Goal: Task Accomplishment & Management: Complete application form

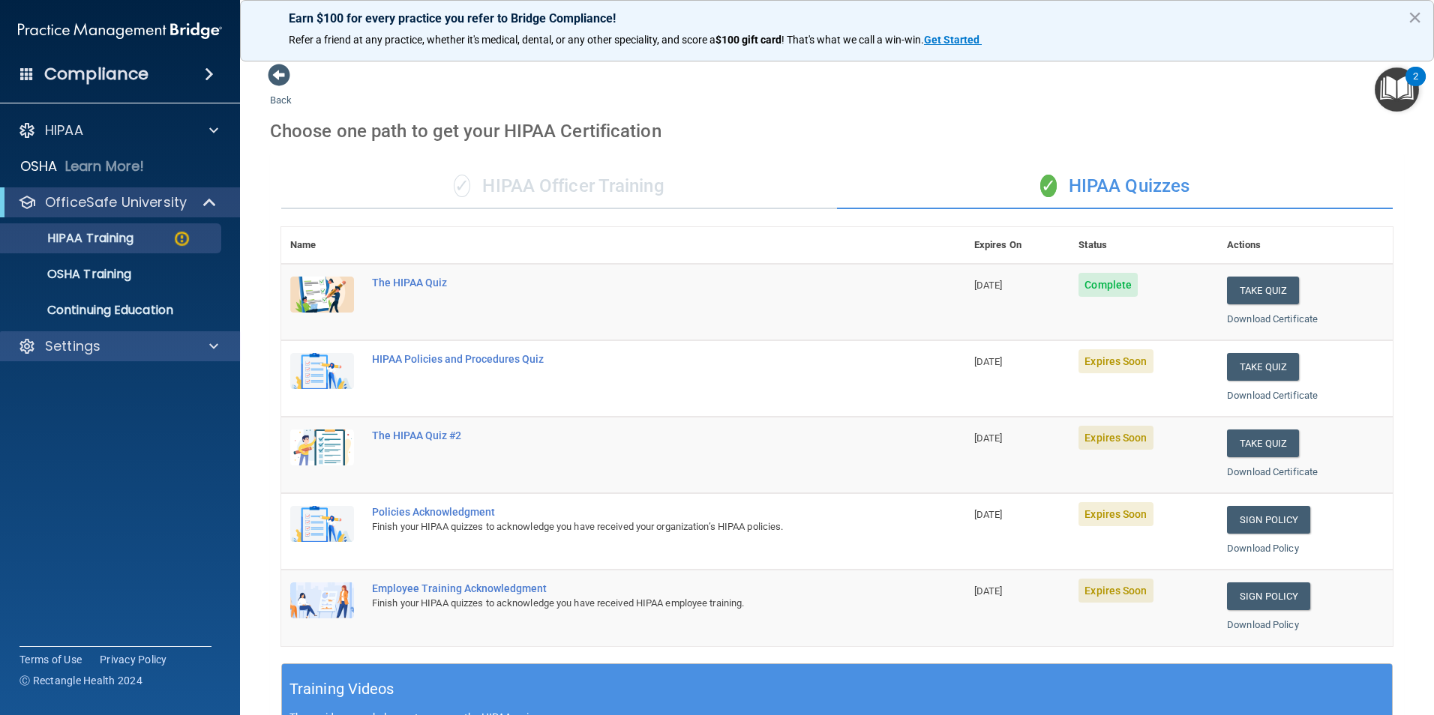
scroll to position [414, 0]
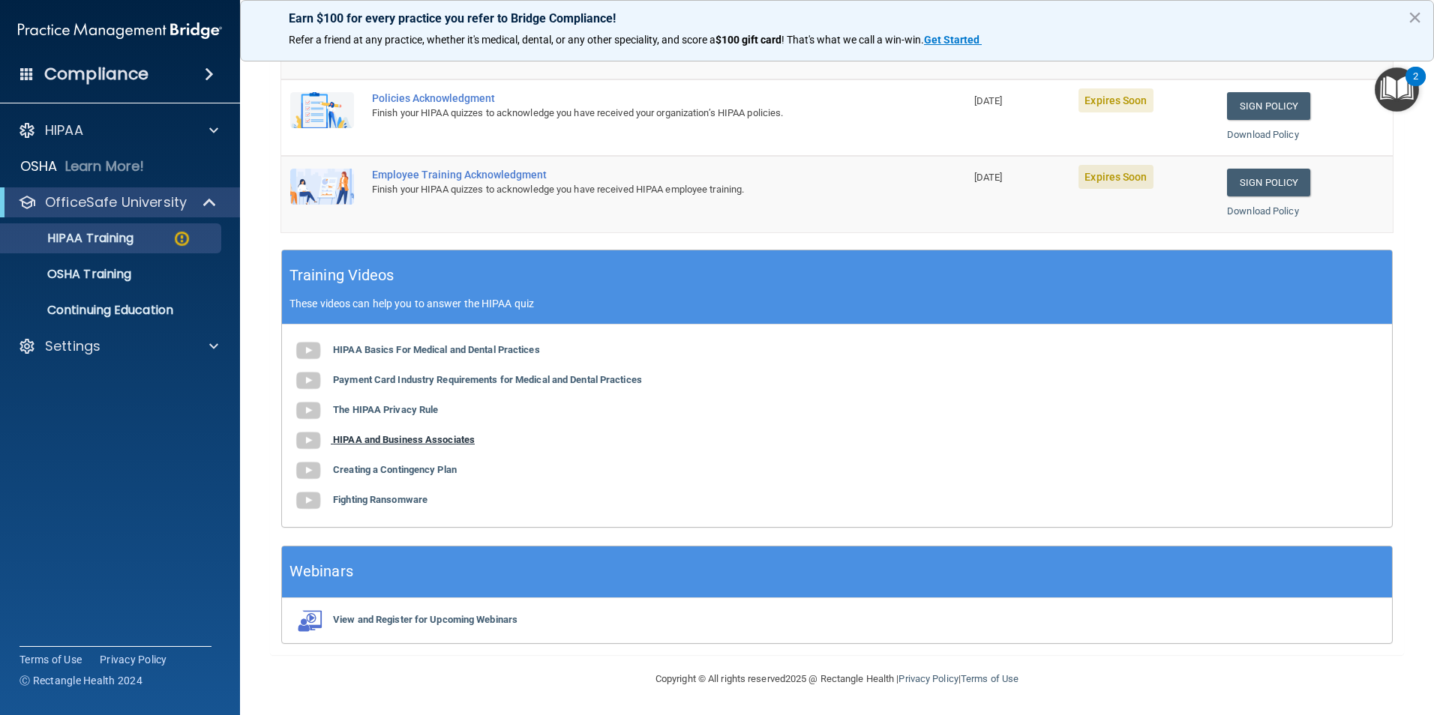
click at [420, 436] on b "HIPAA and Business Associates" at bounding box center [404, 439] width 142 height 11
click at [396, 467] on b "Creating a Contingency Plan" at bounding box center [395, 469] width 124 height 11
click at [403, 502] on b "Fighting Ransomware" at bounding box center [380, 499] width 94 height 11
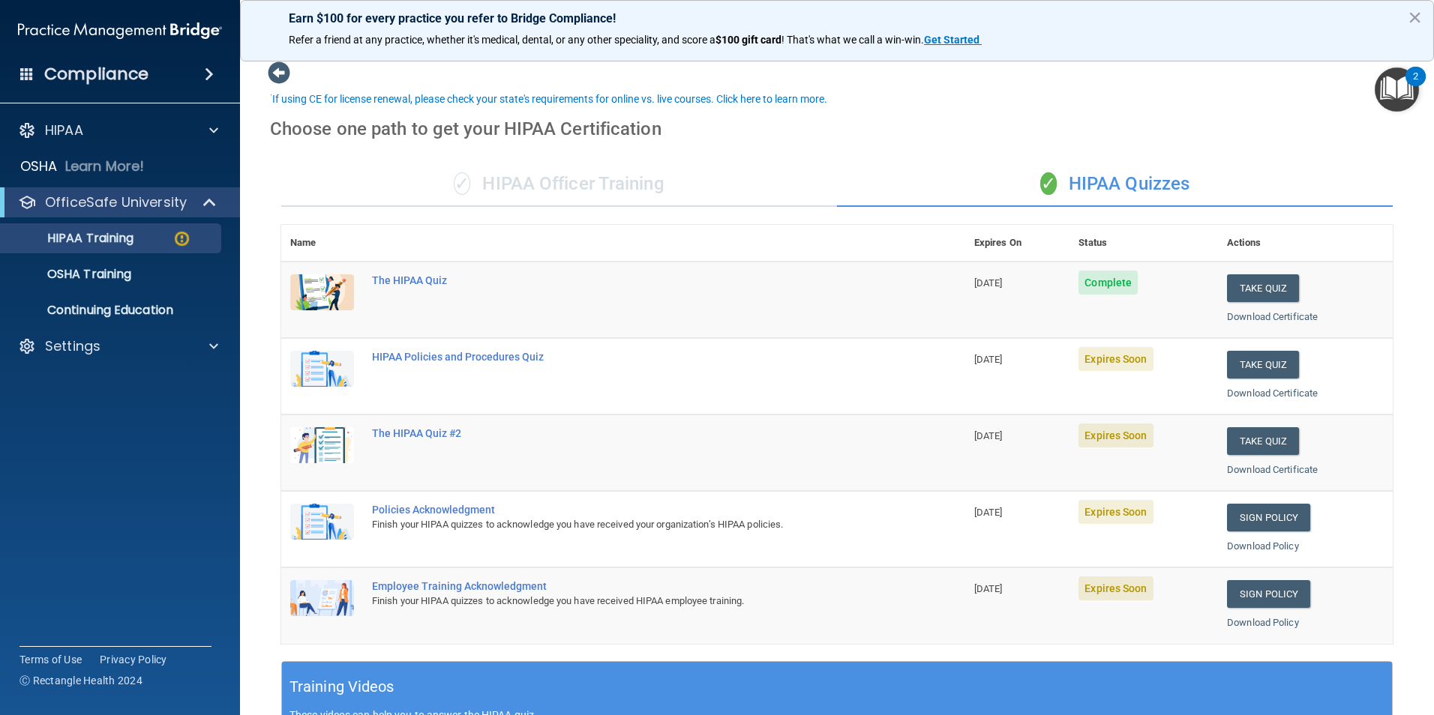
scroll to position [0, 0]
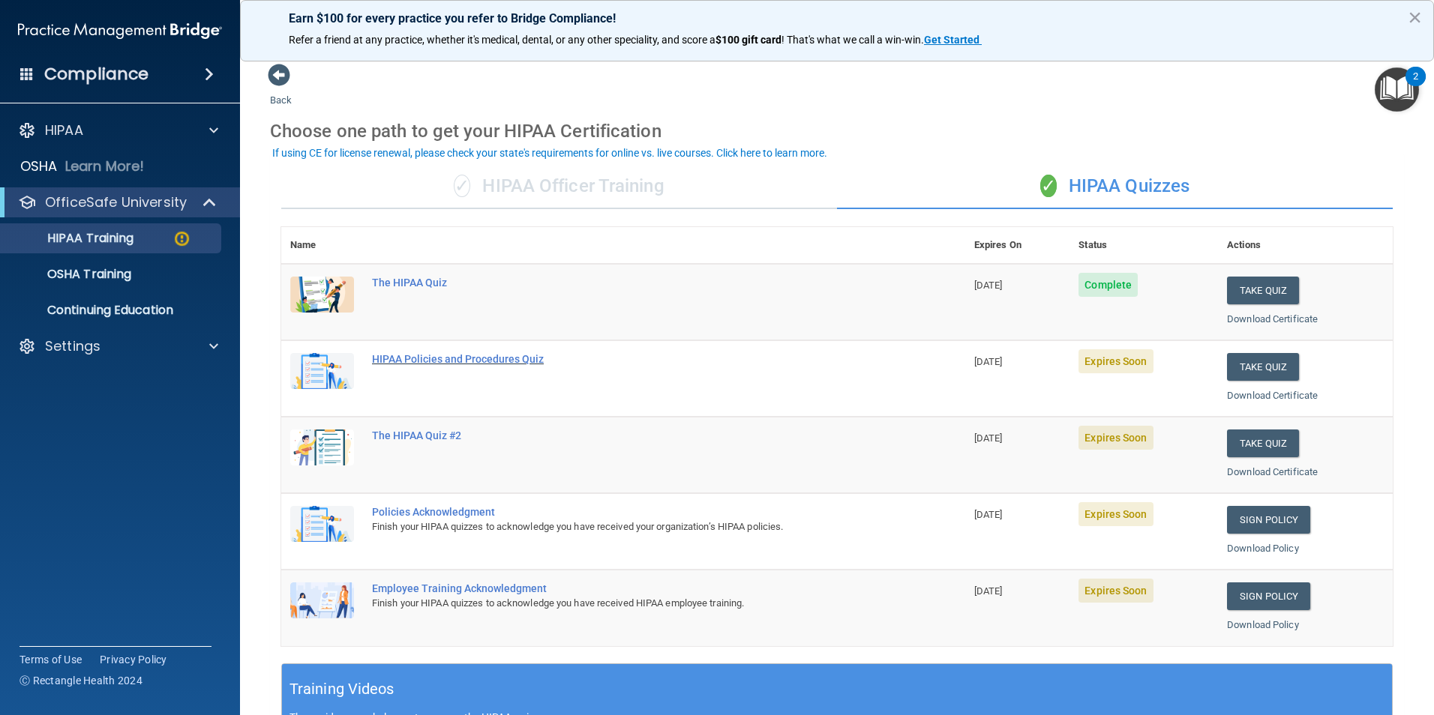
click at [430, 360] on div "HIPAA Policies and Procedures Quiz" at bounding box center [631, 359] width 518 height 12
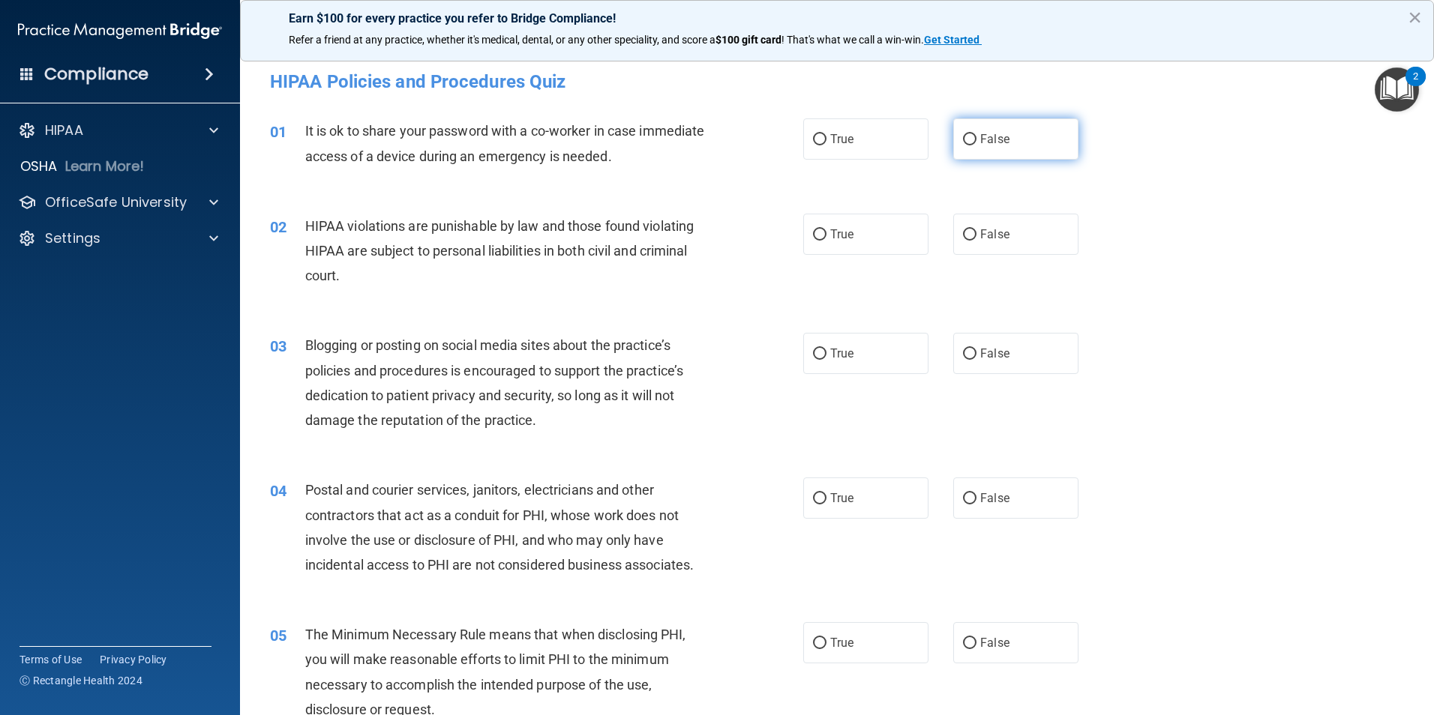
click at [981, 137] on span "False" at bounding box center [994, 139] width 29 height 14
click at [976, 137] on input "False" at bounding box center [969, 139] width 13 height 11
radio input "true"
click at [823, 224] on label "True" at bounding box center [865, 234] width 125 height 41
click at [823, 229] on input "True" at bounding box center [819, 234] width 13 height 11
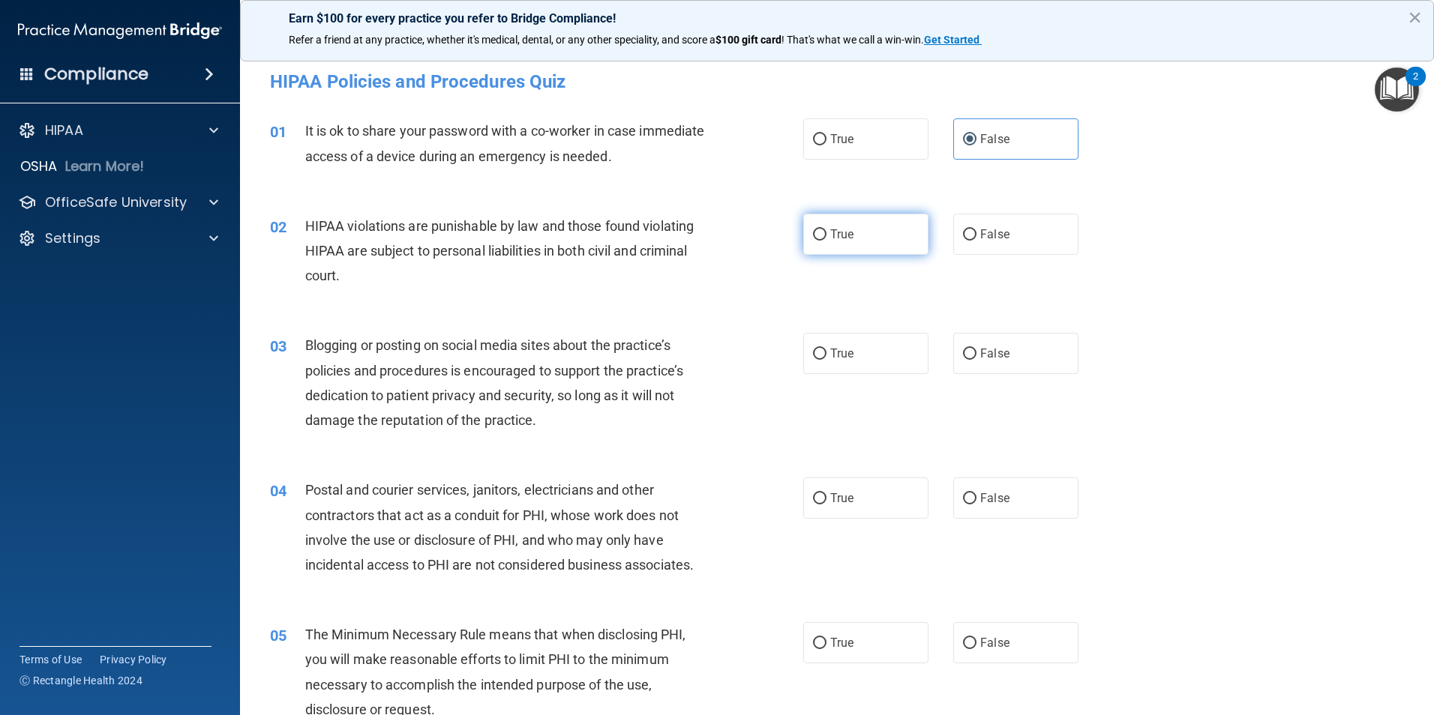
radio input "true"
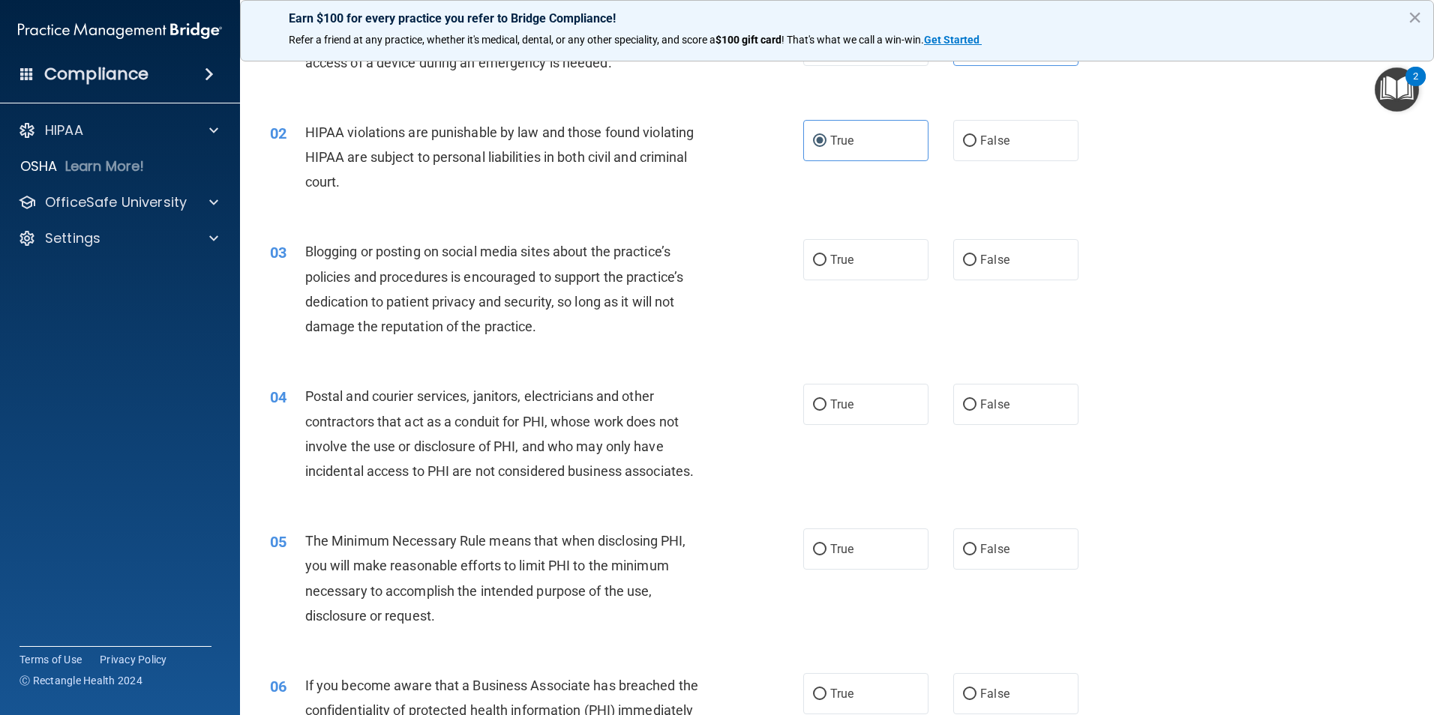
scroll to position [150, 0]
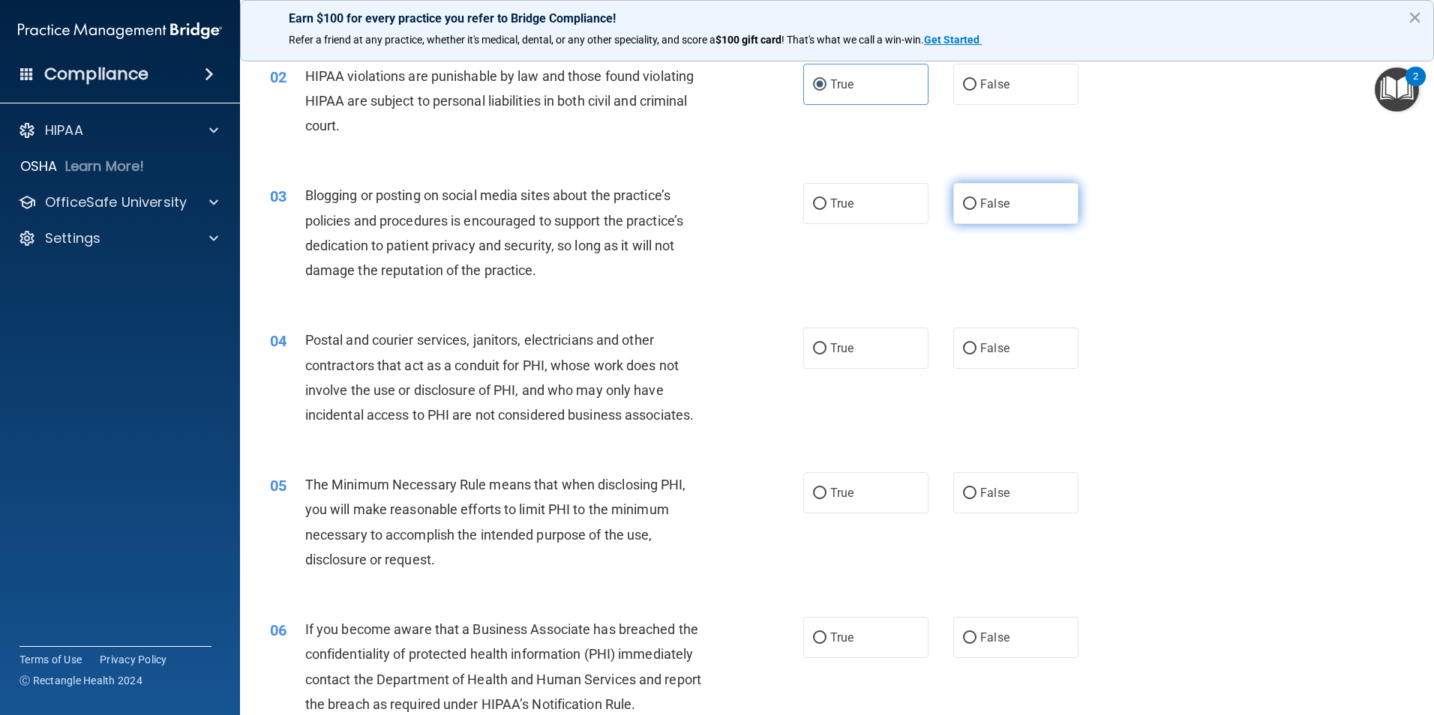
click at [963, 202] on input "False" at bounding box center [969, 204] width 13 height 11
radio input "true"
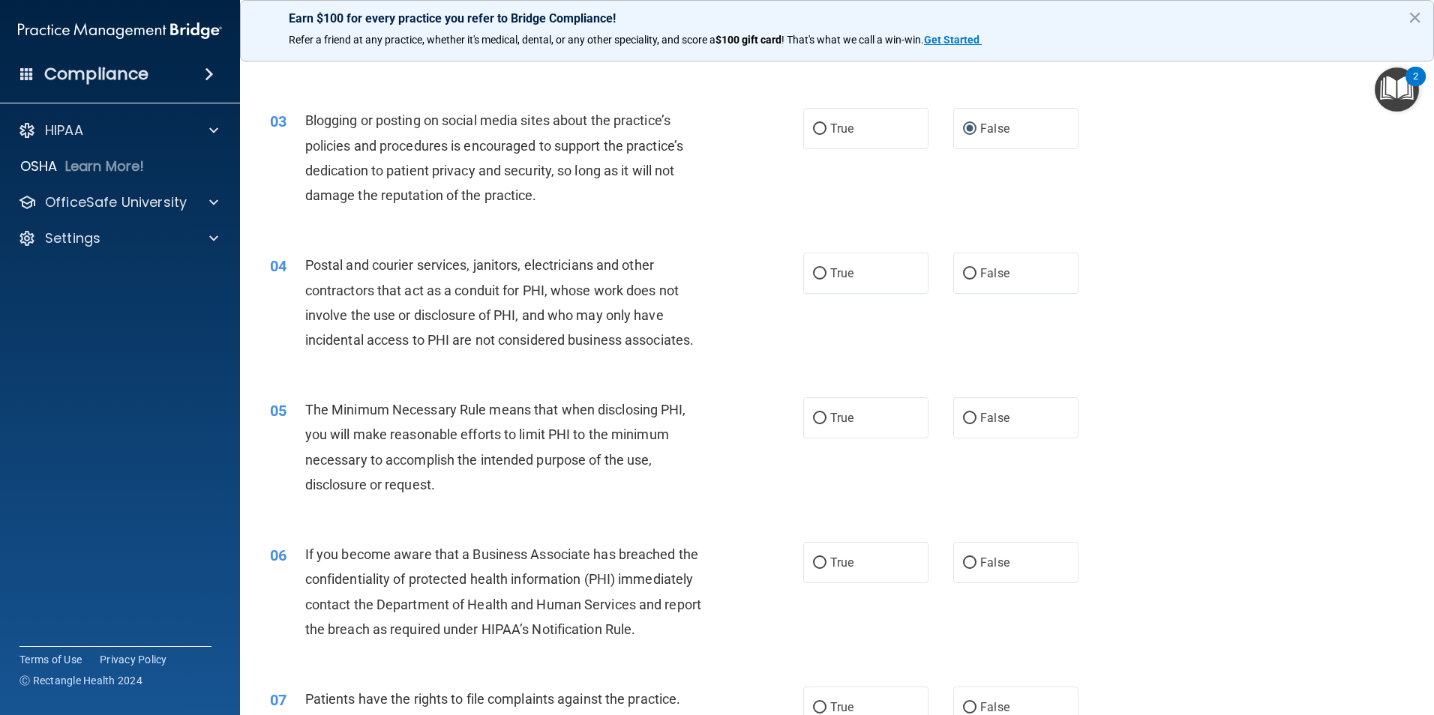
scroll to position [300, 0]
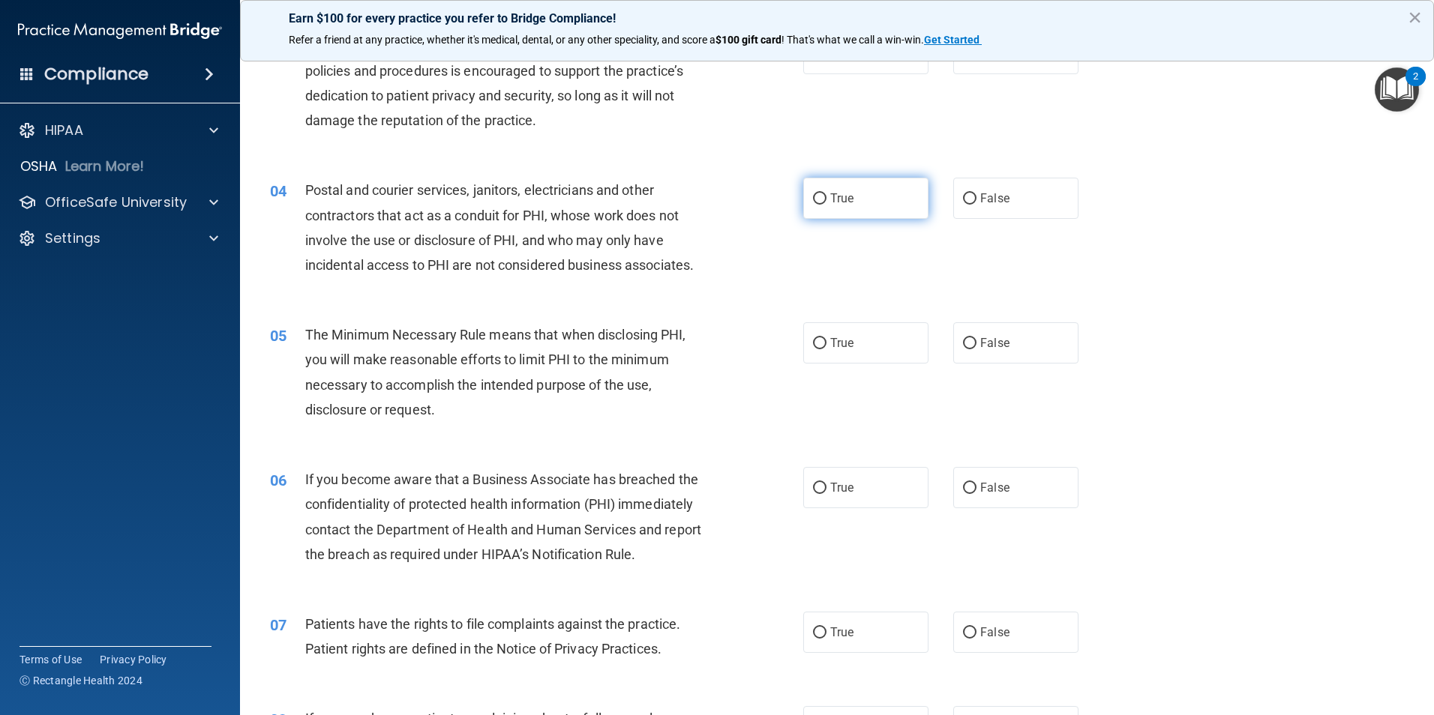
drag, startPoint x: 781, startPoint y: 205, endPoint x: 800, endPoint y: 209, distance: 20.0
click at [1104, 178] on ng-form "04 Postal and courier services, janitors, electricians and other contractors th…" at bounding box center [1104, 178] width 0 height 0
drag, startPoint x: 800, startPoint y: 209, endPoint x: 831, endPoint y: 201, distance: 31.8
click at [831, 201] on span "True" at bounding box center [841, 198] width 23 height 14
click at [826, 201] on input "True" at bounding box center [819, 198] width 13 height 11
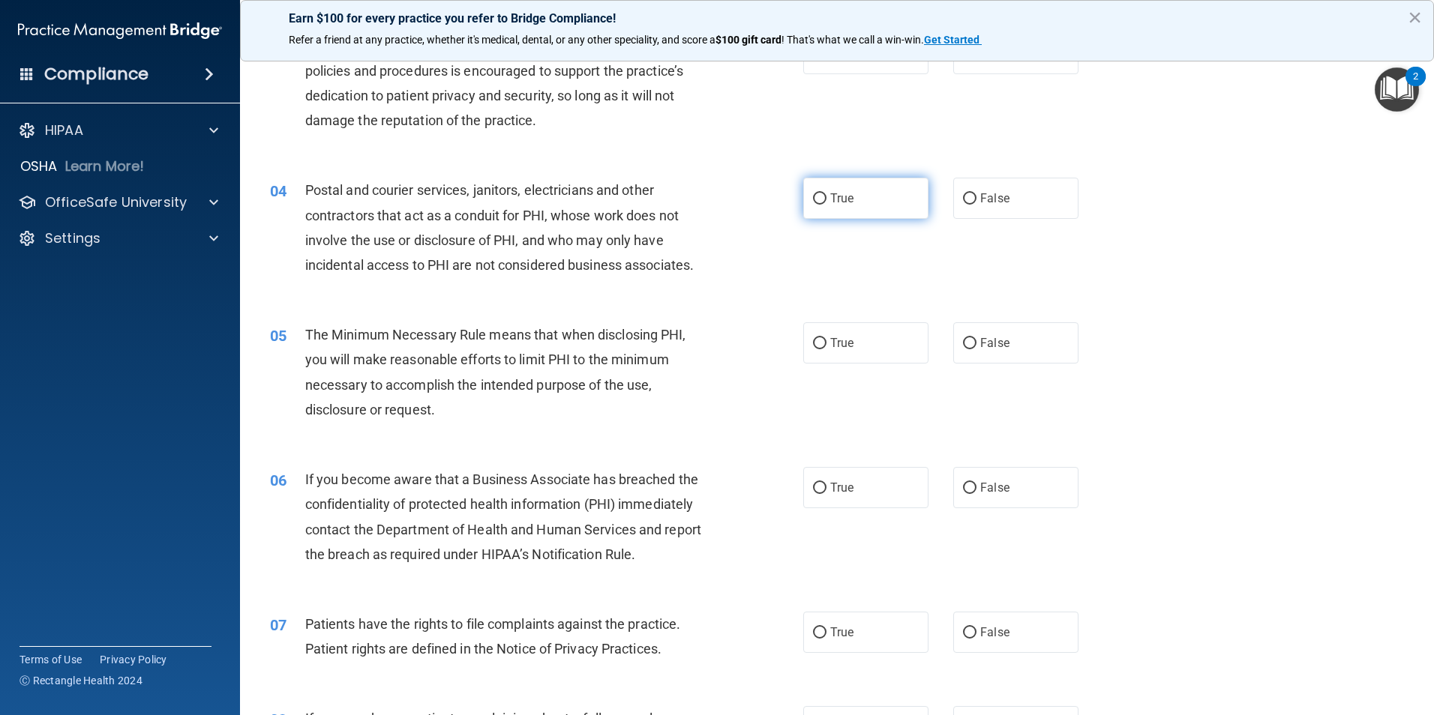
radio input "true"
drag, startPoint x: 631, startPoint y: 244, endPoint x: 629, endPoint y: 251, distance: 7.6
click at [631, 244] on span "Postal and courier services, janitors, electricians and other contractors that …" at bounding box center [499, 227] width 388 height 91
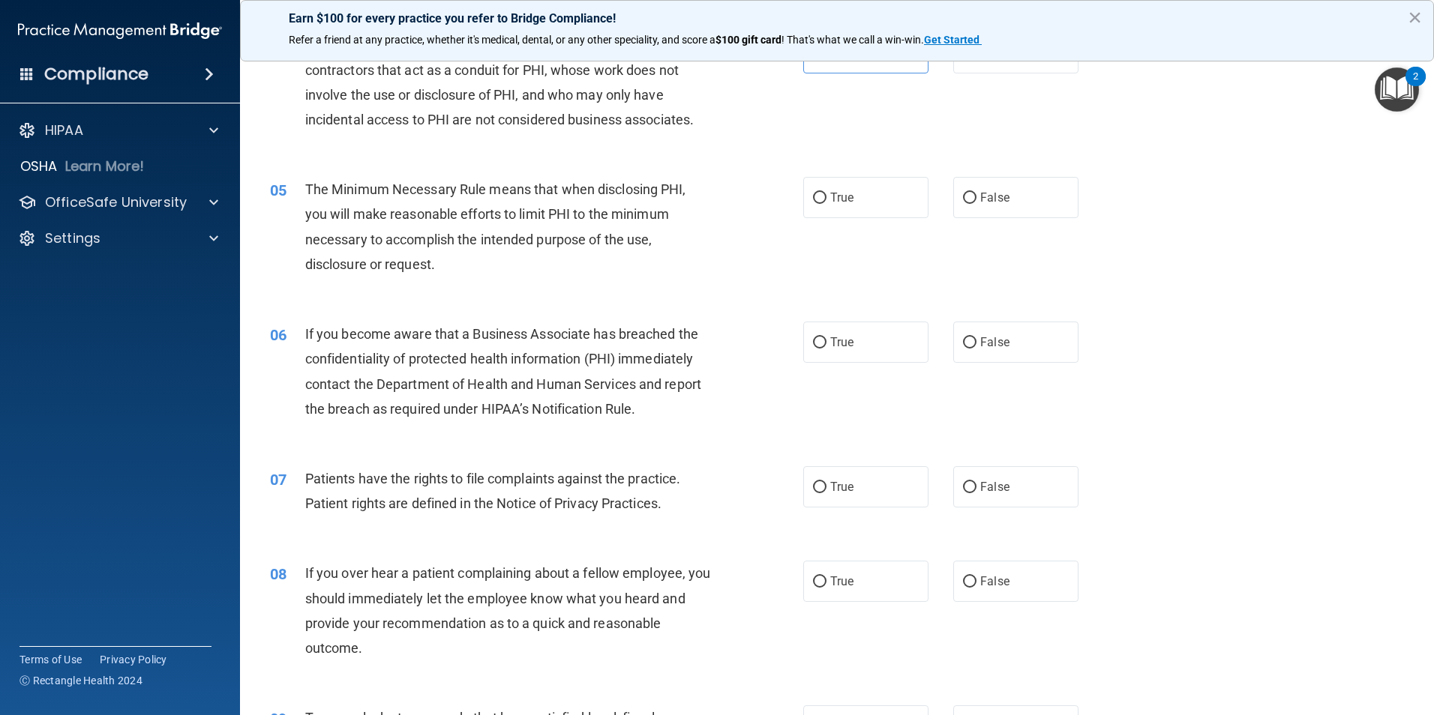
scroll to position [450, 0]
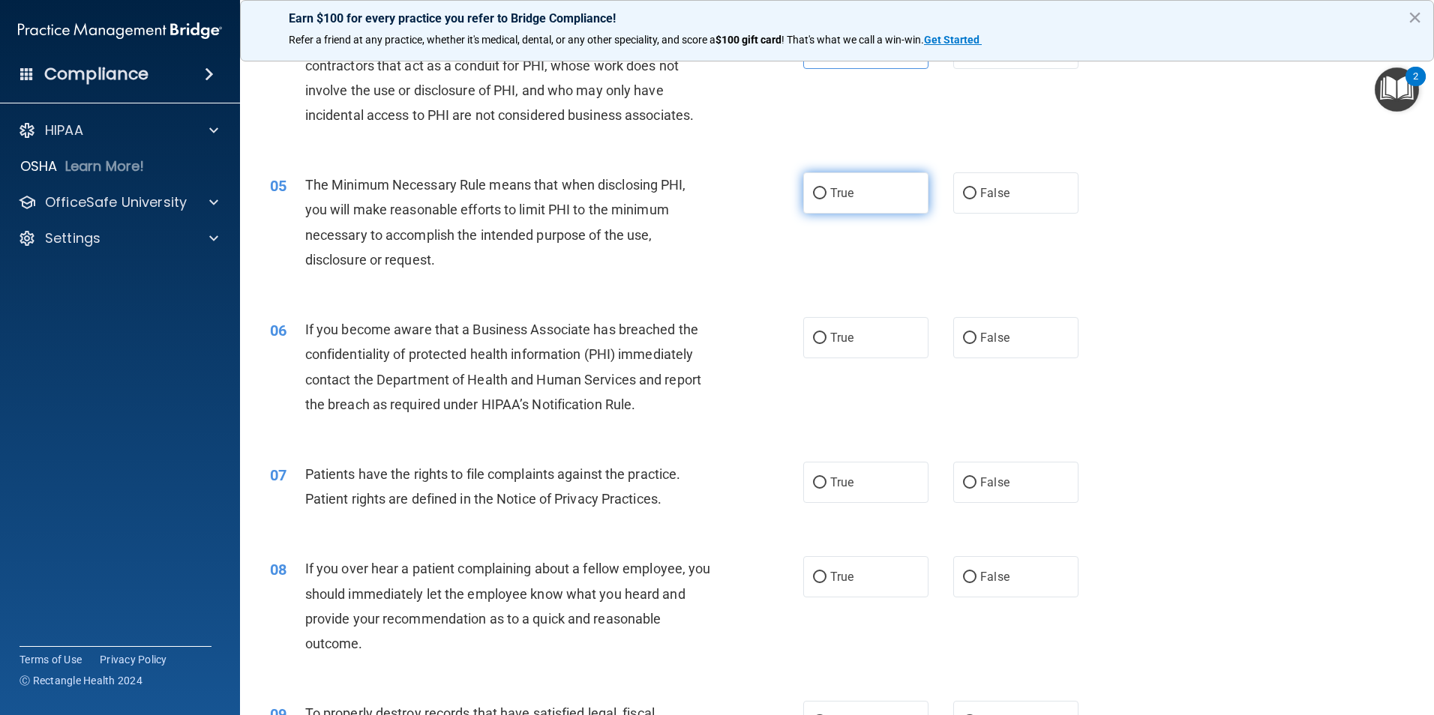
click at [811, 200] on label "True" at bounding box center [865, 192] width 125 height 41
click at [813, 199] on input "True" at bounding box center [819, 193] width 13 height 11
radio input "true"
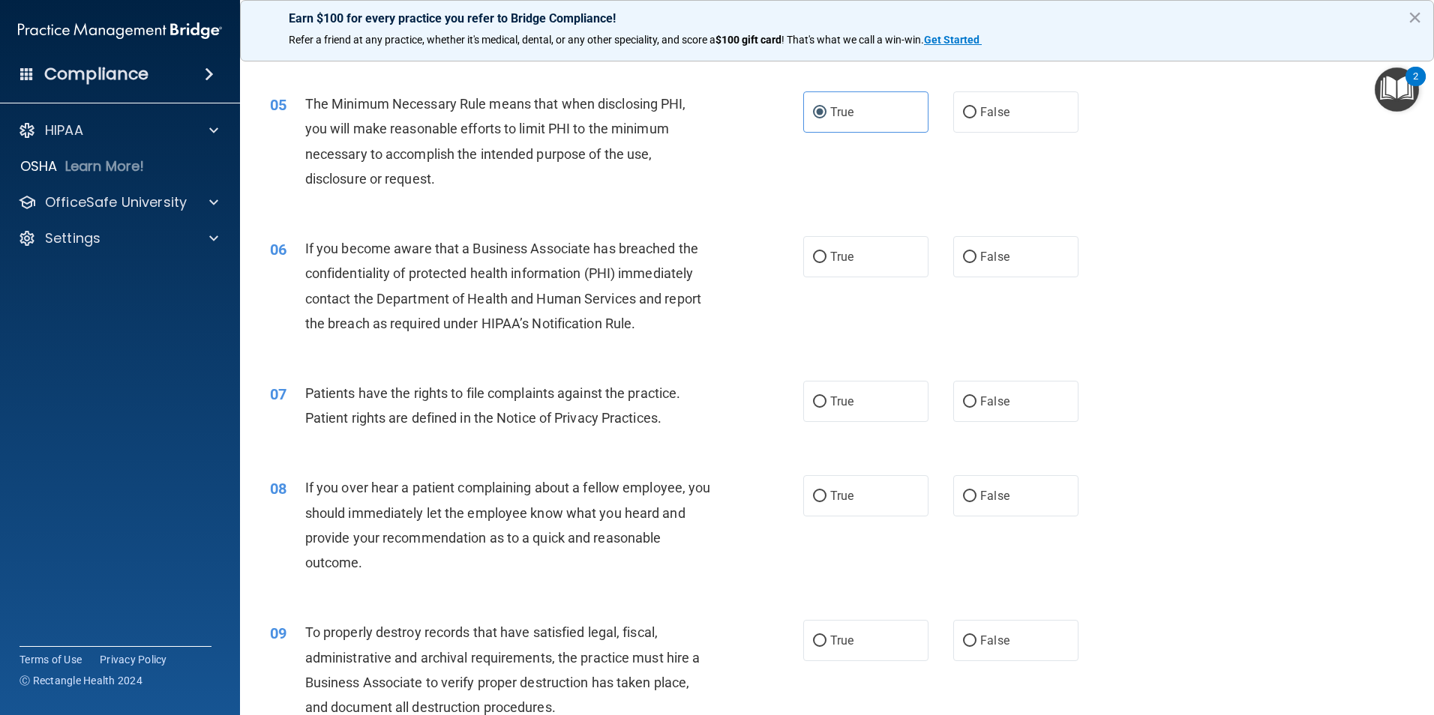
scroll to position [525, 0]
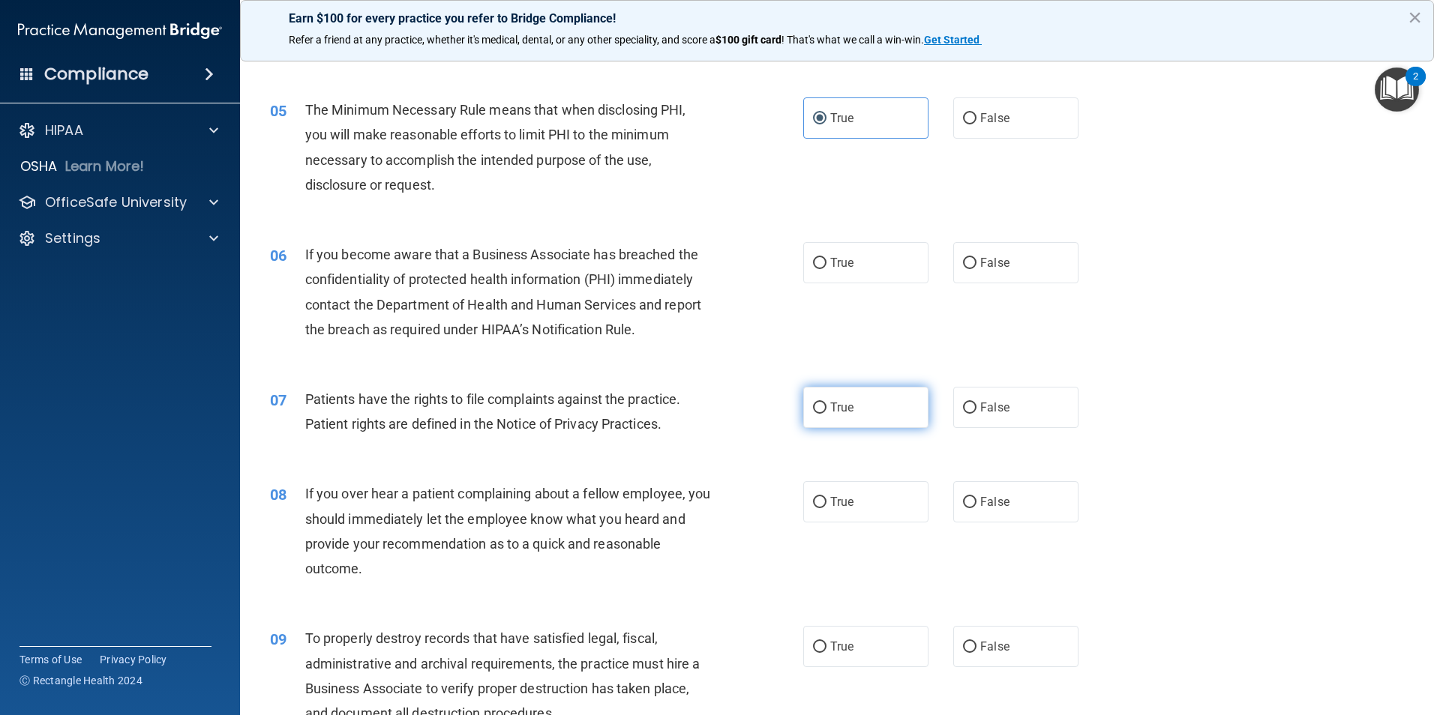
click at [823, 397] on label "True" at bounding box center [865, 407] width 125 height 41
click at [823, 403] on input "True" at bounding box center [819, 408] width 13 height 11
radio input "true"
click at [805, 261] on label "True" at bounding box center [865, 262] width 125 height 41
click at [813, 261] on input "True" at bounding box center [819, 263] width 13 height 11
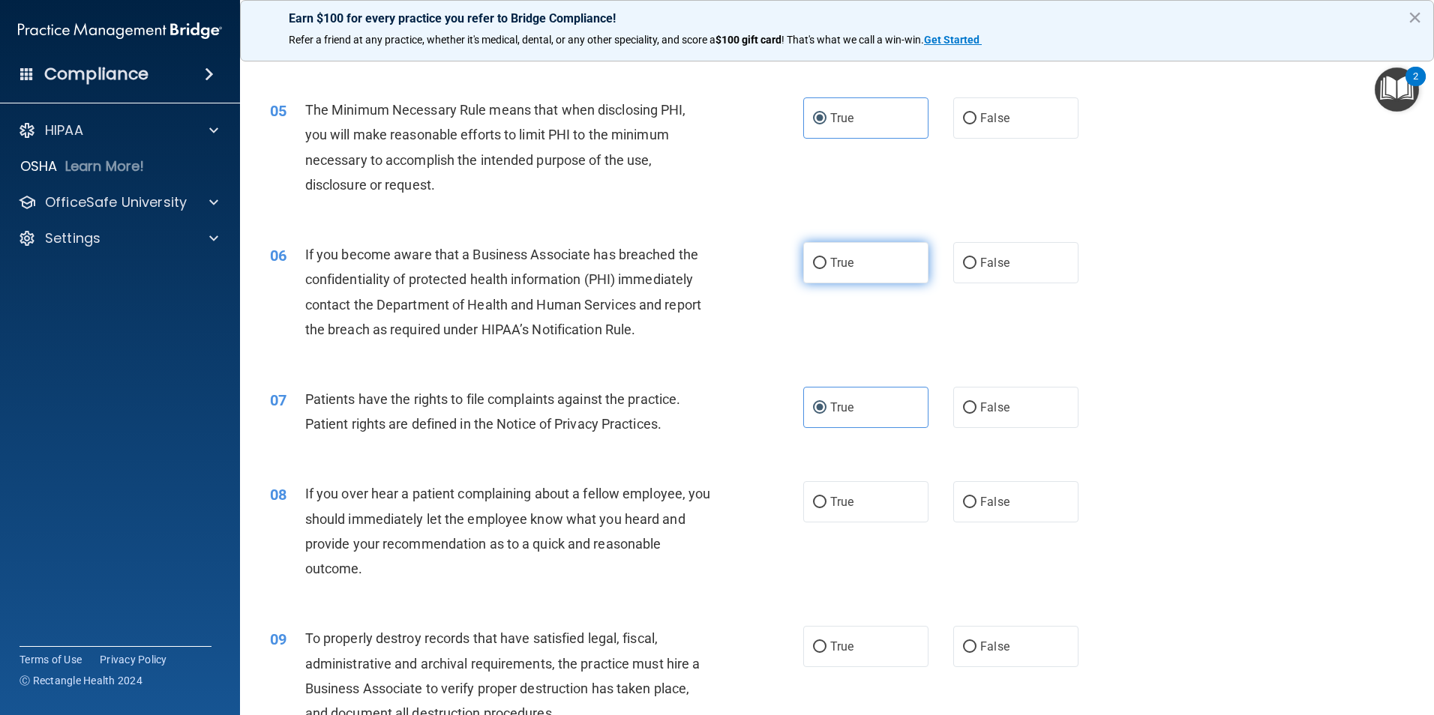
radio input "true"
click at [963, 267] on input "False" at bounding box center [969, 263] width 13 height 11
radio input "true"
radio input "false"
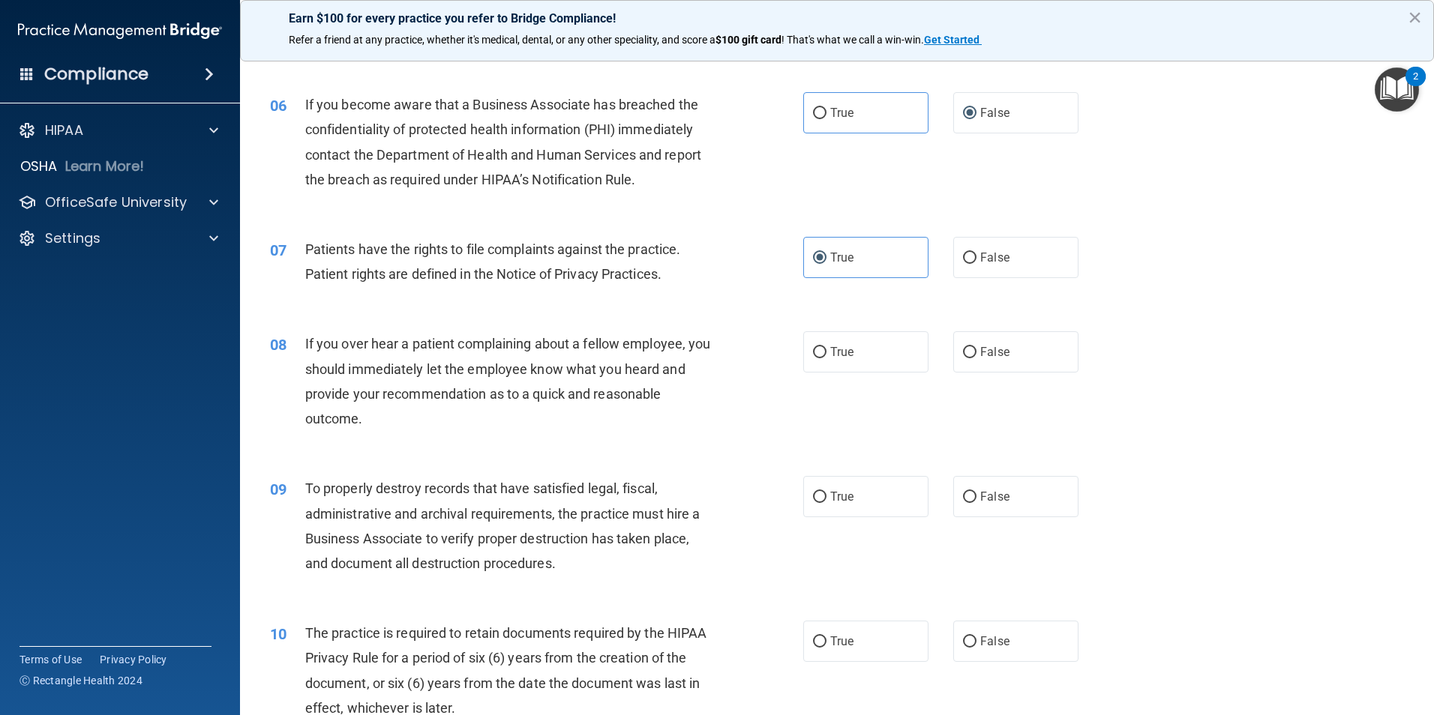
scroll to position [750, 0]
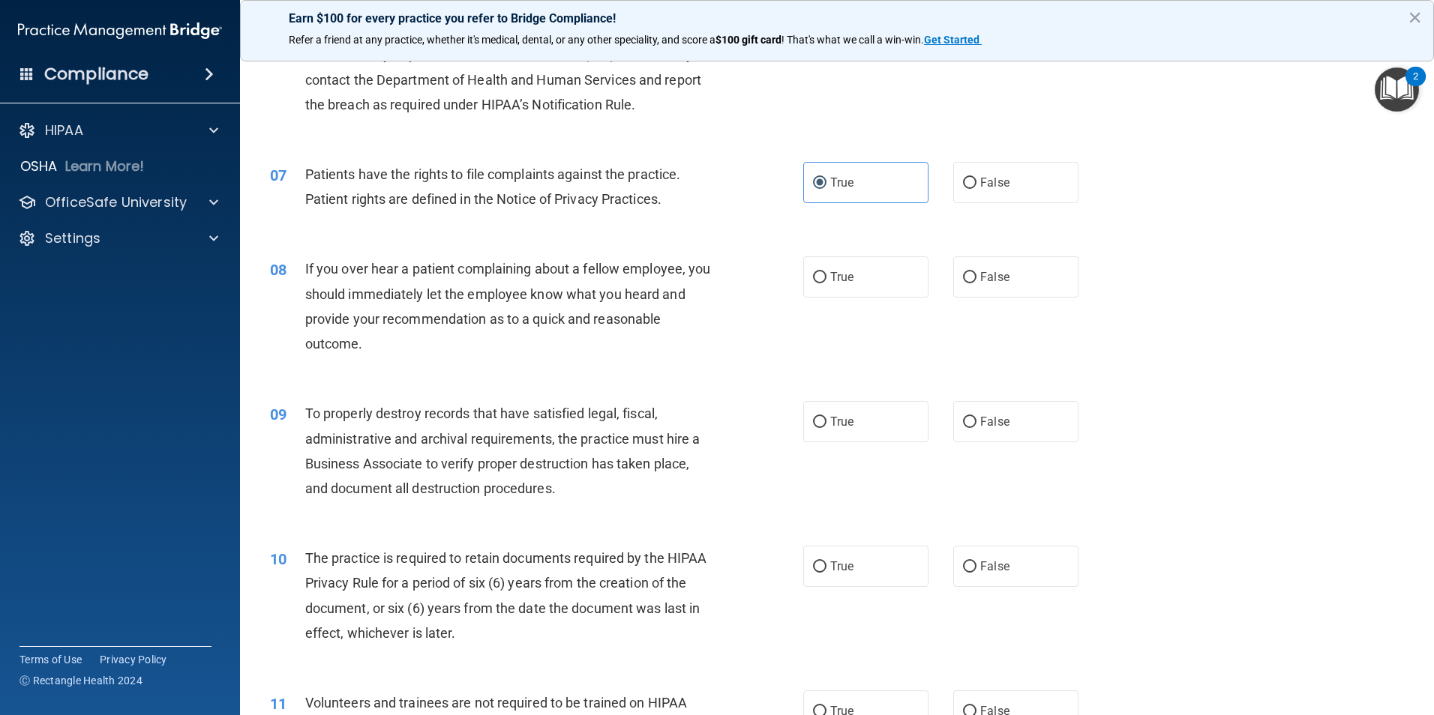
click at [467, 289] on span "If you over hear a patient complaining about a fellow employee, you should imme…" at bounding box center [508, 306] width 406 height 91
click at [469, 289] on span "If you over hear a patient complaining about a fellow employee, you should imme…" at bounding box center [508, 306] width 406 height 91
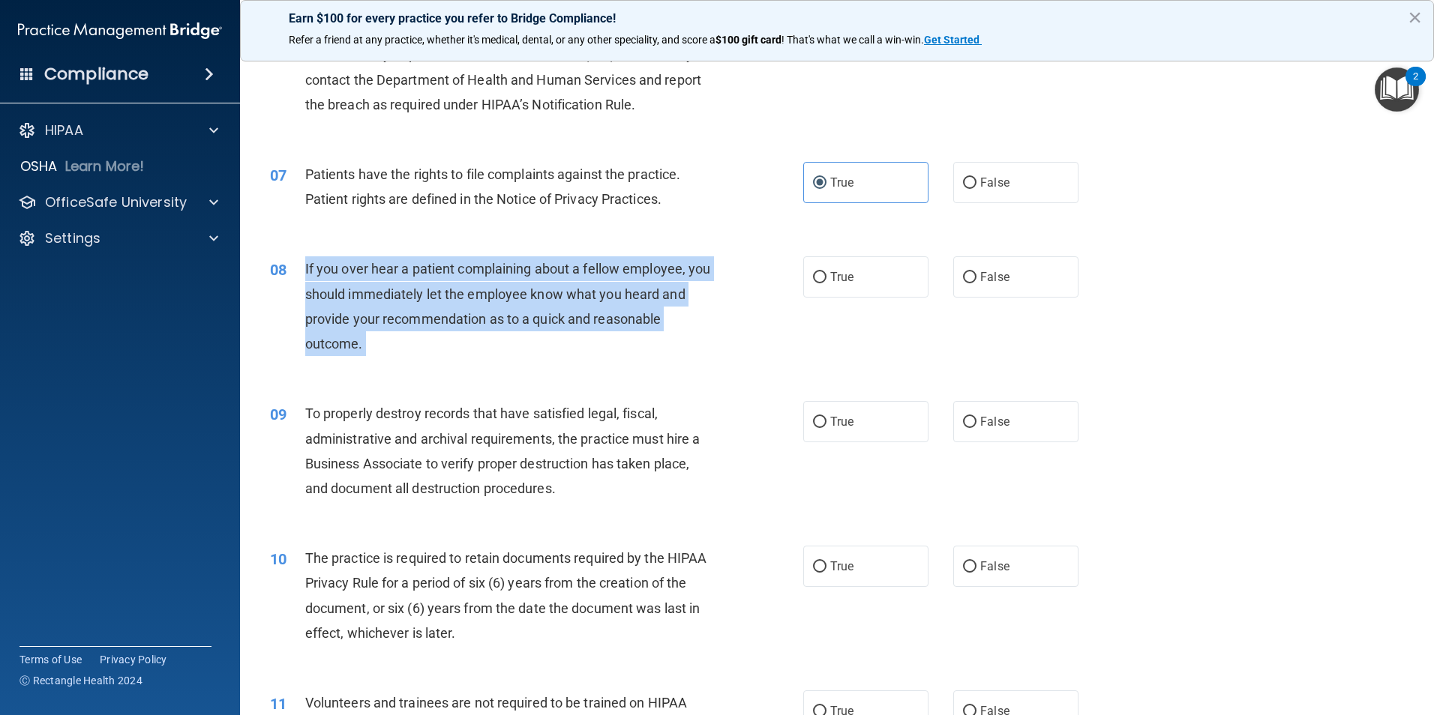
click at [469, 289] on span "If you over hear a patient complaining about a fellow employee, you should imme…" at bounding box center [508, 306] width 406 height 91
drag, startPoint x: 469, startPoint y: 289, endPoint x: 456, endPoint y: 312, distance: 25.9
click at [456, 312] on span "If you over hear a patient complaining about a fellow employee, you should imme…" at bounding box center [508, 306] width 406 height 91
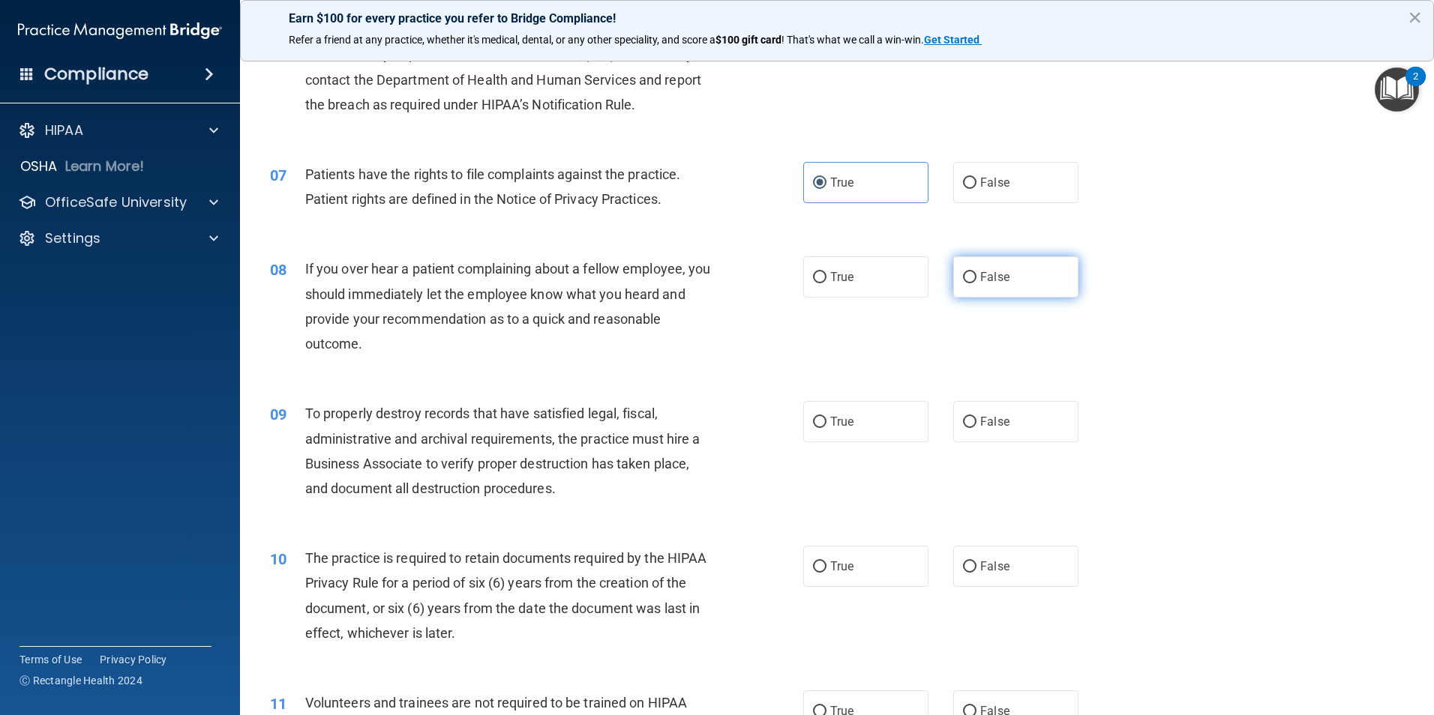
click at [968, 266] on label "False" at bounding box center [1015, 276] width 125 height 41
click at [968, 272] on input "False" at bounding box center [969, 277] width 13 height 11
radio input "true"
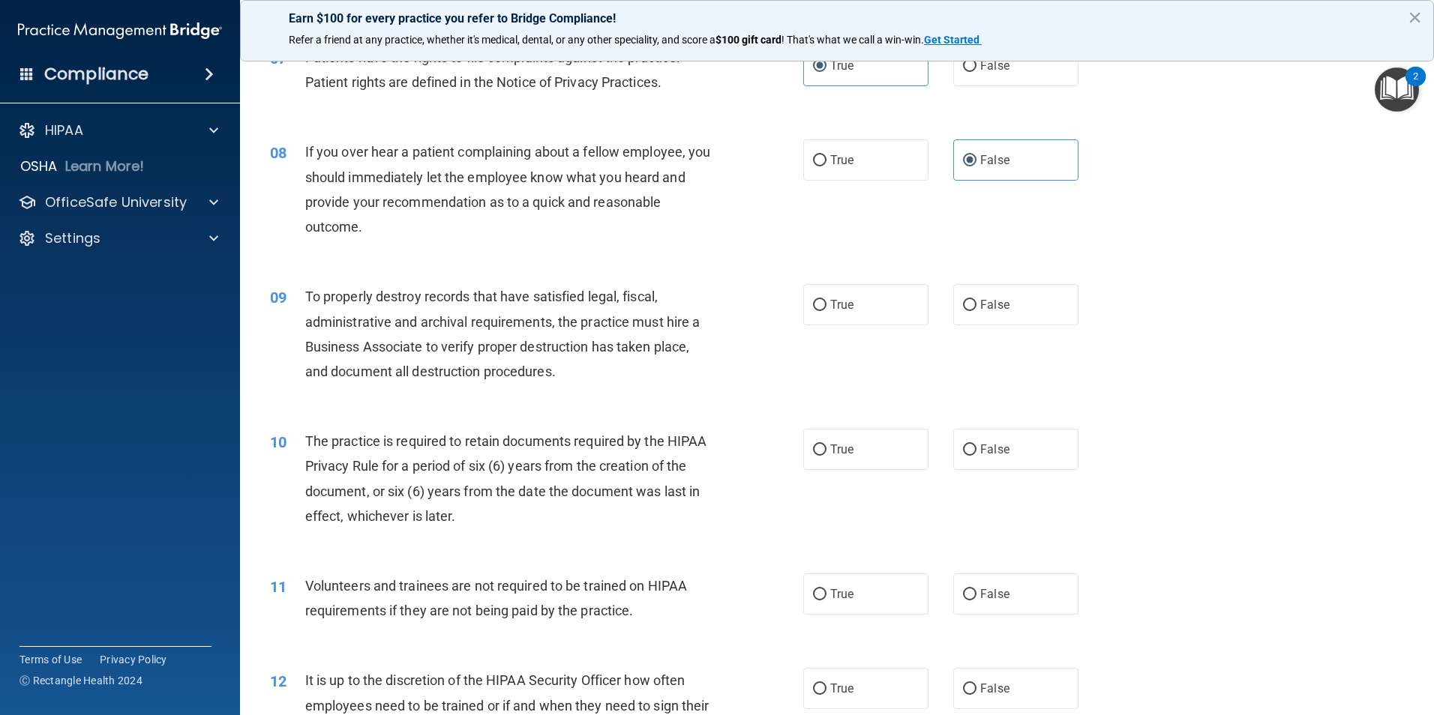
scroll to position [900, 0]
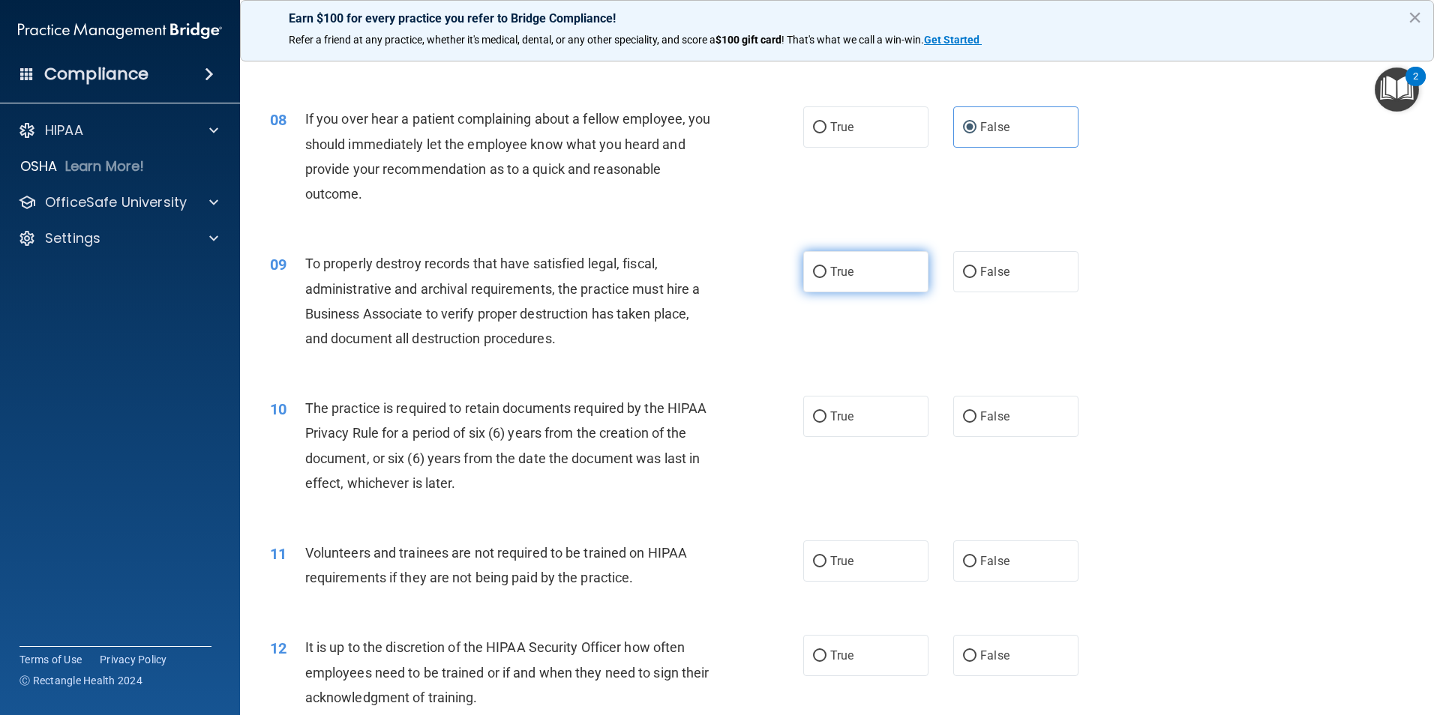
click at [832, 265] on span "True" at bounding box center [841, 272] width 23 height 14
click at [826, 267] on input "True" at bounding box center [819, 272] width 13 height 11
radio input "true"
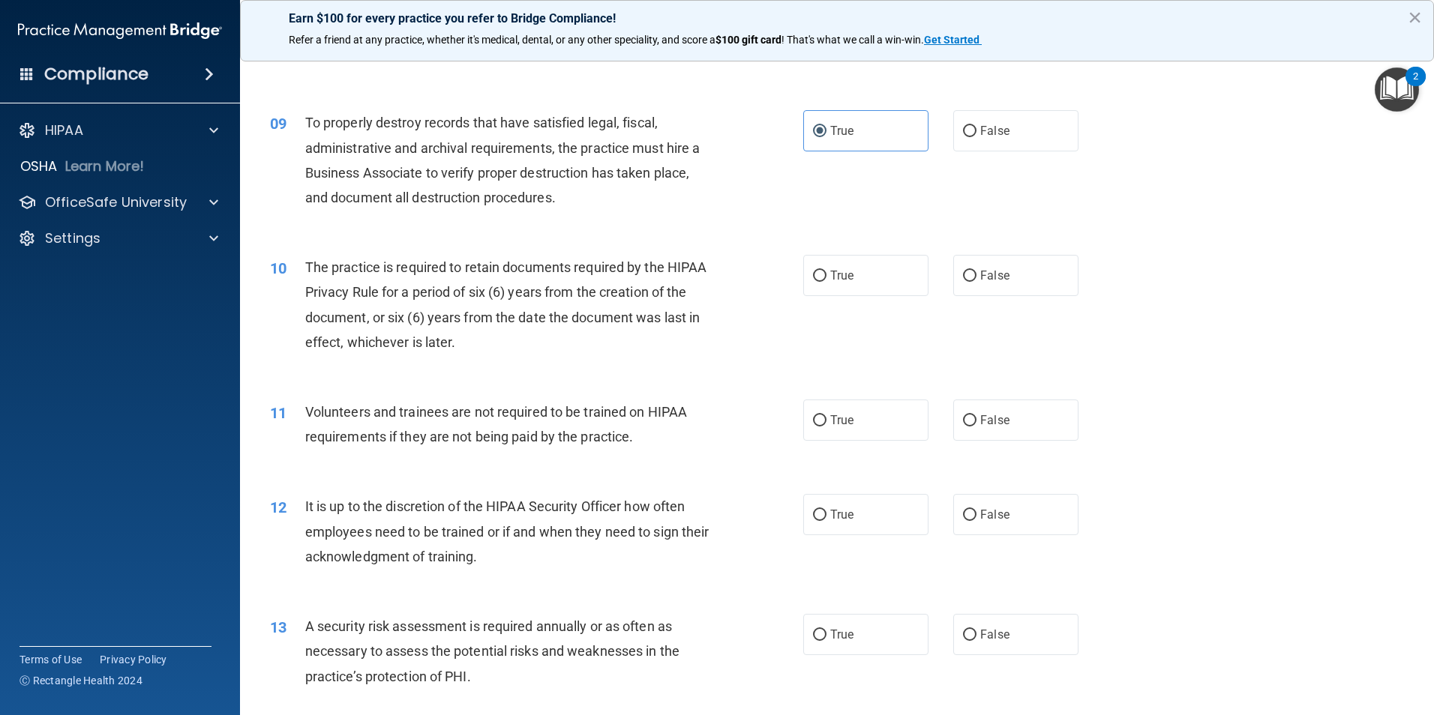
scroll to position [1050, 0]
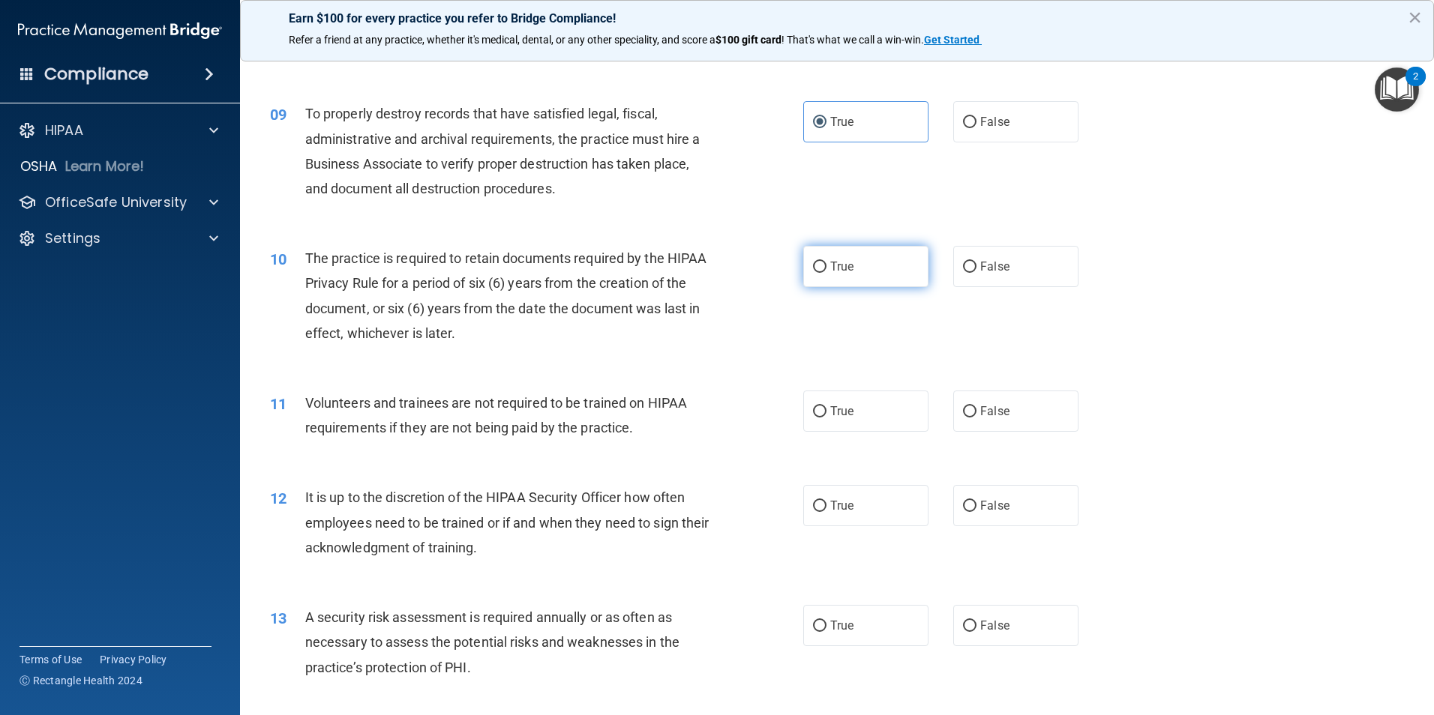
click at [813, 268] on input "True" at bounding box center [819, 267] width 13 height 11
radio input "true"
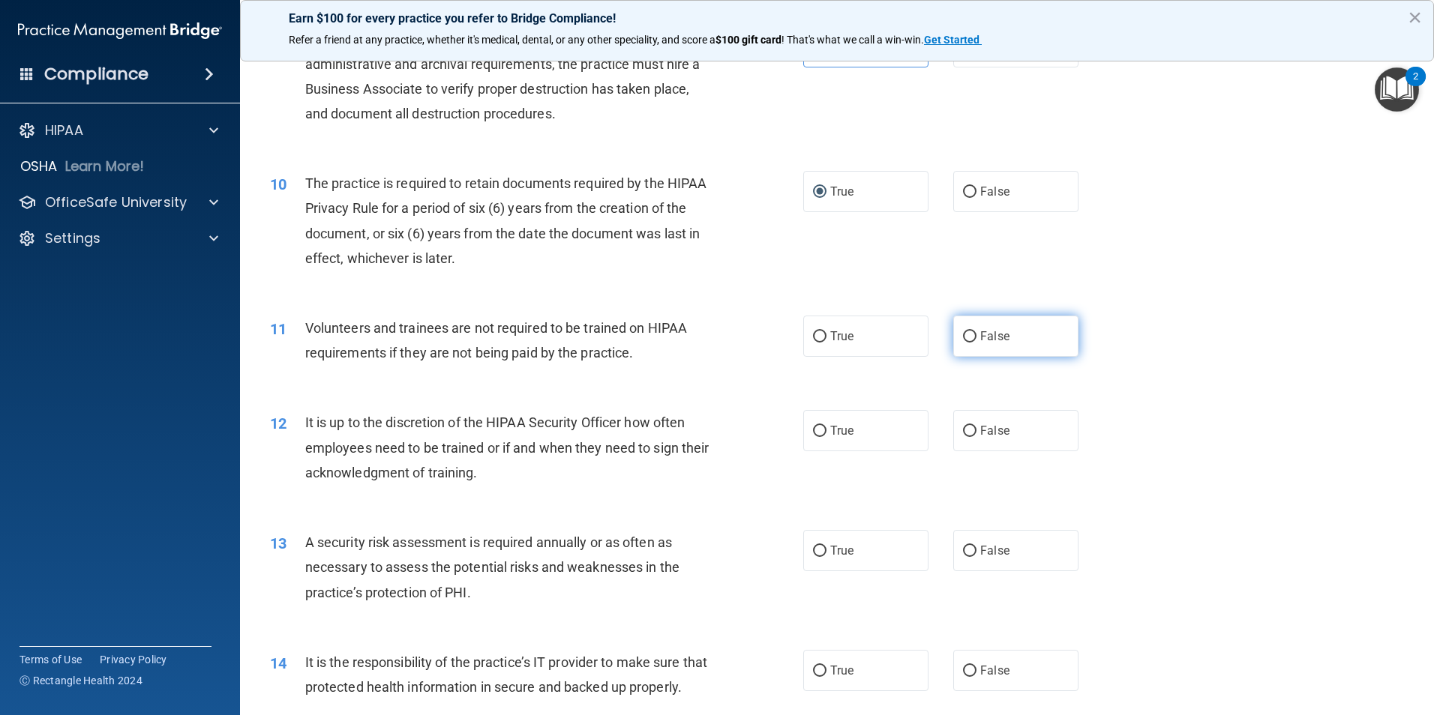
click at [968, 342] on input "False" at bounding box center [969, 336] width 13 height 11
radio input "true"
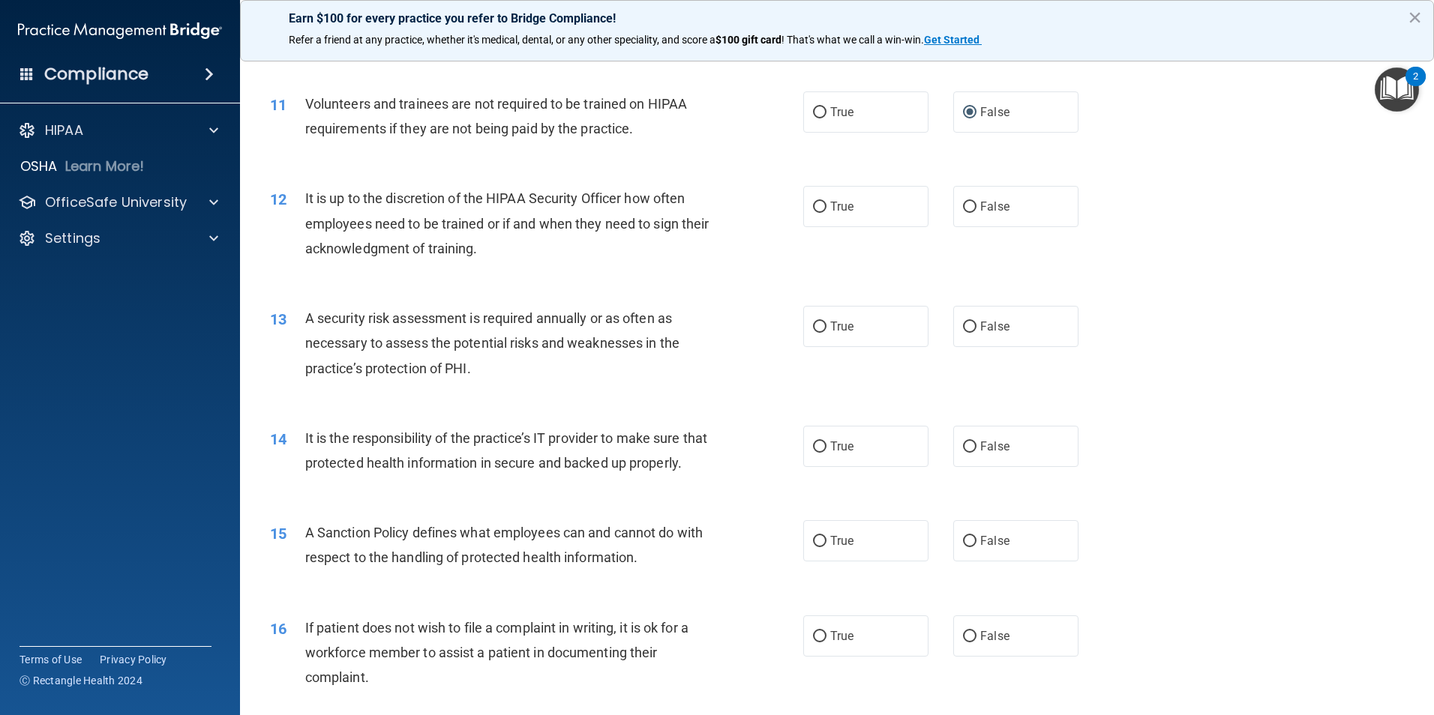
scroll to position [1350, 0]
click at [970, 207] on label "False" at bounding box center [1015, 205] width 125 height 41
click at [970, 207] on input "False" at bounding box center [969, 206] width 13 height 11
radio input "true"
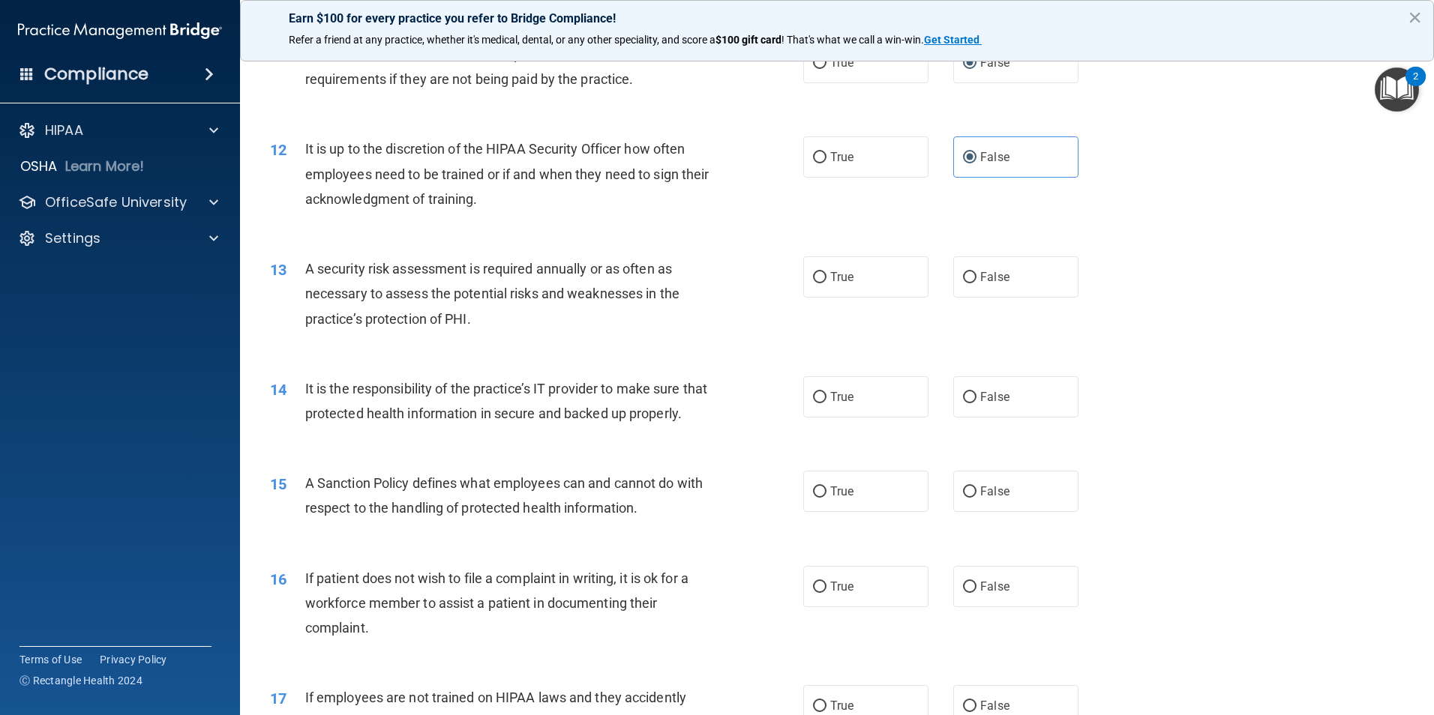
scroll to position [1425, 0]
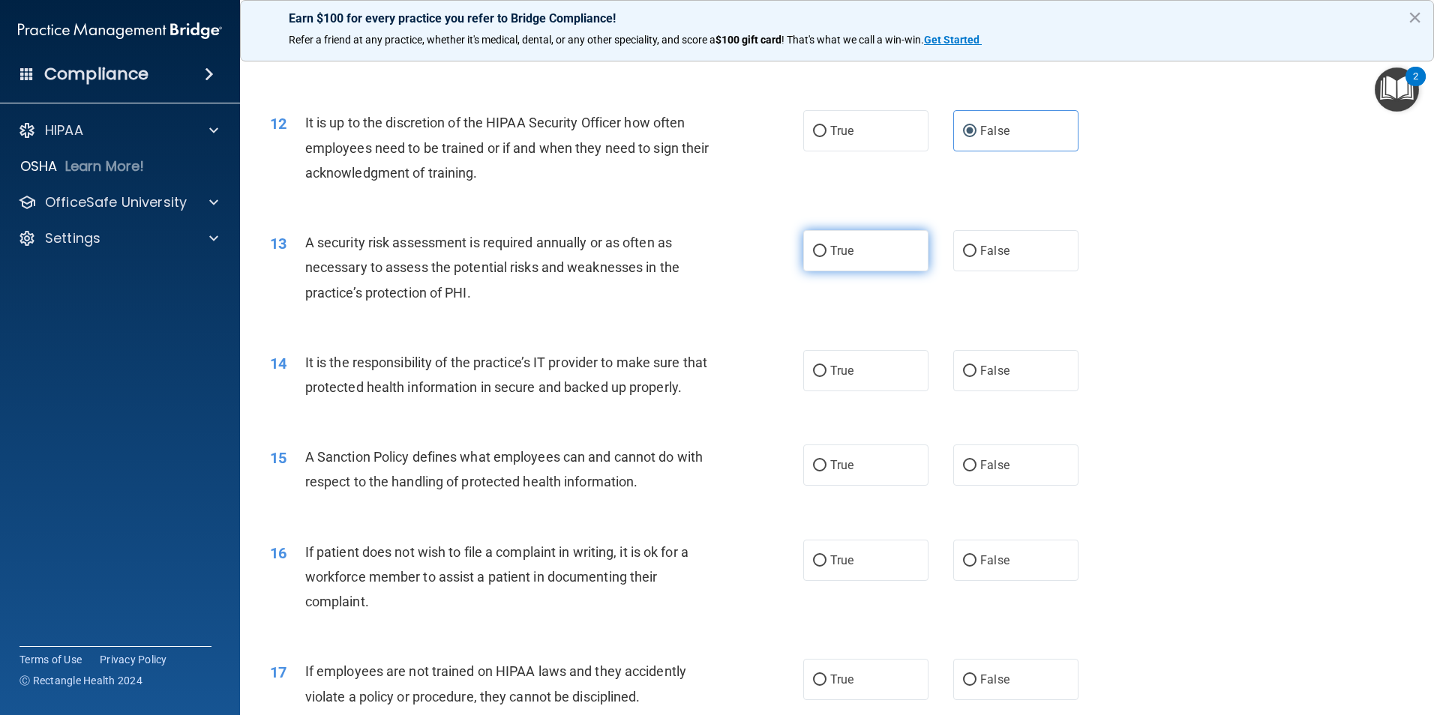
click at [830, 256] on span "True" at bounding box center [841, 251] width 23 height 14
click at [826, 256] on input "True" at bounding box center [819, 251] width 13 height 11
radio input "true"
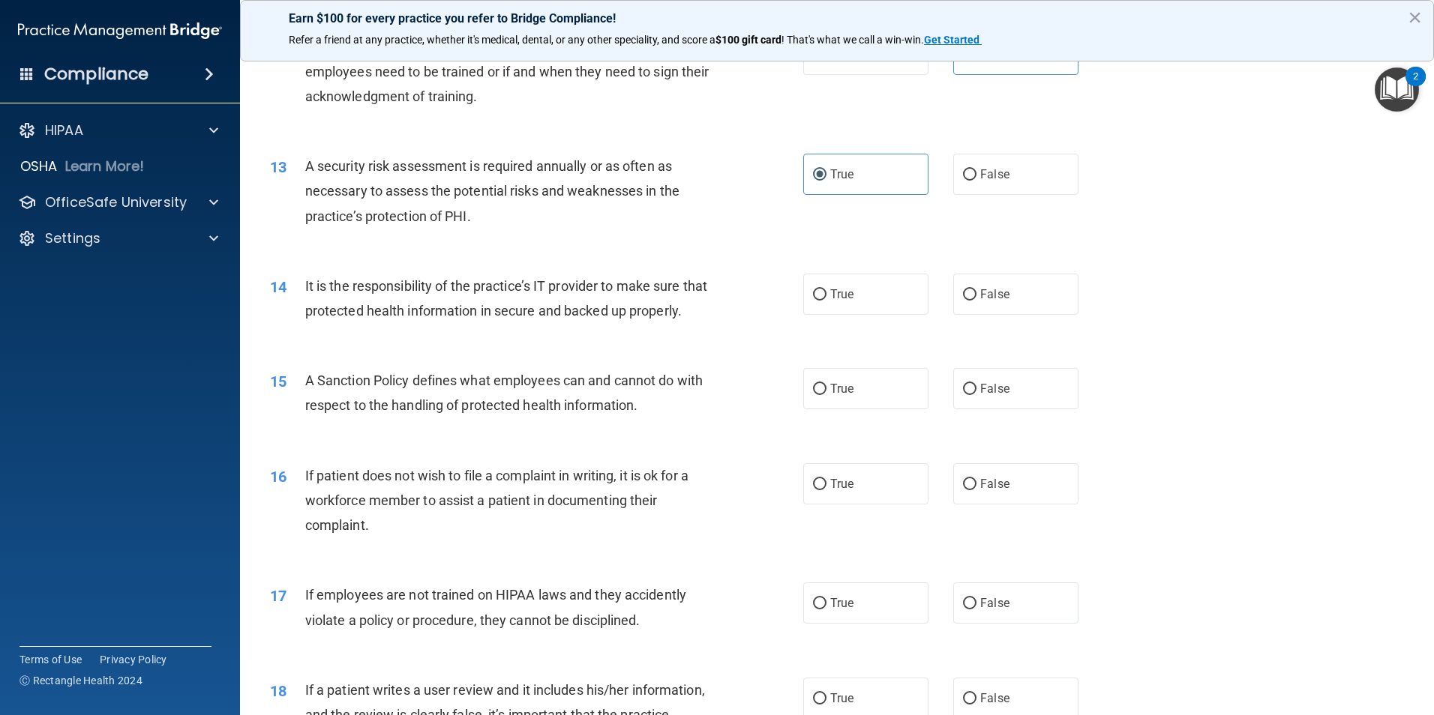
scroll to position [1575, 0]
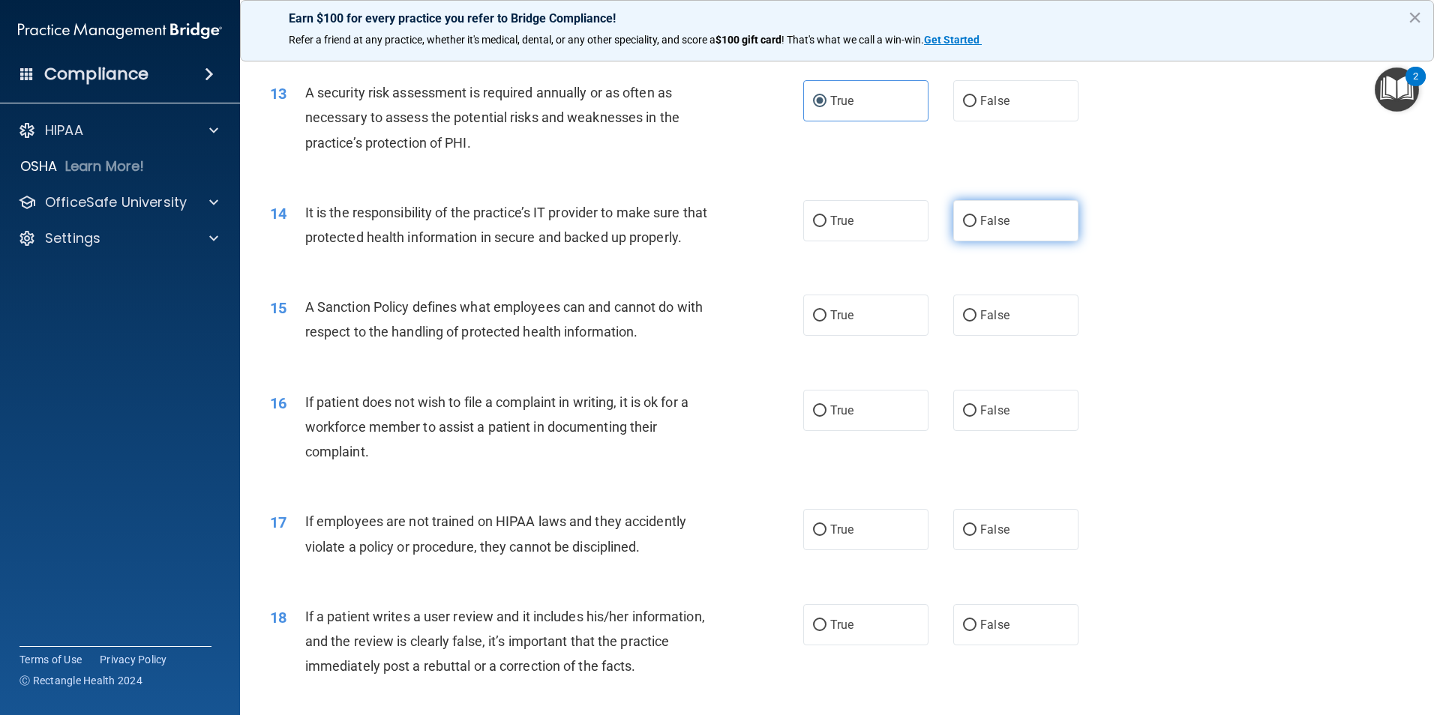
click at [954, 222] on label "False" at bounding box center [1015, 220] width 125 height 41
click at [963, 222] on input "False" at bounding box center [969, 221] width 13 height 11
radio input "true"
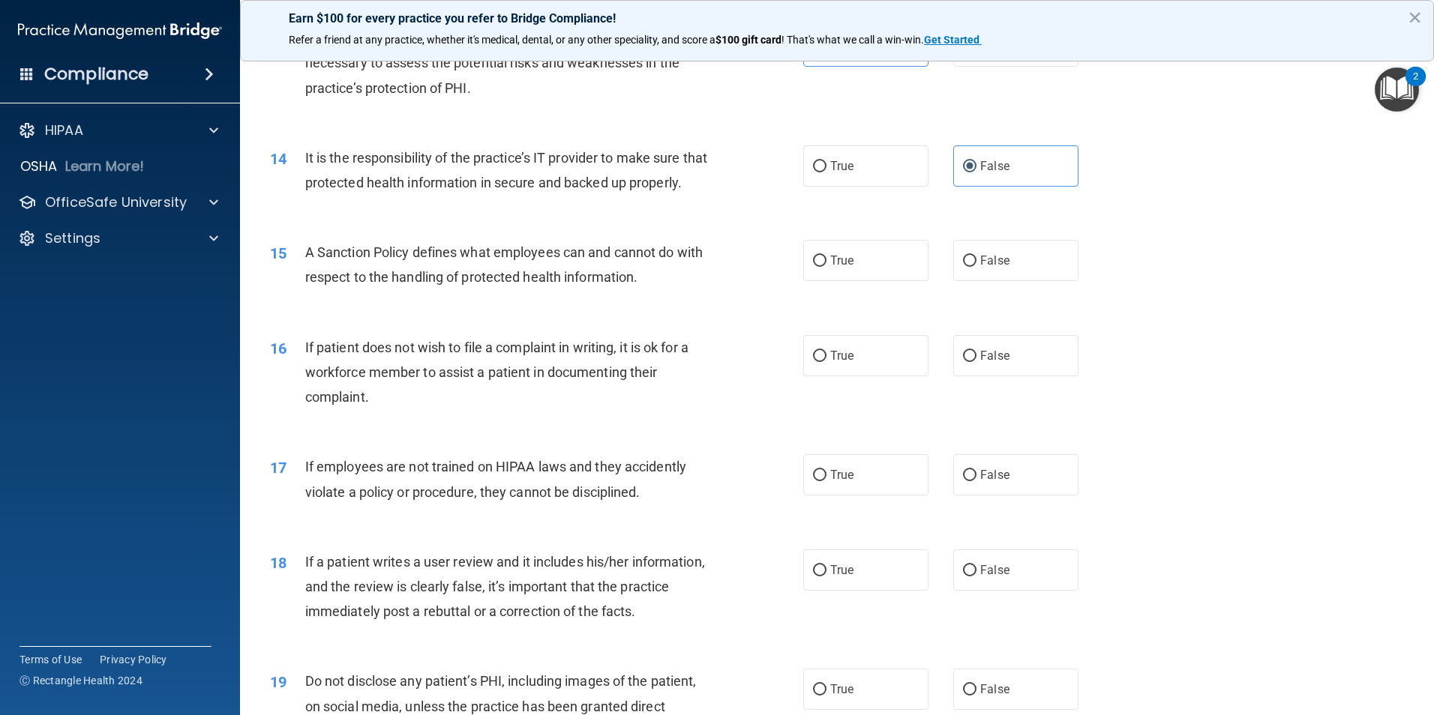
scroll to position [1725, 0]
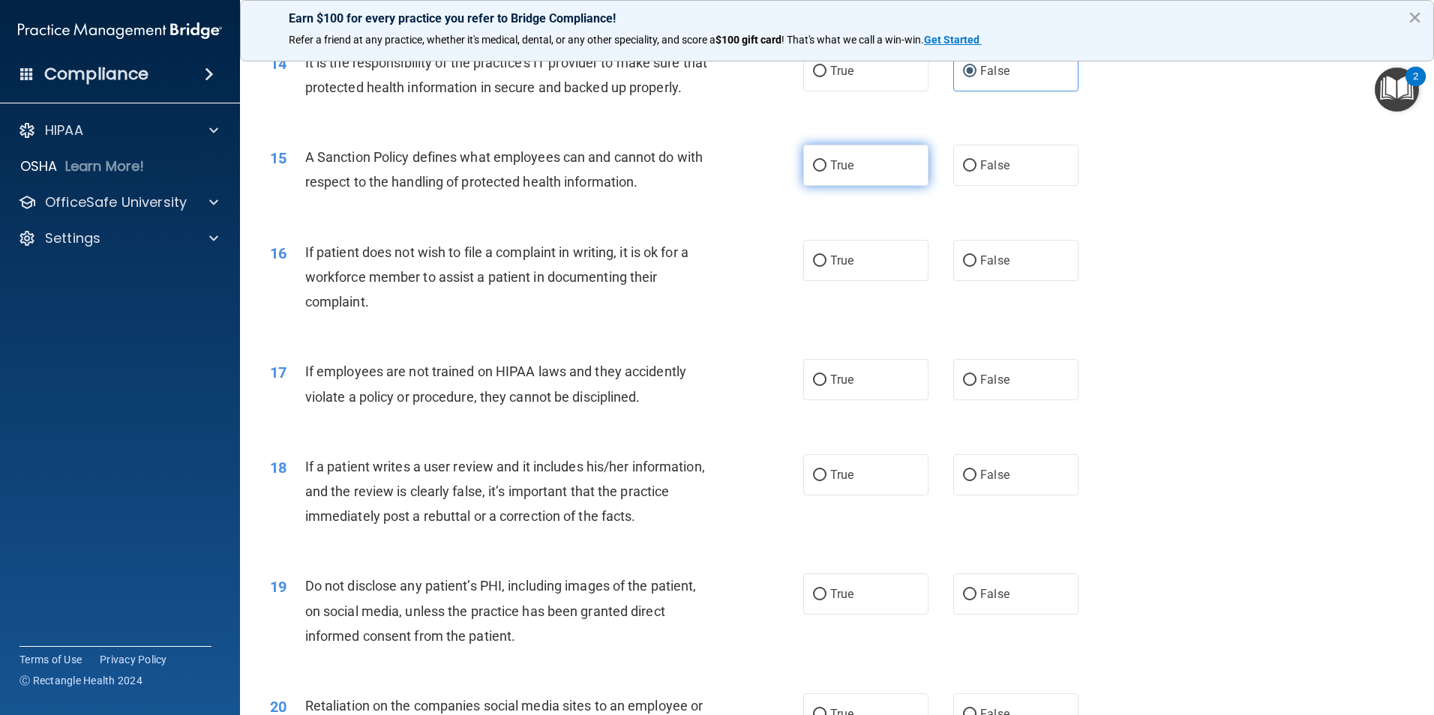
click at [830, 172] on span "True" at bounding box center [841, 165] width 23 height 14
click at [826, 172] on input "True" at bounding box center [819, 165] width 13 height 11
radio input "true"
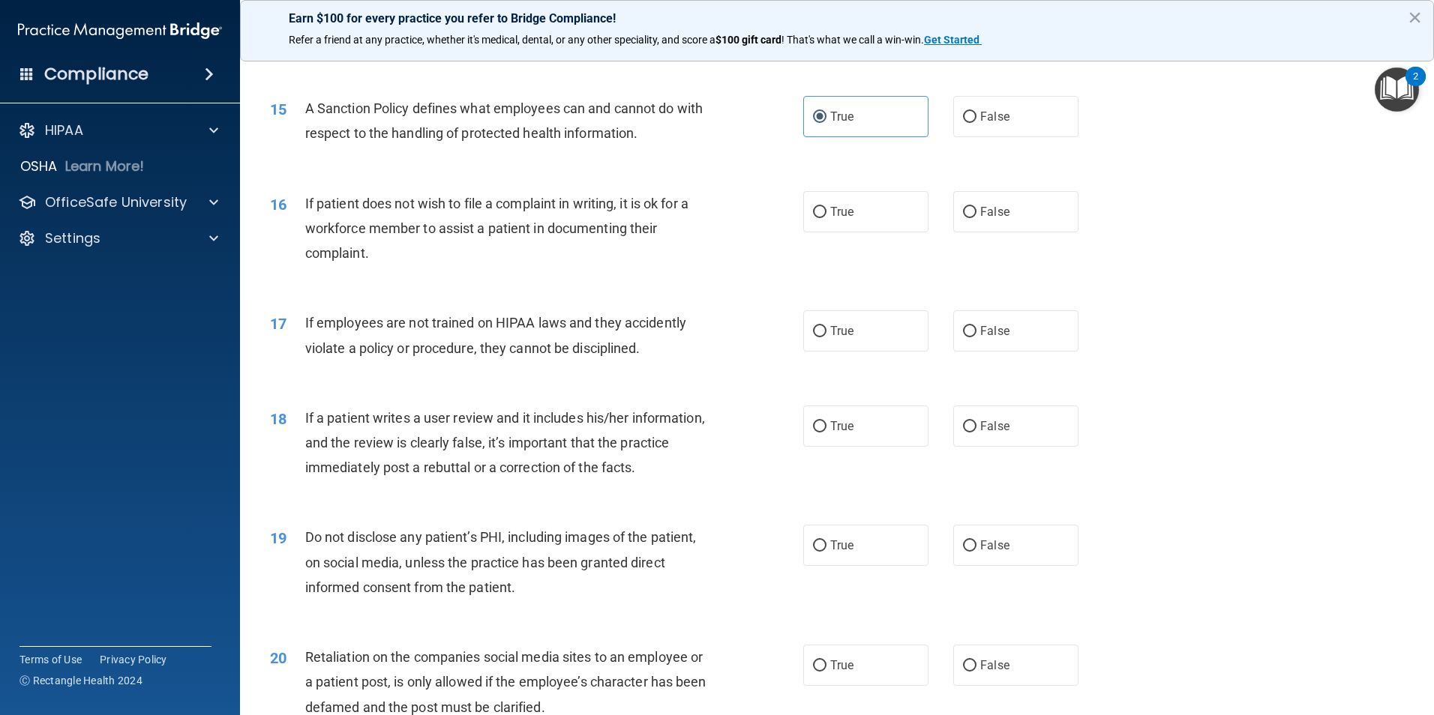
scroll to position [1800, 0]
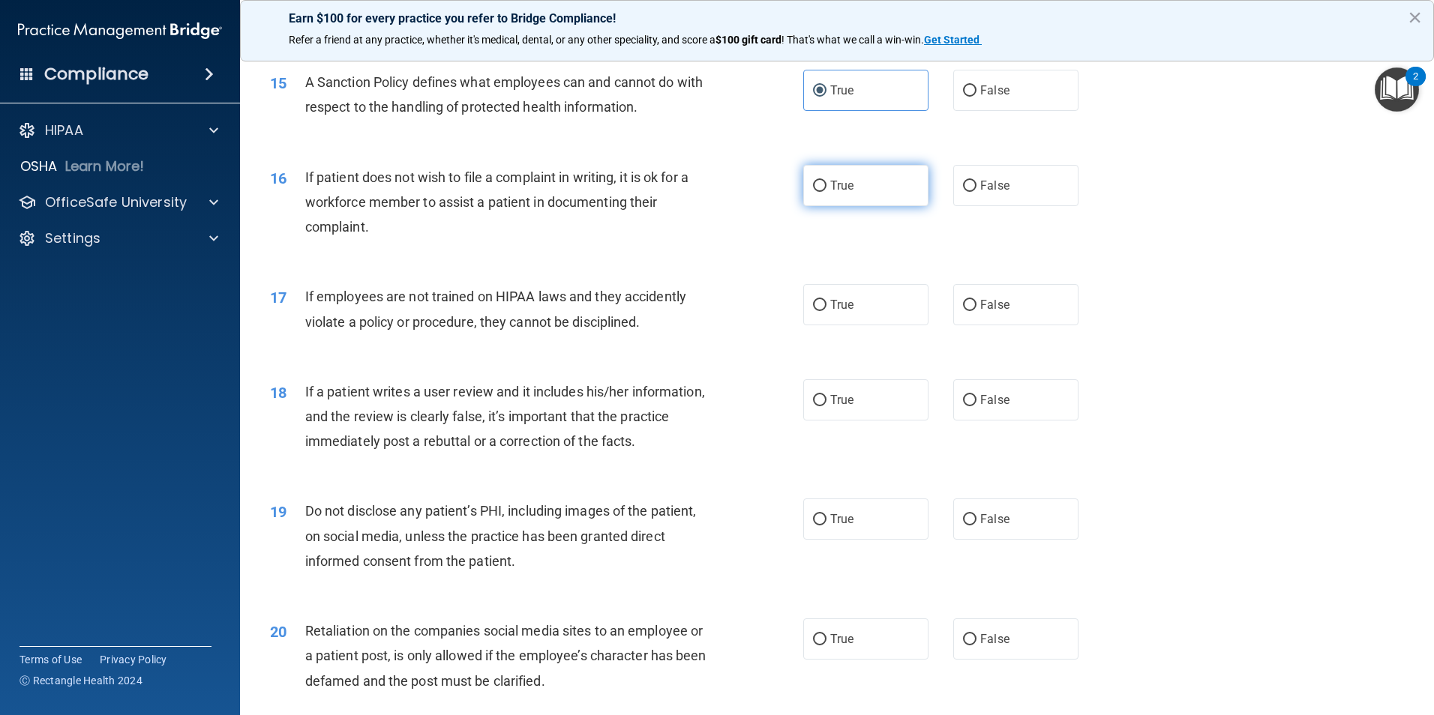
click at [836, 193] on span "True" at bounding box center [841, 185] width 23 height 14
click at [826, 192] on input "True" at bounding box center [819, 186] width 13 height 11
radio input "true"
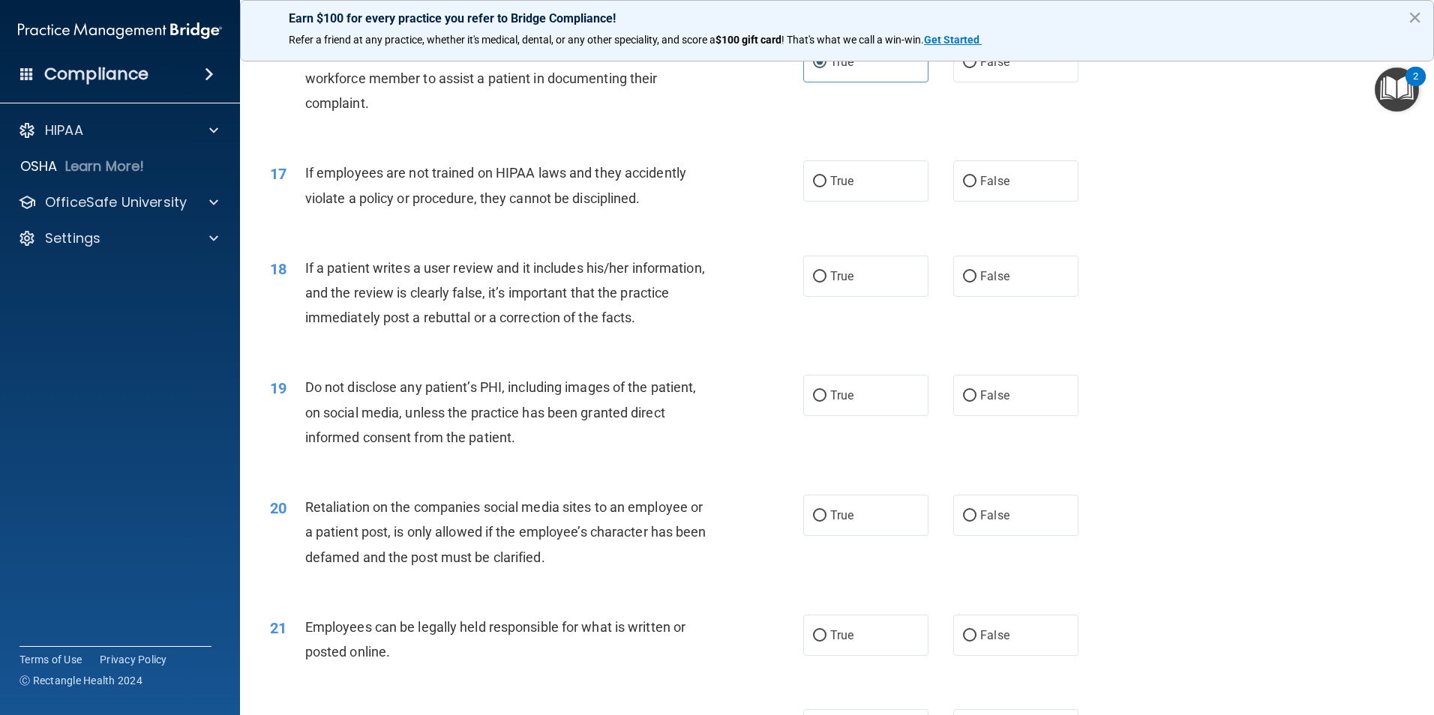
scroll to position [1950, 0]
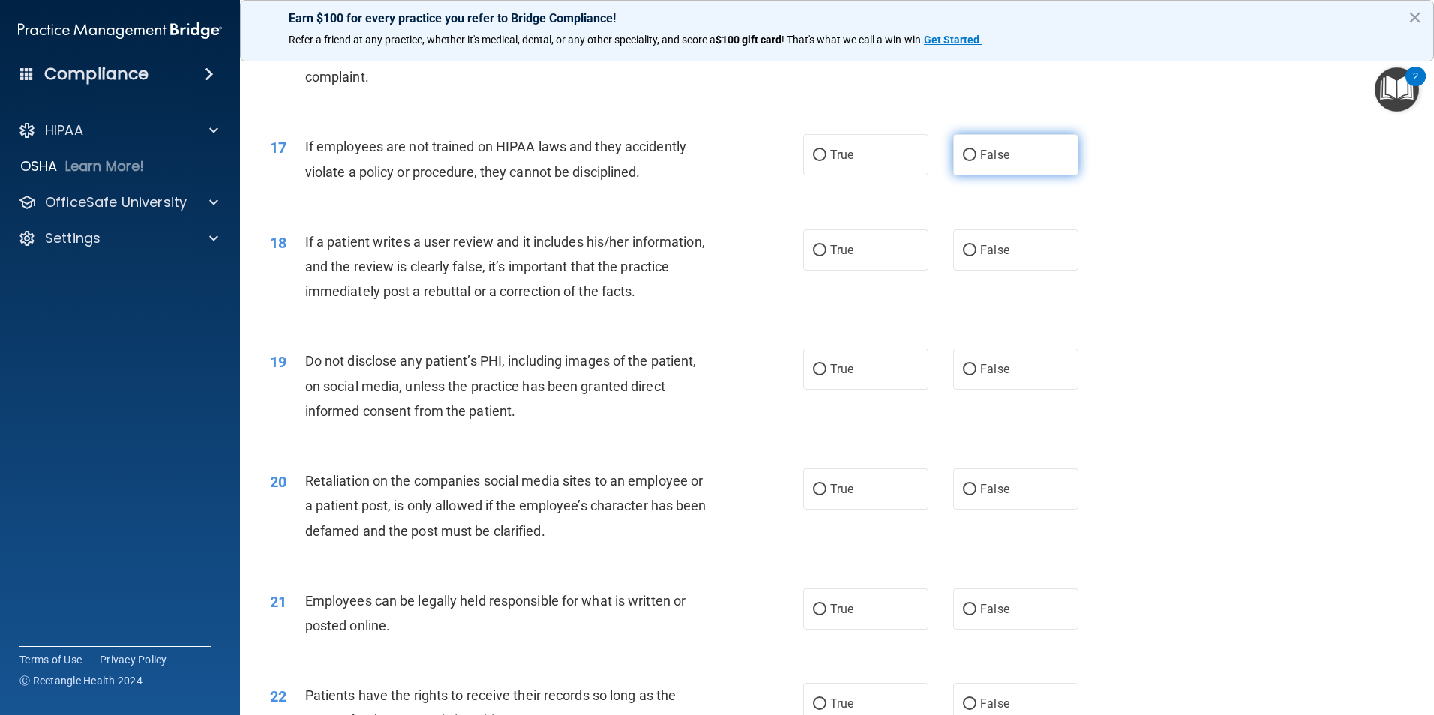
click at [985, 175] on label "False" at bounding box center [1015, 154] width 125 height 41
click at [976, 161] on input "False" at bounding box center [969, 155] width 13 height 11
radio input "true"
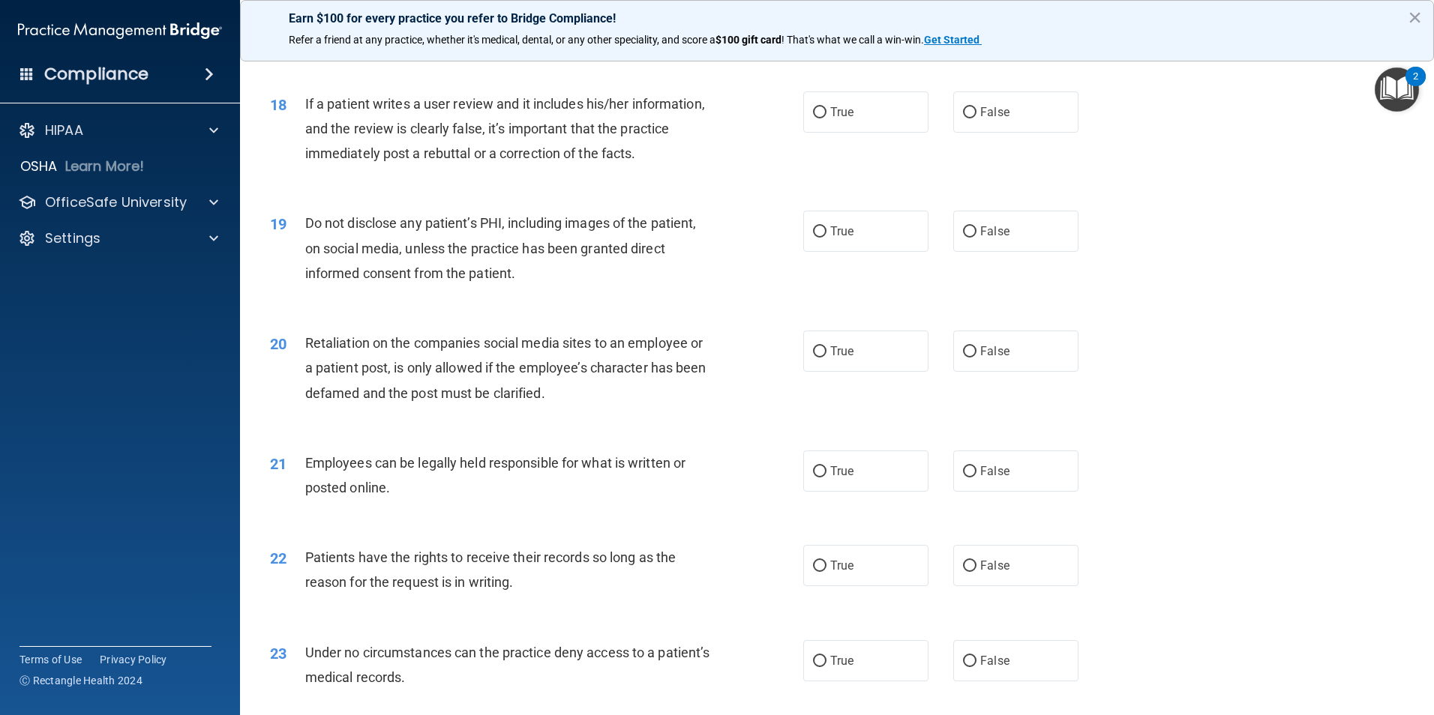
scroll to position [2100, 0]
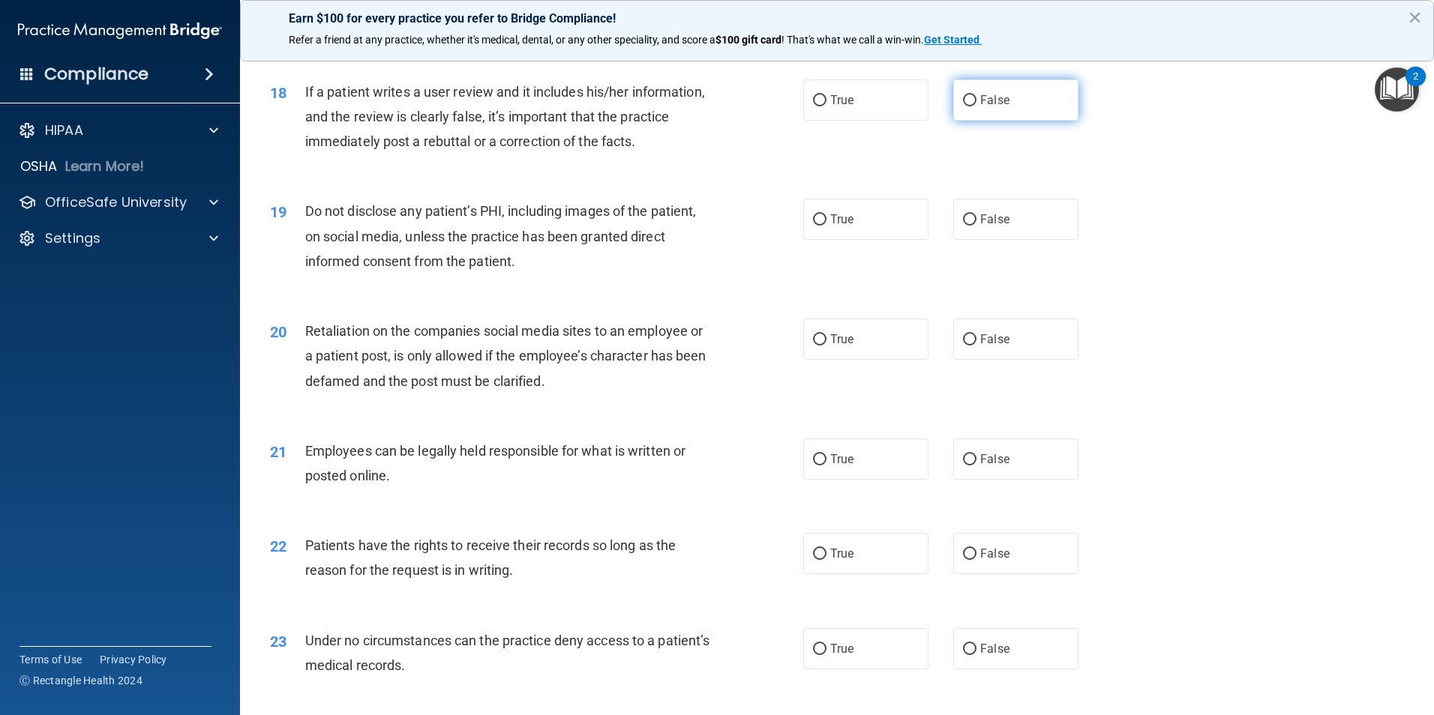
click at [979, 121] on label "False" at bounding box center [1015, 99] width 125 height 41
click at [976, 106] on input "False" at bounding box center [969, 100] width 13 height 11
radio input "true"
click at [970, 240] on label "False" at bounding box center [1015, 219] width 125 height 41
click at [970, 226] on input "False" at bounding box center [969, 219] width 13 height 11
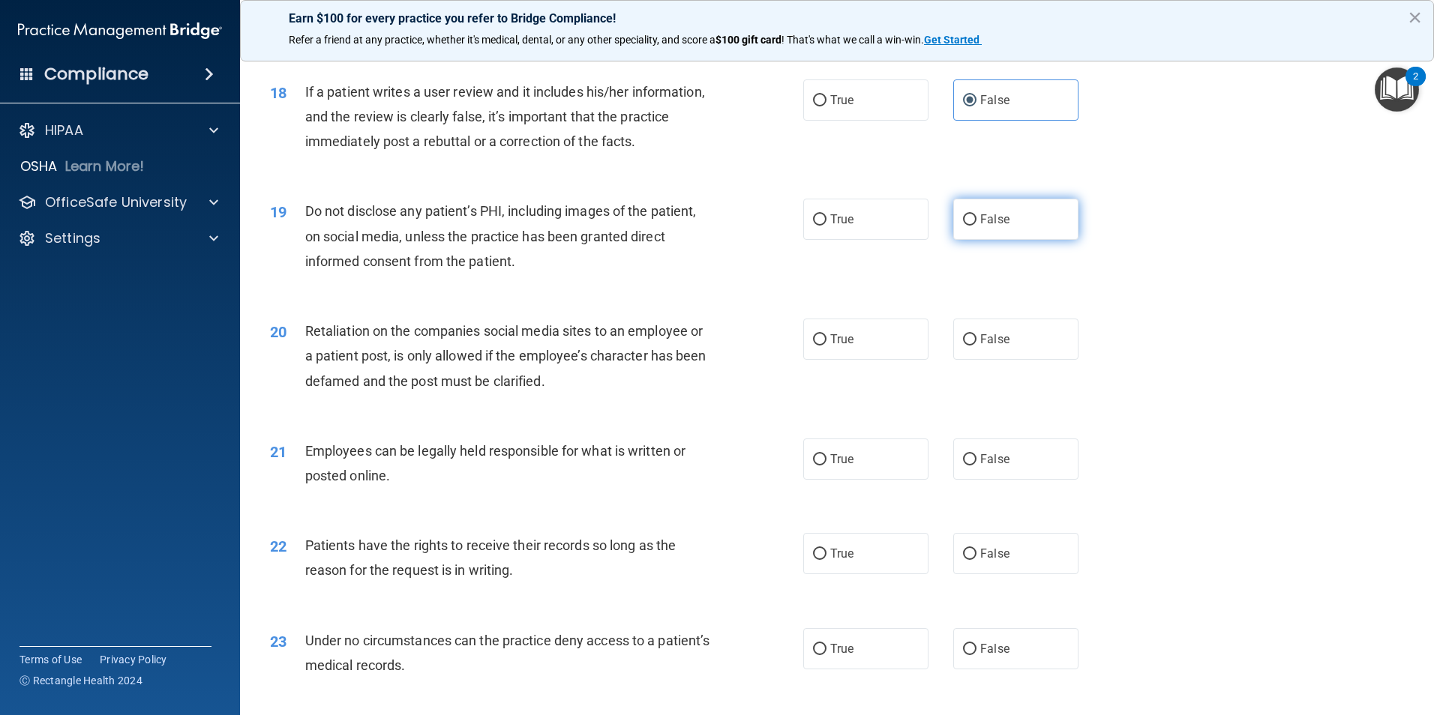
radio input "true"
click at [838, 226] on span "True" at bounding box center [841, 219] width 23 height 14
click at [826, 226] on input "True" at bounding box center [819, 219] width 13 height 11
radio input "true"
radio input "false"
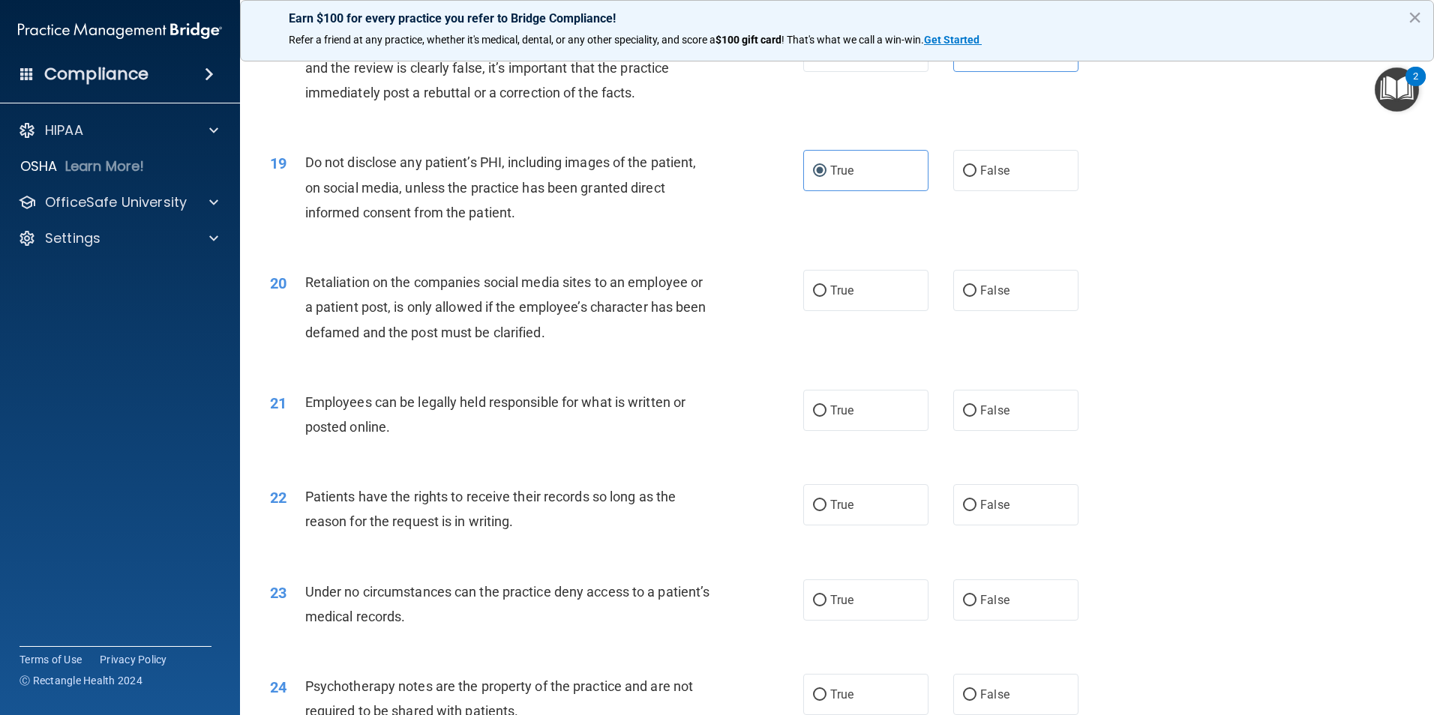
scroll to position [2175, 0]
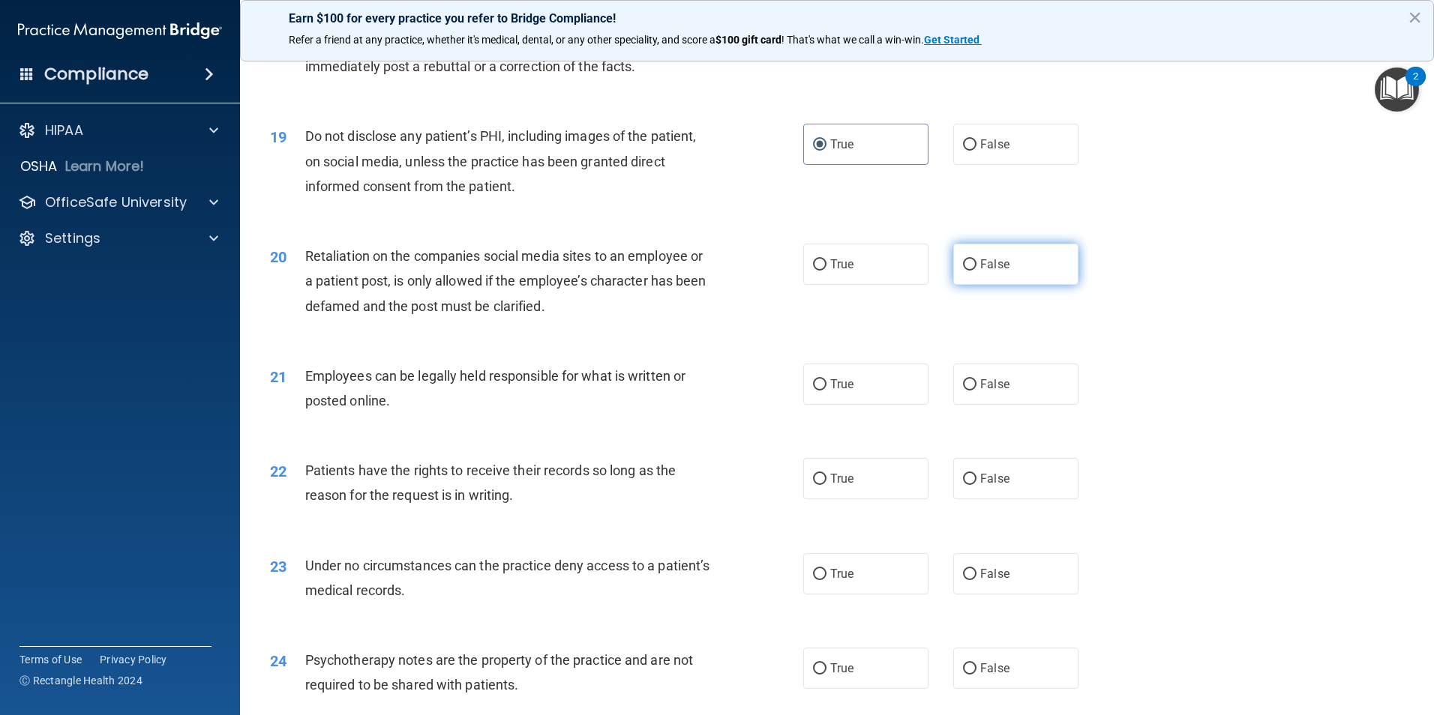
click at [1010, 285] on label "False" at bounding box center [1015, 264] width 125 height 41
click at [976, 271] on input "False" at bounding box center [969, 264] width 13 height 11
radio input "true"
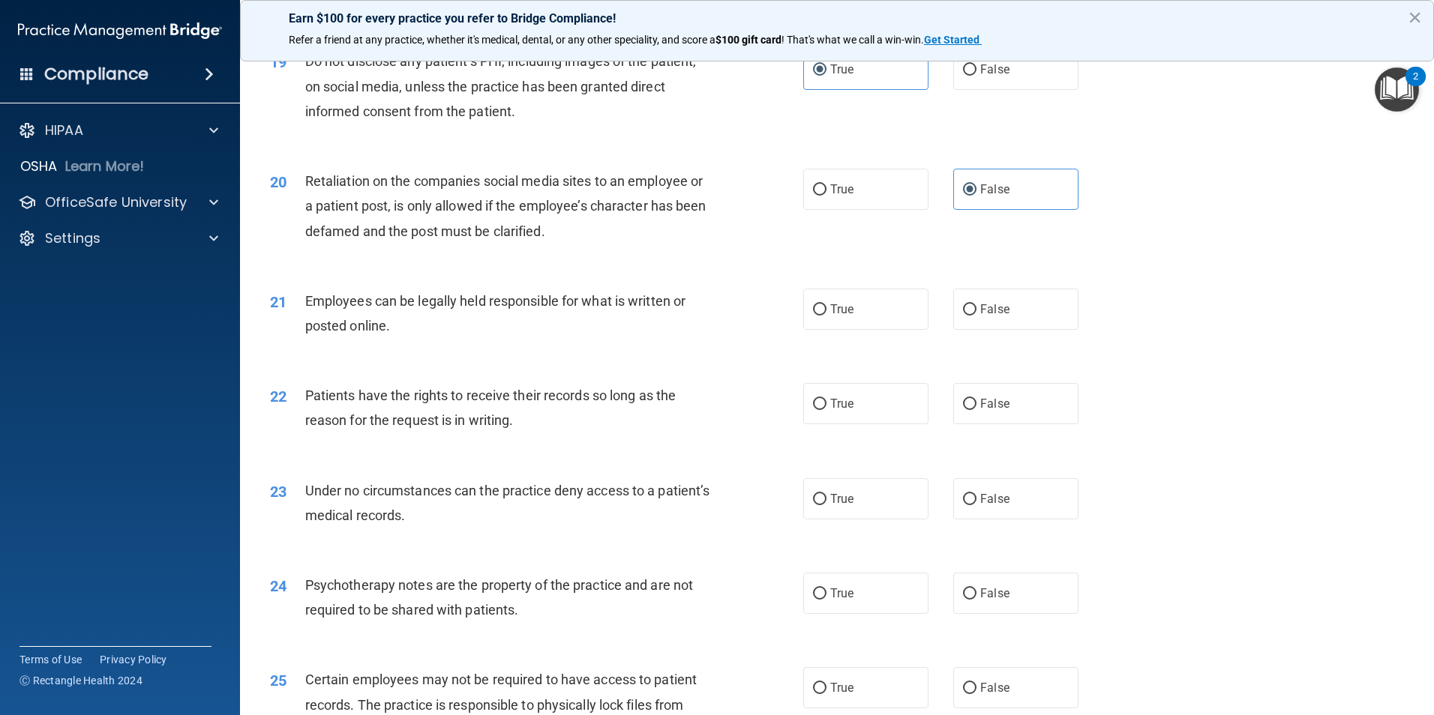
scroll to position [2325, 0]
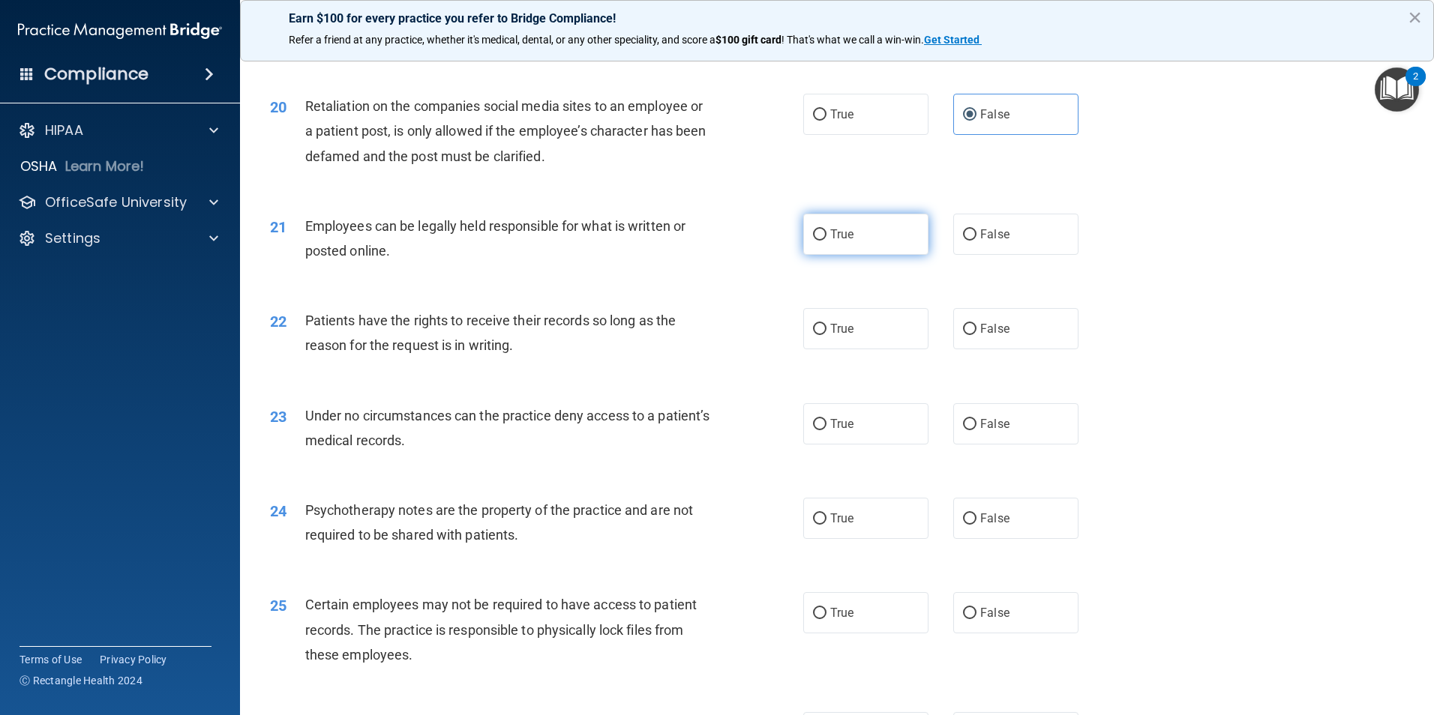
click at [835, 241] on span "True" at bounding box center [841, 234] width 23 height 14
click at [826, 241] on input "True" at bounding box center [819, 234] width 13 height 11
radio input "true"
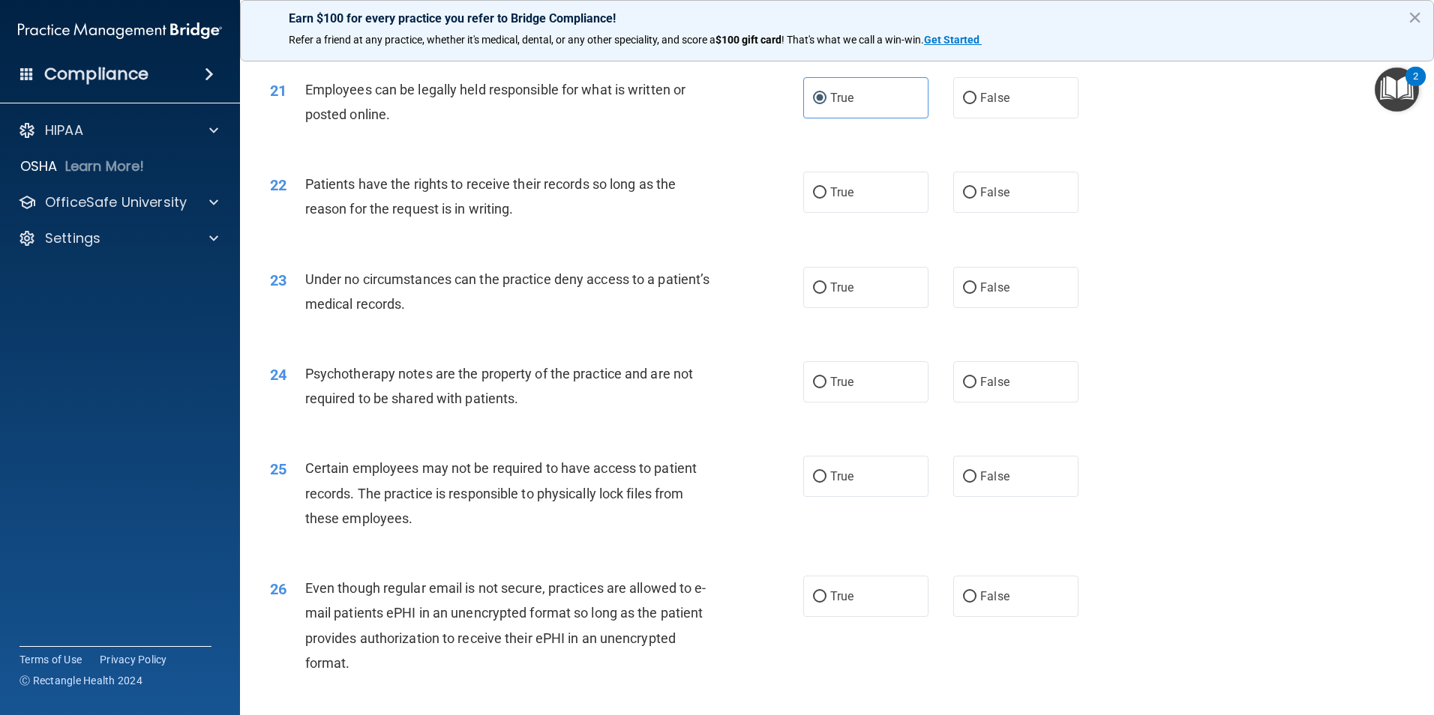
scroll to position [2475, 0]
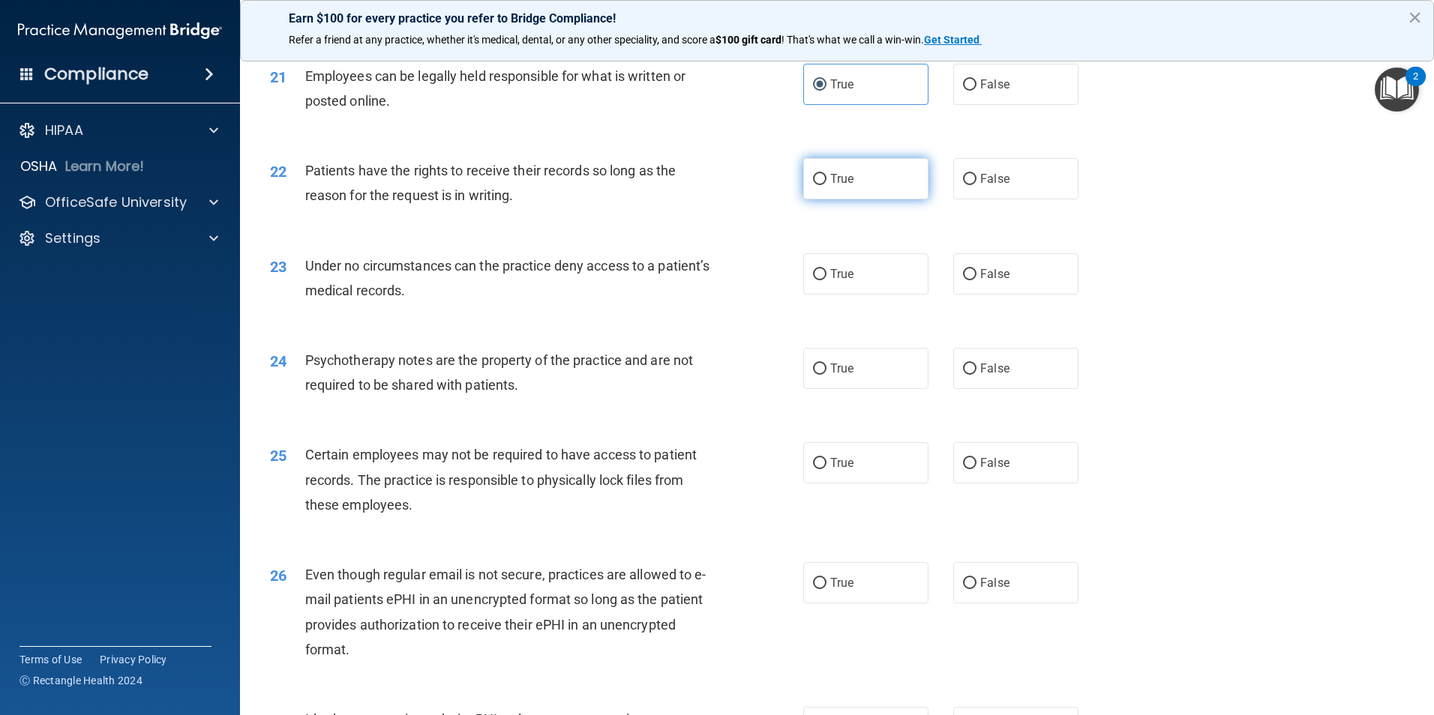
click at [853, 199] on label "True" at bounding box center [865, 178] width 125 height 41
click at [826, 185] on input "True" at bounding box center [819, 179] width 13 height 11
radio input "true"
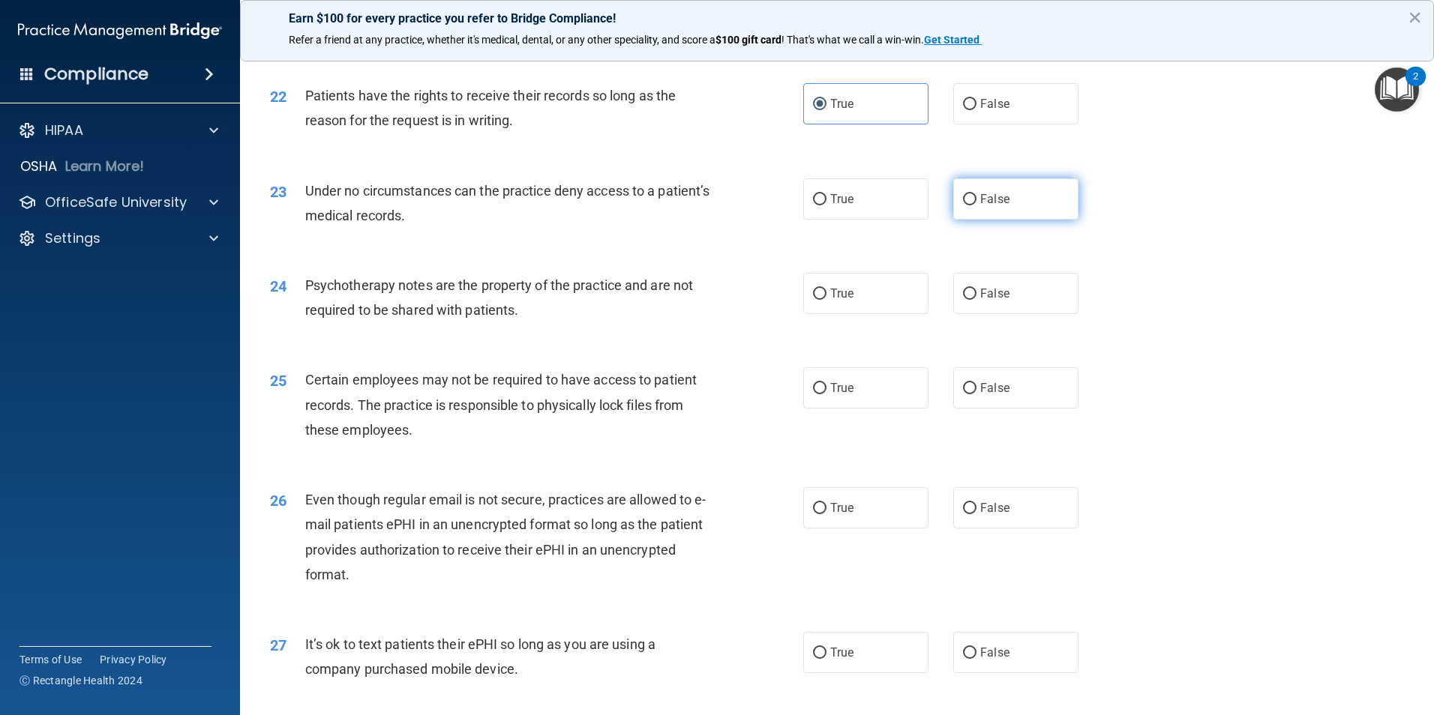
click at [963, 205] on input "False" at bounding box center [969, 199] width 13 height 11
radio input "true"
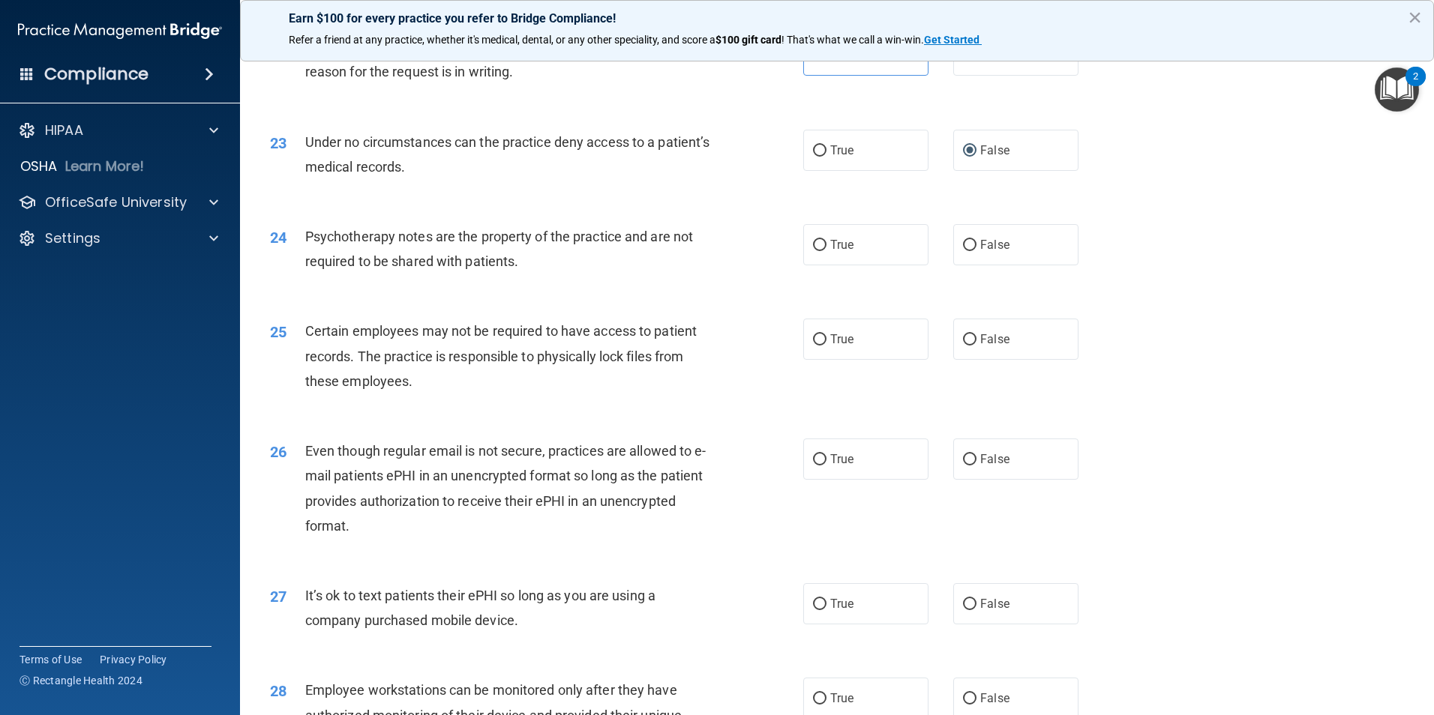
scroll to position [2625, 0]
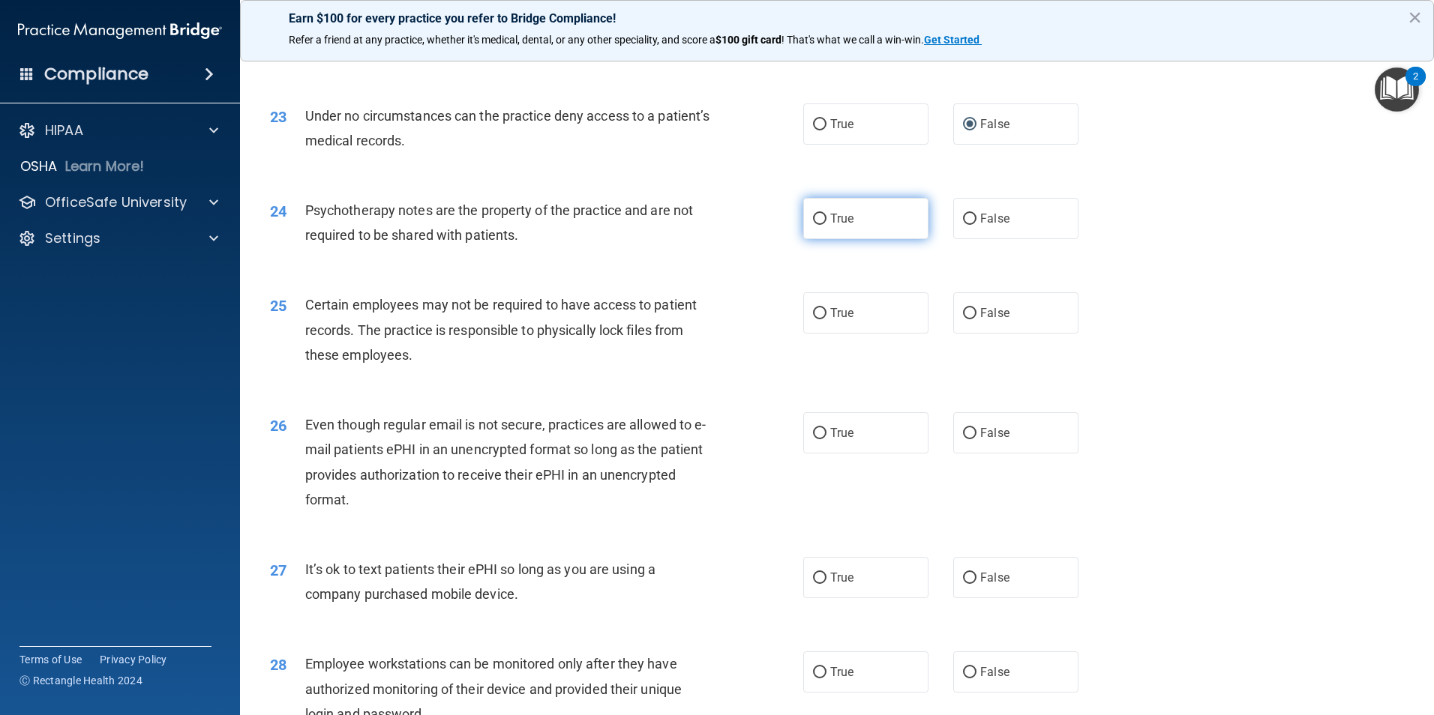
click at [813, 225] on input "True" at bounding box center [819, 219] width 13 height 11
radio input "true"
click at [780, 328] on div "25 Certain employees may not be required to have access to patient records. The…" at bounding box center [536, 333] width 578 height 82
click at [824, 329] on label "True" at bounding box center [865, 312] width 125 height 41
click at [824, 319] on input "True" at bounding box center [819, 313] width 13 height 11
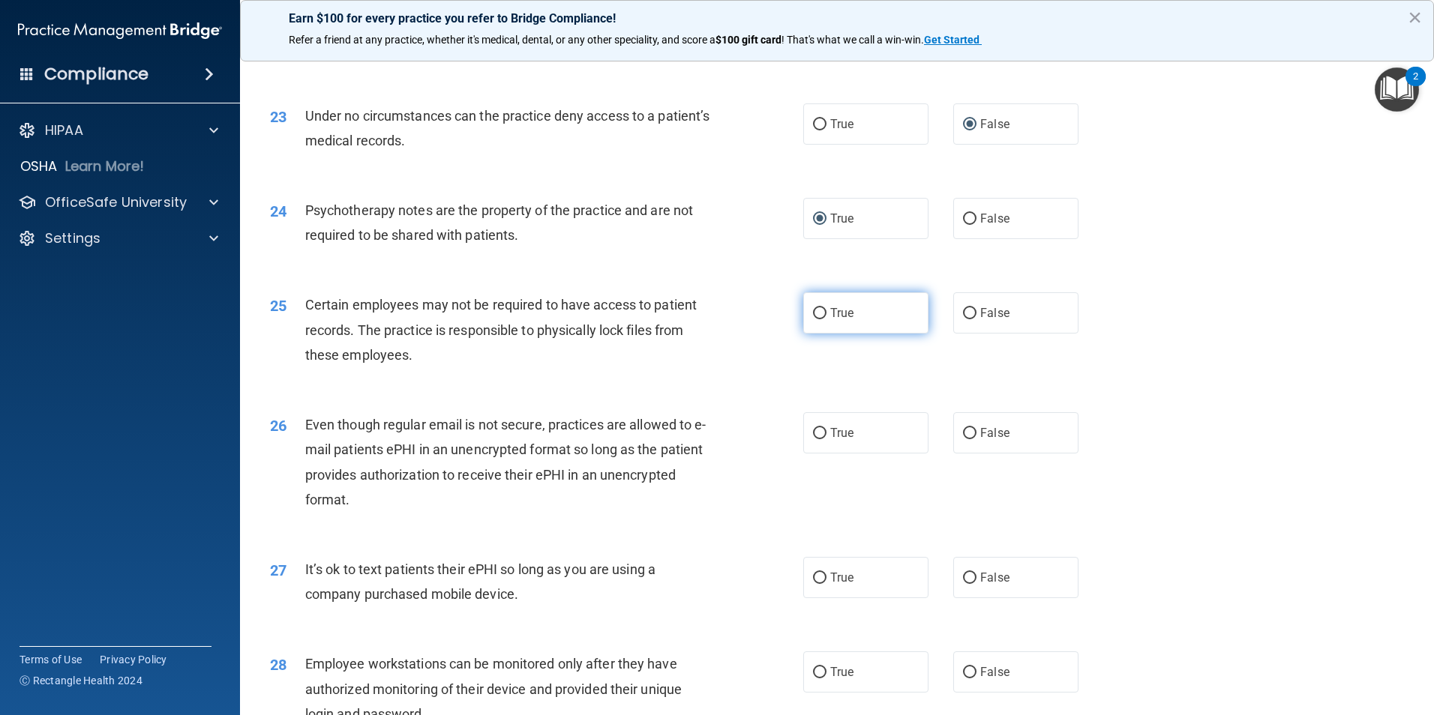
radio input "true"
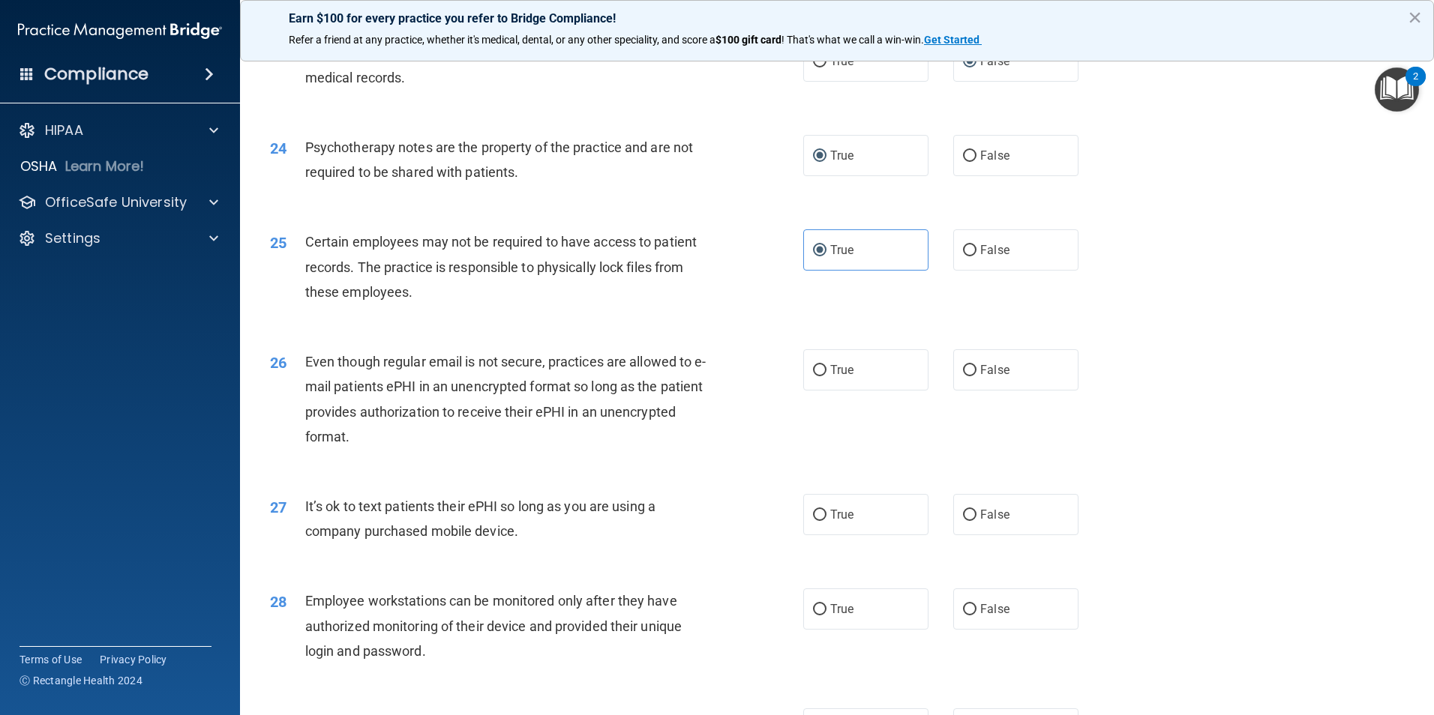
scroll to position [2775, 0]
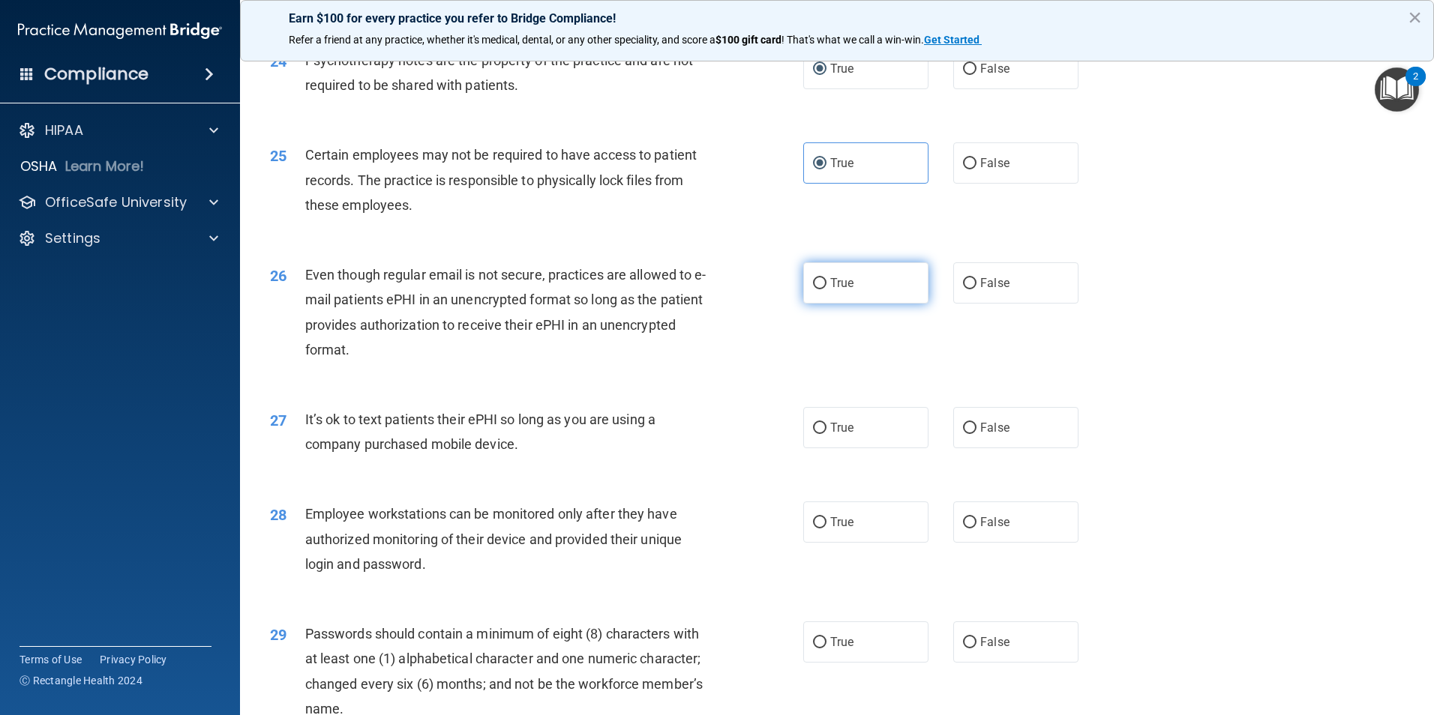
click at [823, 304] on label "True" at bounding box center [865, 282] width 125 height 41
click at [823, 289] on input "True" at bounding box center [819, 283] width 13 height 11
radio input "true"
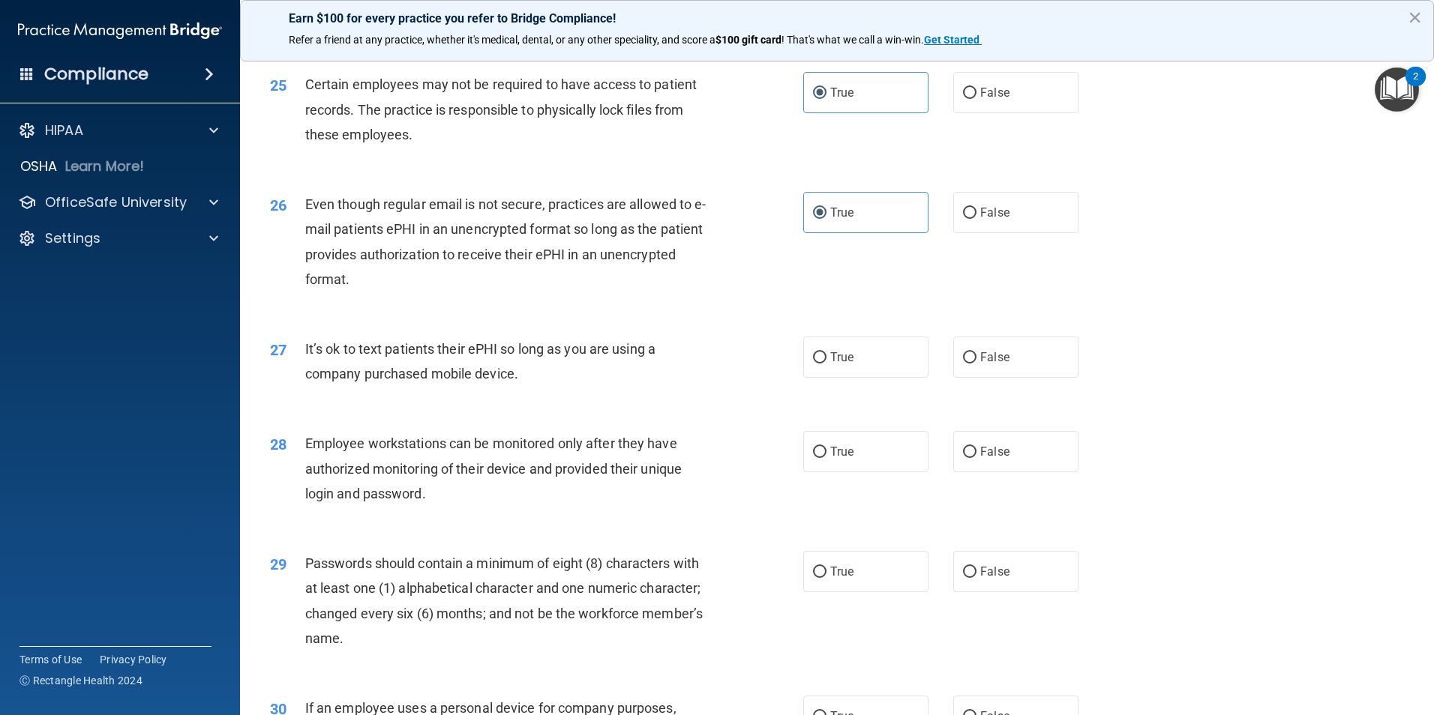
scroll to position [2924, 0]
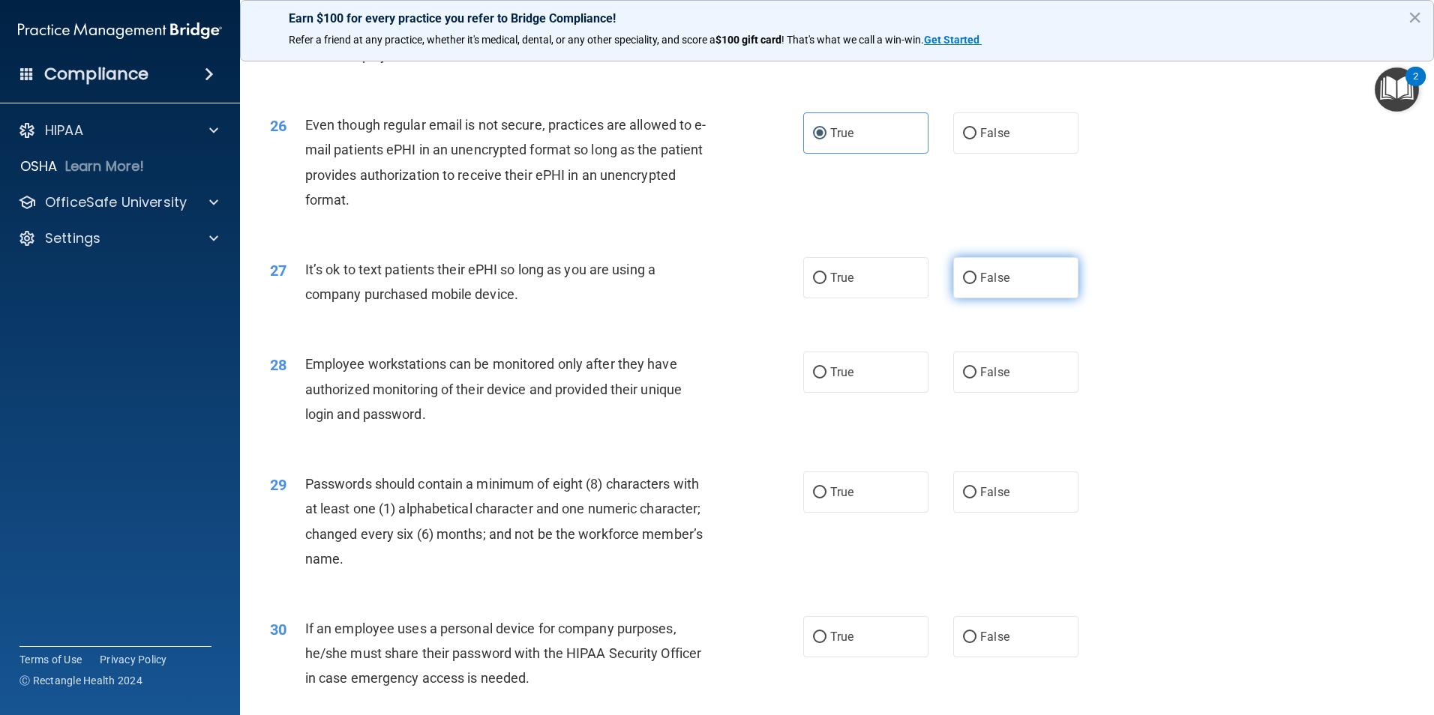
click at [999, 285] on span "False" at bounding box center [994, 278] width 29 height 14
click at [976, 284] on input "False" at bounding box center [969, 278] width 13 height 11
radio input "true"
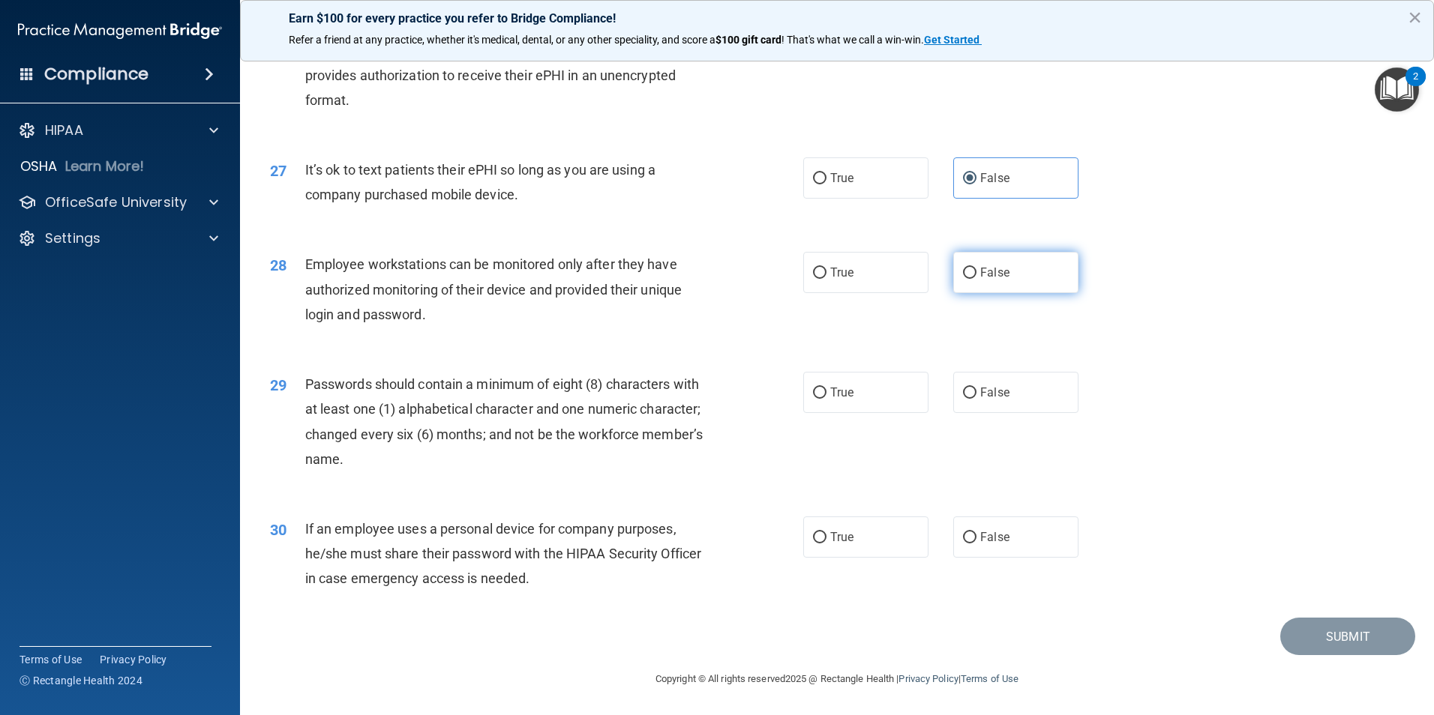
click at [971, 289] on label "False" at bounding box center [1015, 272] width 125 height 41
click at [971, 279] on input "False" at bounding box center [969, 273] width 13 height 11
radio input "true"
click at [845, 408] on label "True" at bounding box center [865, 392] width 125 height 41
click at [826, 399] on input "True" at bounding box center [819, 393] width 13 height 11
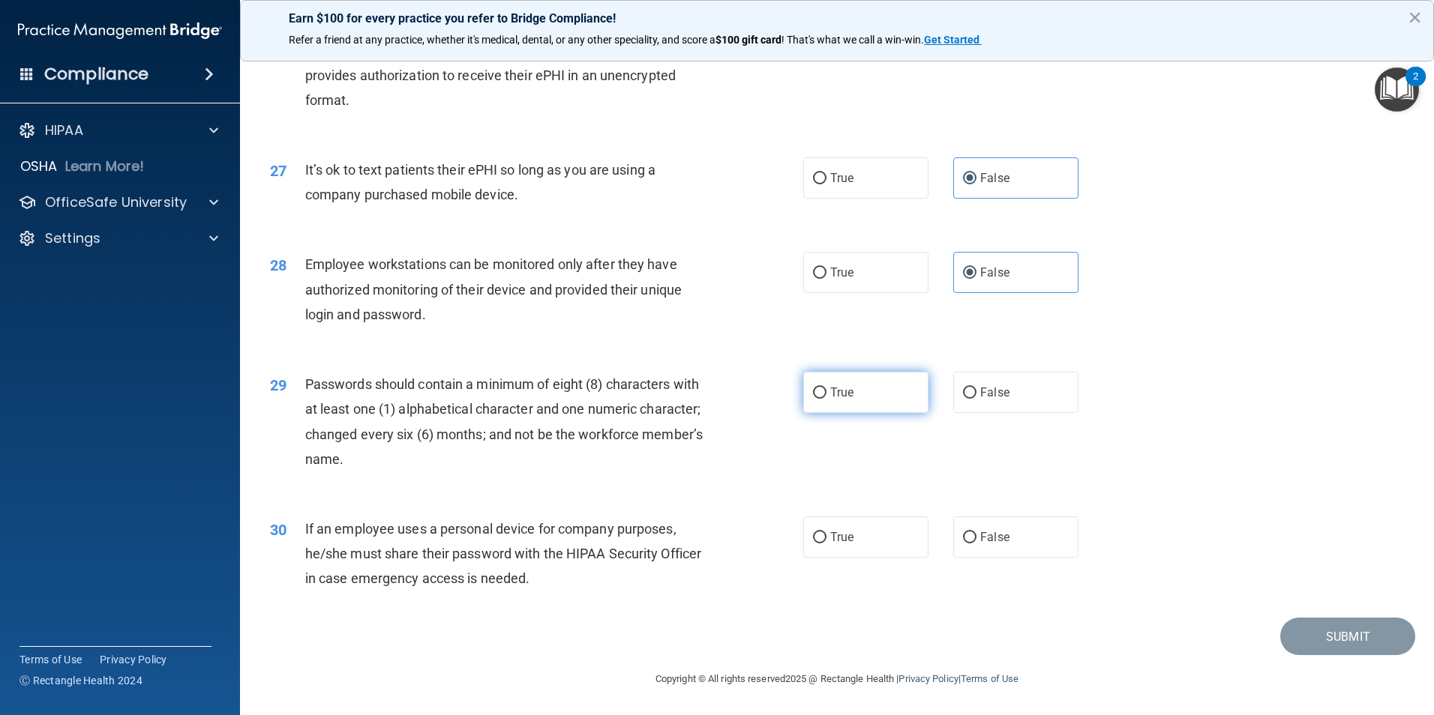
radio input "true"
click at [841, 544] on label "True" at bounding box center [865, 537] width 125 height 41
click at [826, 544] on input "True" at bounding box center [819, 537] width 13 height 11
radio input "true"
click at [1320, 643] on button "Submit" at bounding box center [1347, 637] width 135 height 38
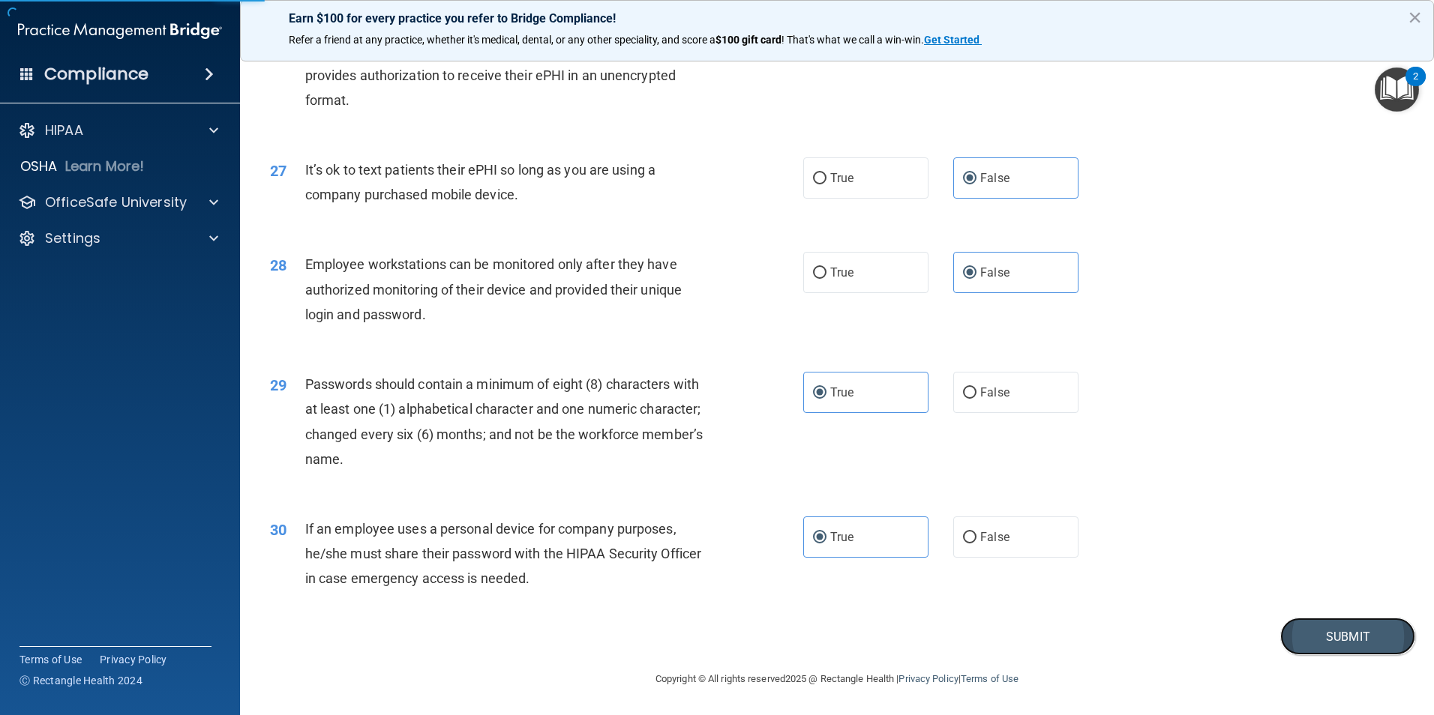
click at [1313, 644] on button "Submit" at bounding box center [1347, 637] width 135 height 38
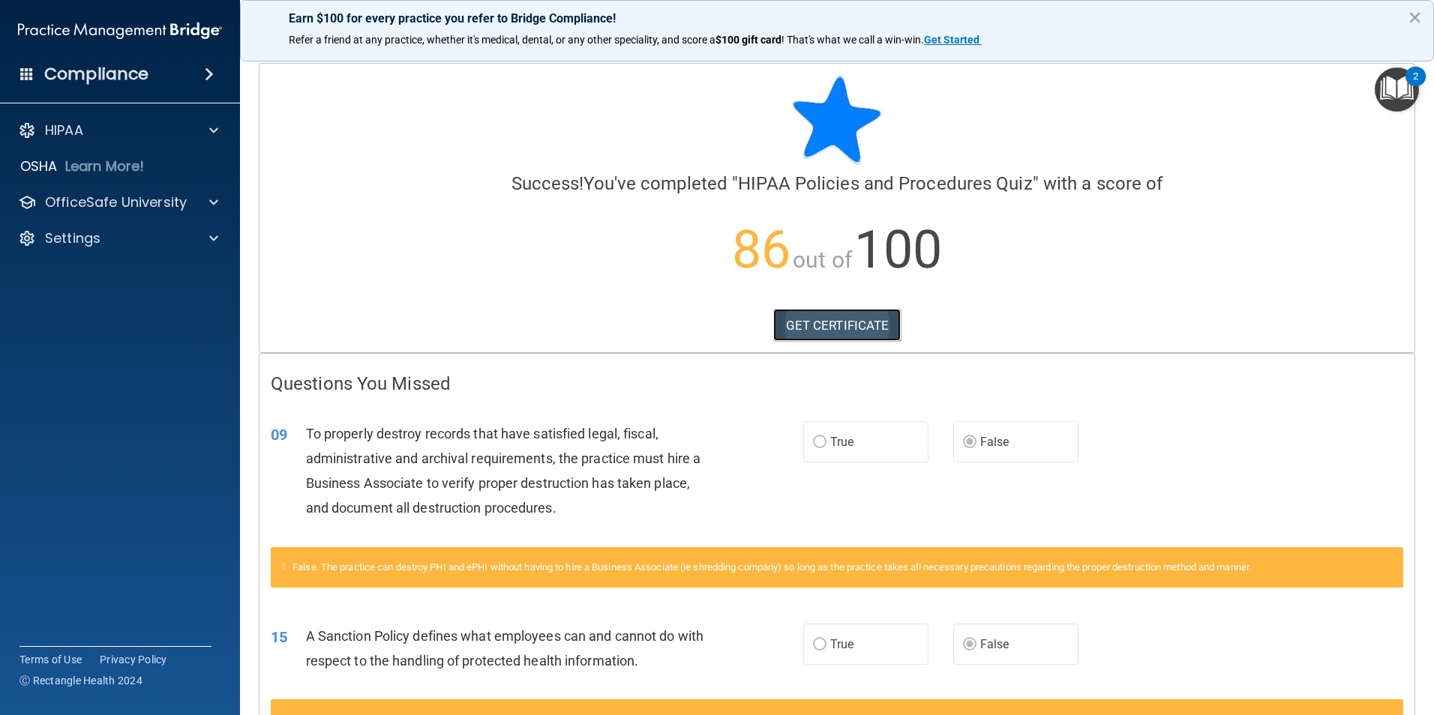
click at [808, 316] on link "GET CERTIFICATE" at bounding box center [837, 325] width 128 height 33
click at [1412, 88] on img "Open Resource Center, 2 new notifications" at bounding box center [1397, 89] width 44 height 44
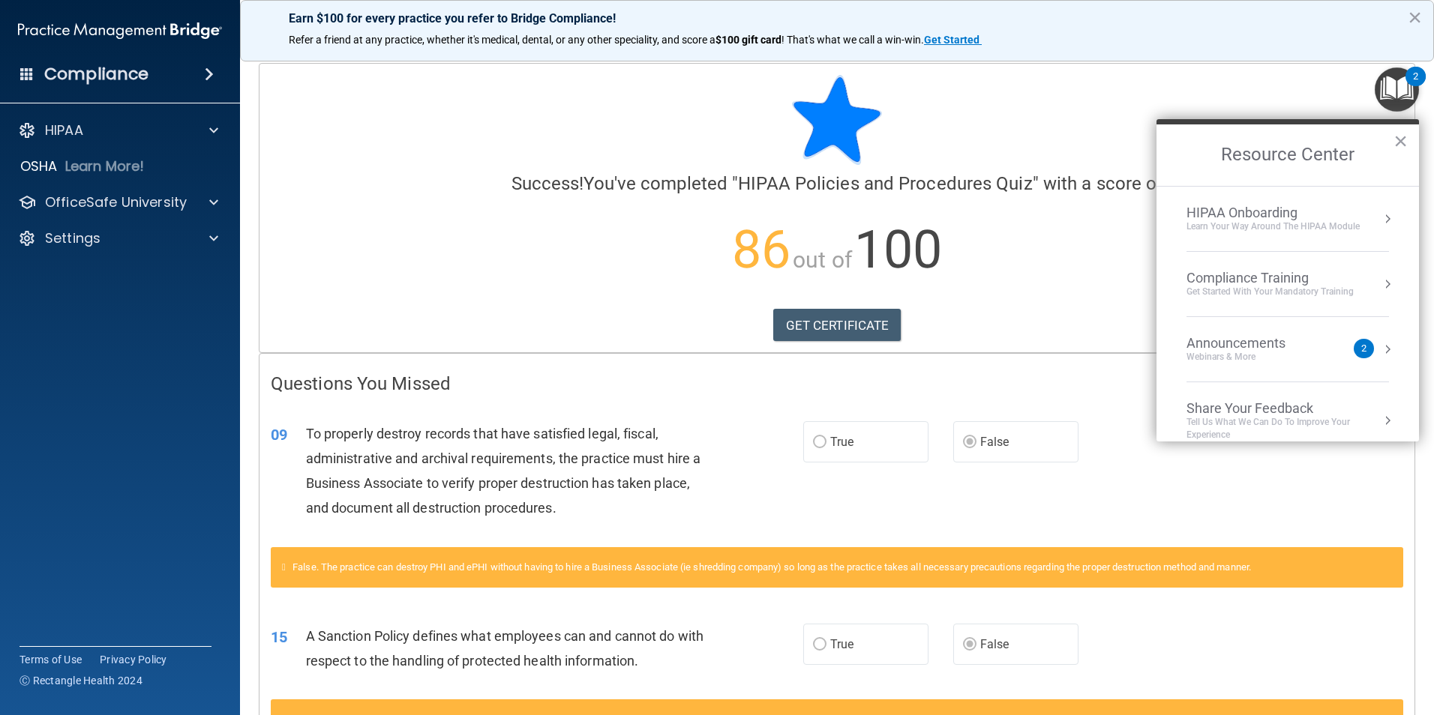
click at [1271, 289] on div "Get Started with your mandatory training" at bounding box center [1269, 292] width 167 height 13
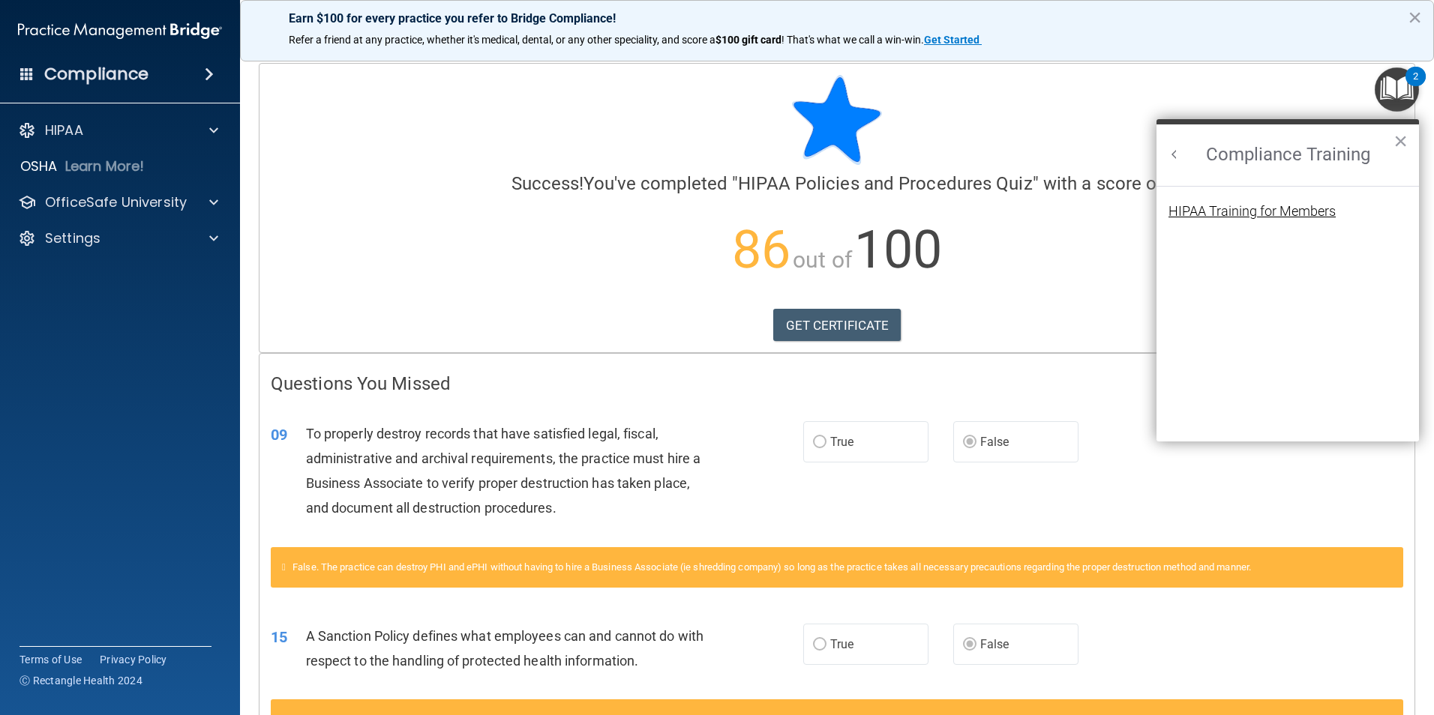
click at [1270, 210] on div "HIPAA Training for Members" at bounding box center [1251, 211] width 167 height 13
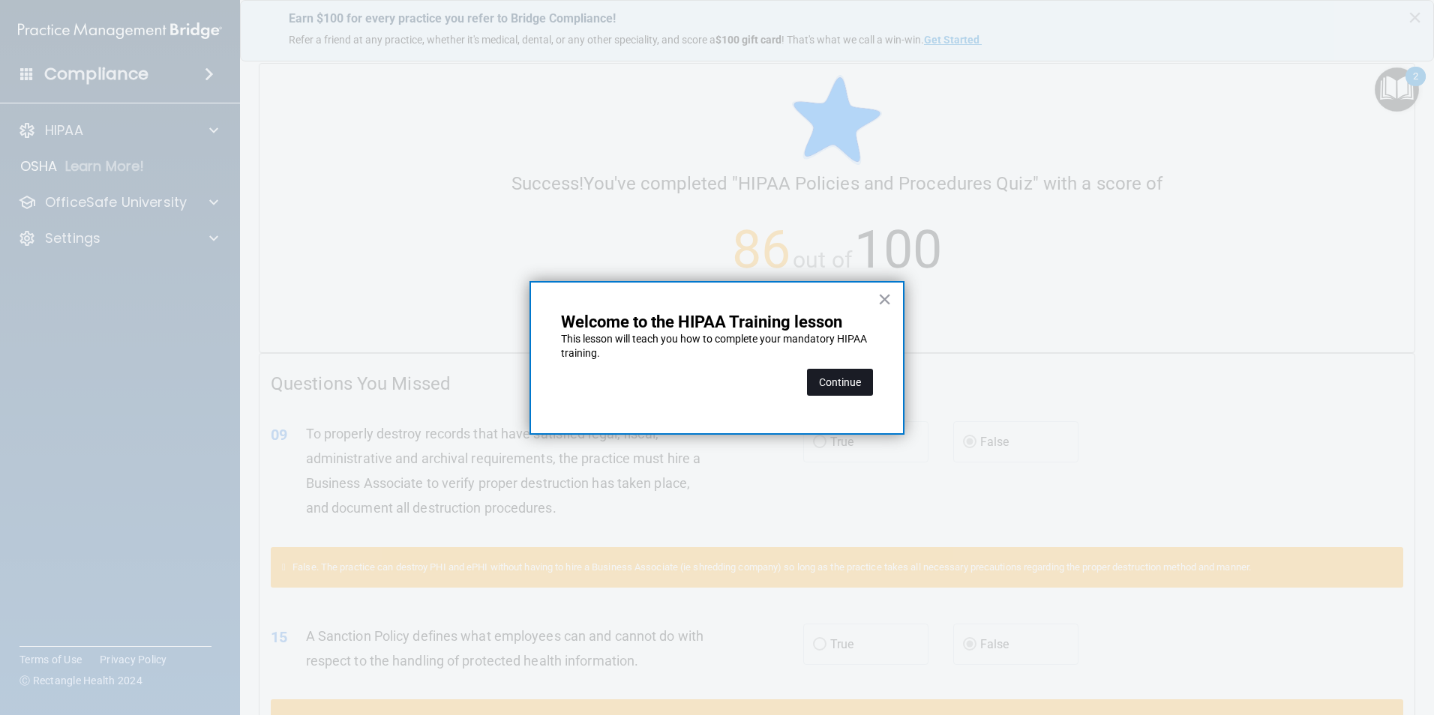
click at [822, 382] on button "Continue" at bounding box center [840, 382] width 66 height 27
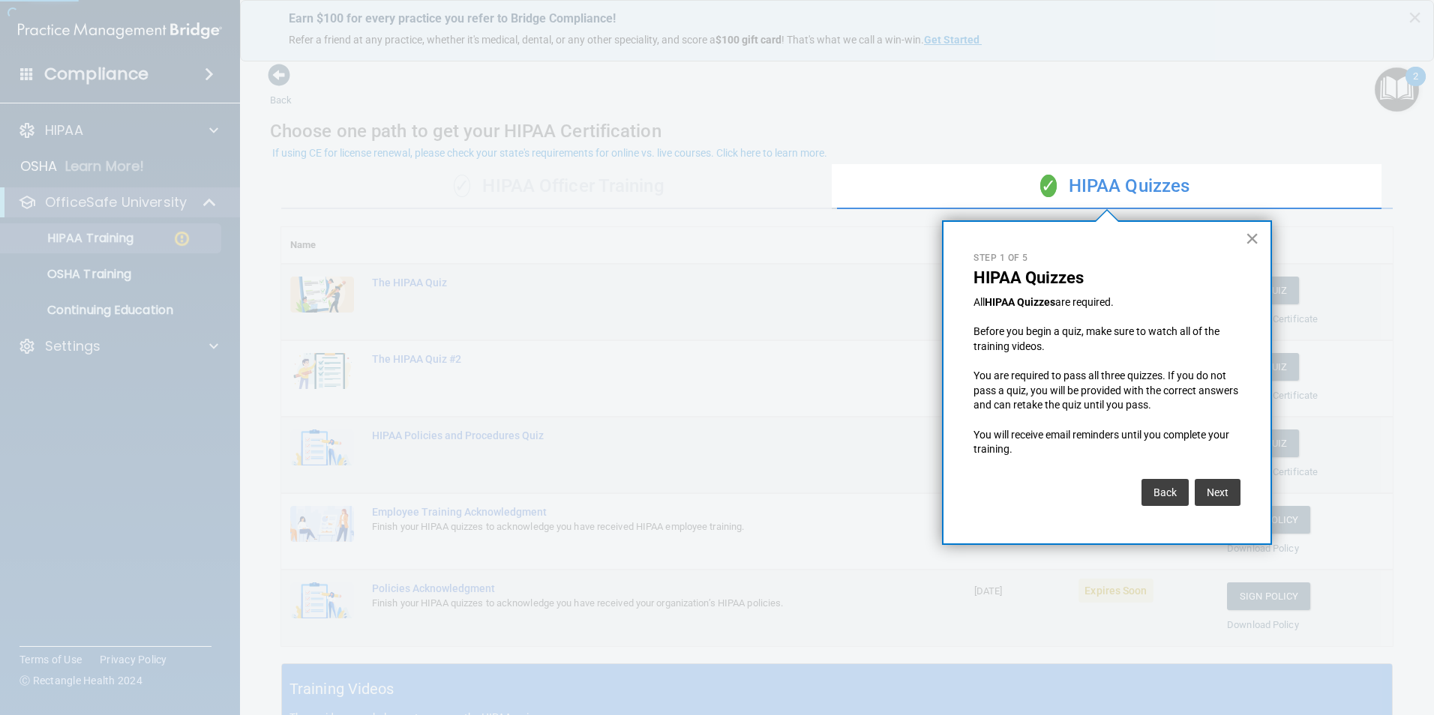
click at [1254, 242] on button "×" at bounding box center [1252, 238] width 14 height 24
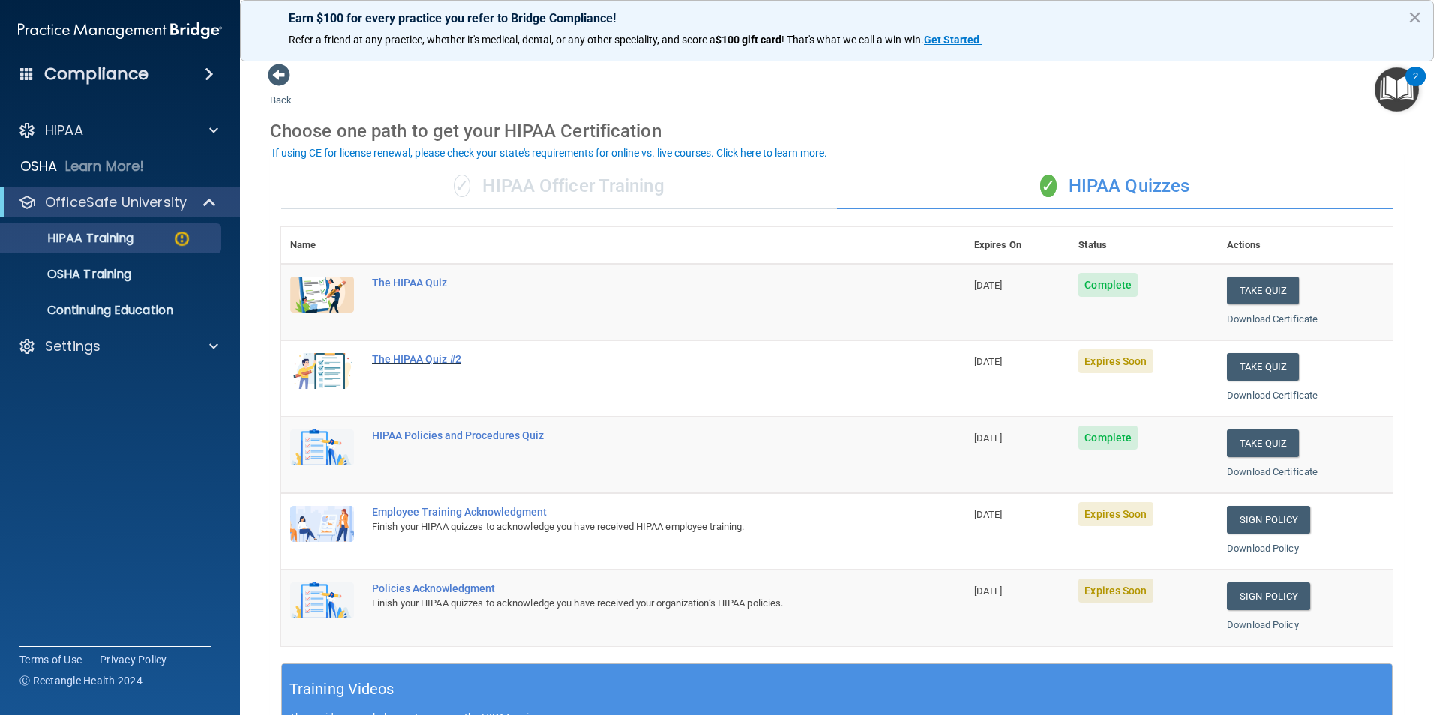
click at [418, 357] on div "The HIPAA Quiz #2" at bounding box center [631, 359] width 518 height 12
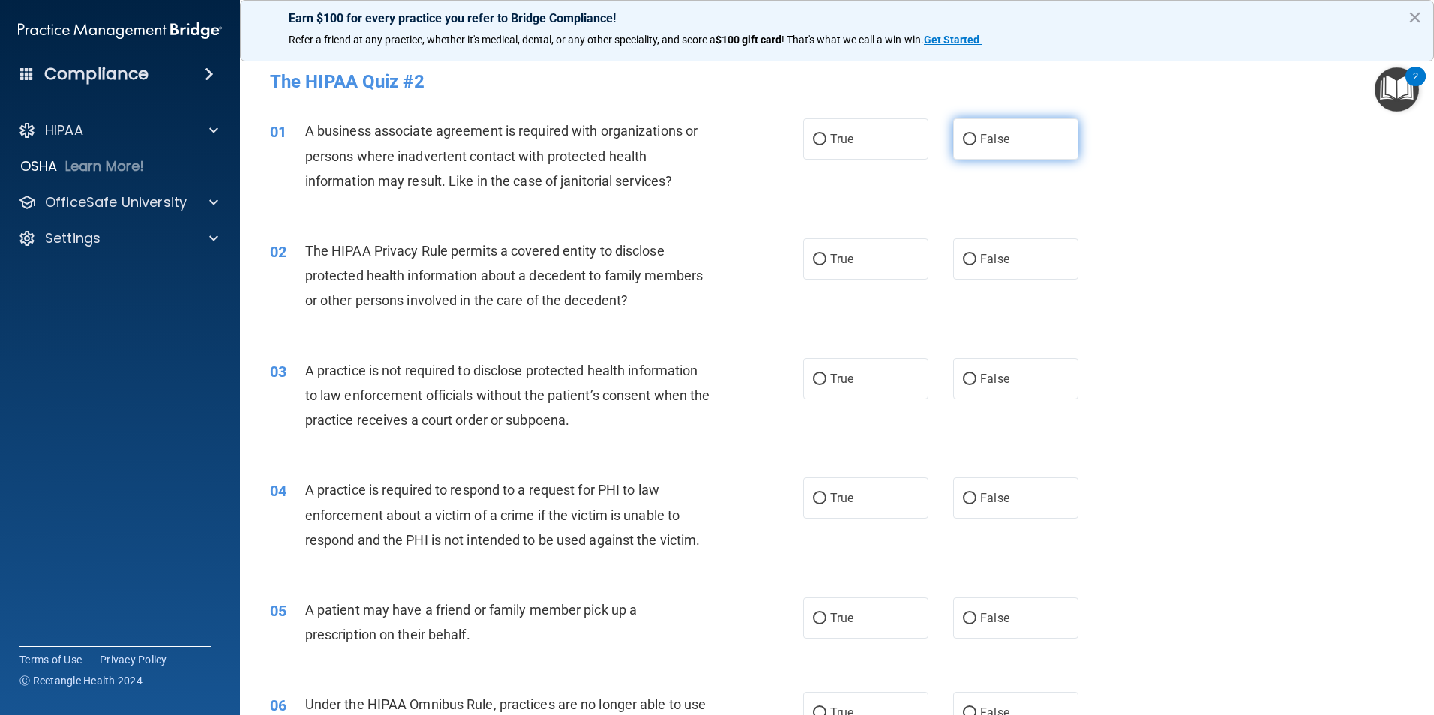
click at [967, 129] on label "False" at bounding box center [1015, 138] width 125 height 41
click at [967, 134] on input "False" at bounding box center [969, 139] width 13 height 11
radio input "true"
click at [973, 254] on label "False" at bounding box center [1015, 258] width 125 height 41
click at [973, 254] on input "False" at bounding box center [969, 259] width 13 height 11
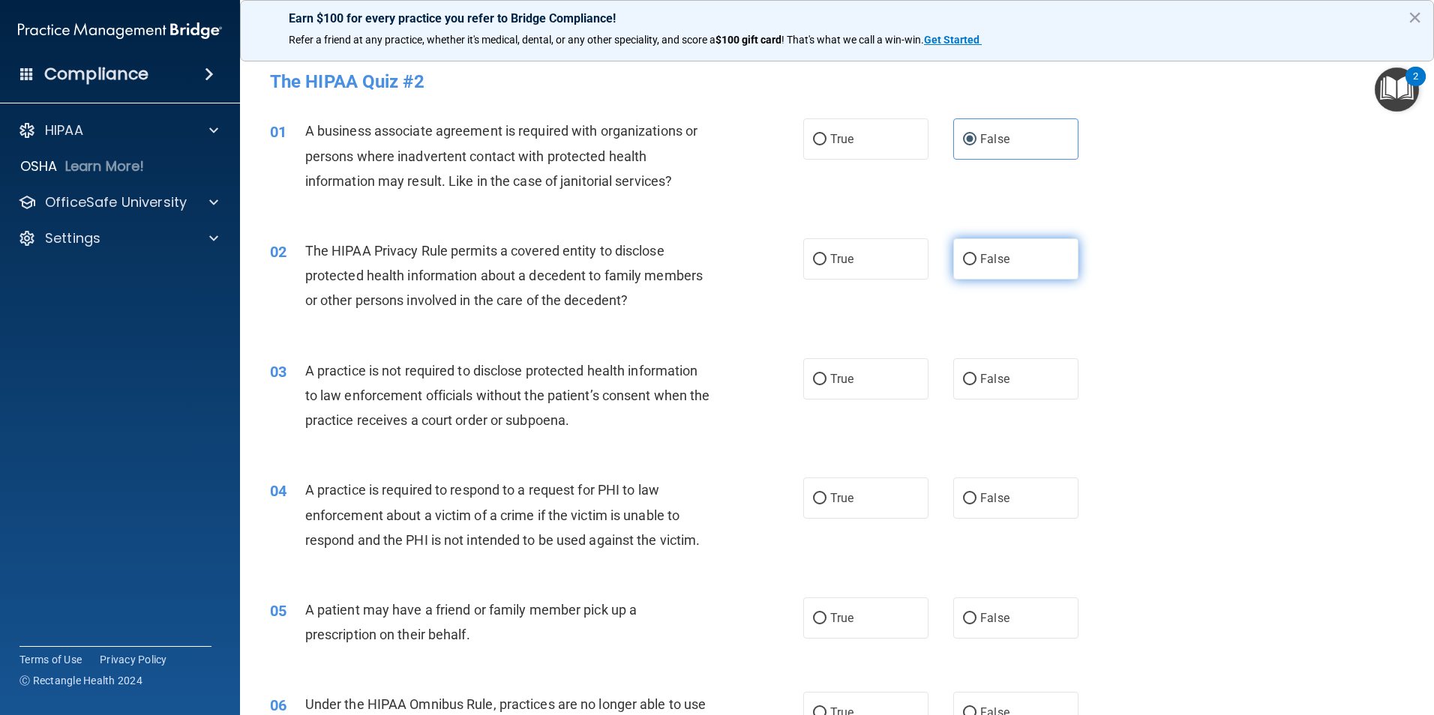
radio input "true"
click at [853, 271] on label "True" at bounding box center [865, 258] width 125 height 41
click at [826, 265] on input "True" at bounding box center [819, 259] width 13 height 11
radio input "true"
radio input "false"
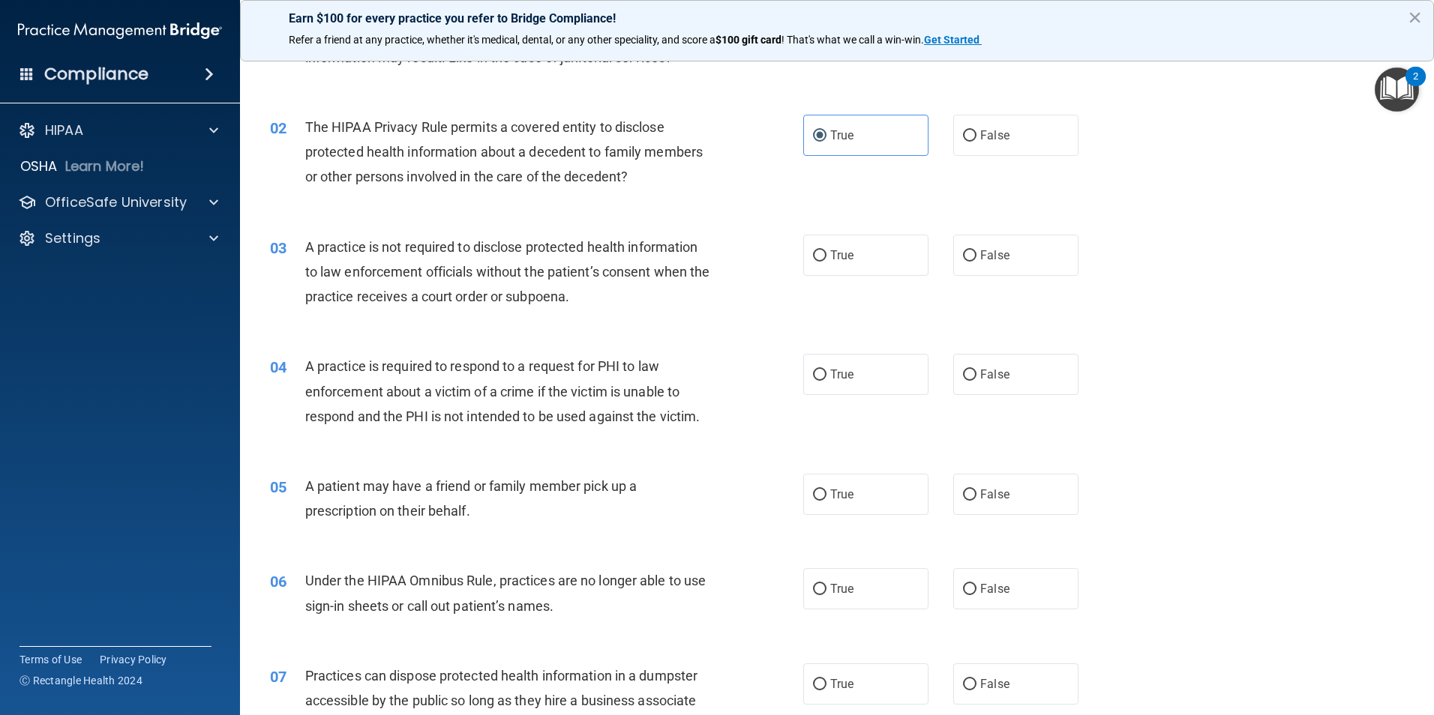
scroll to position [150, 0]
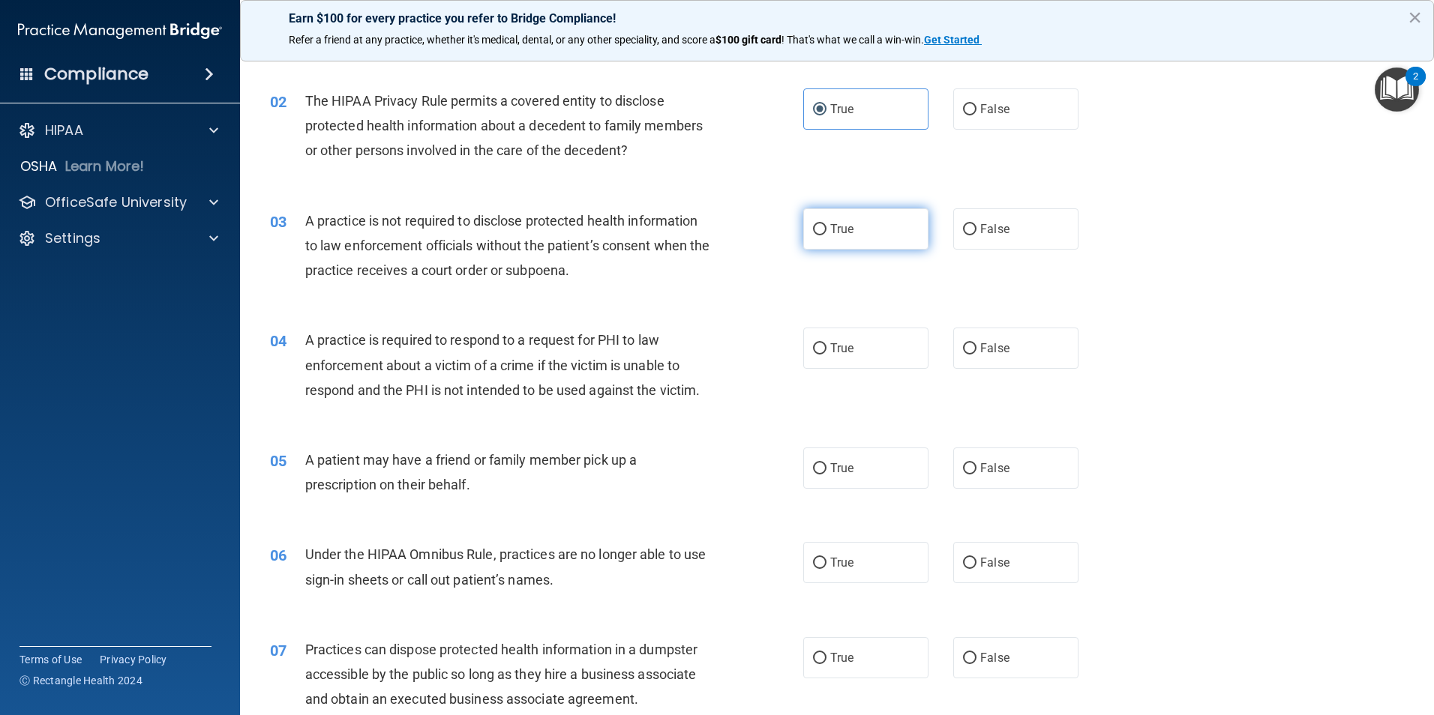
click at [814, 242] on label "True" at bounding box center [865, 228] width 125 height 41
click at [814, 235] on input "True" at bounding box center [819, 229] width 13 height 11
radio input "true"
click at [980, 223] on span "False" at bounding box center [994, 229] width 29 height 14
click at [976, 224] on input "False" at bounding box center [969, 229] width 13 height 11
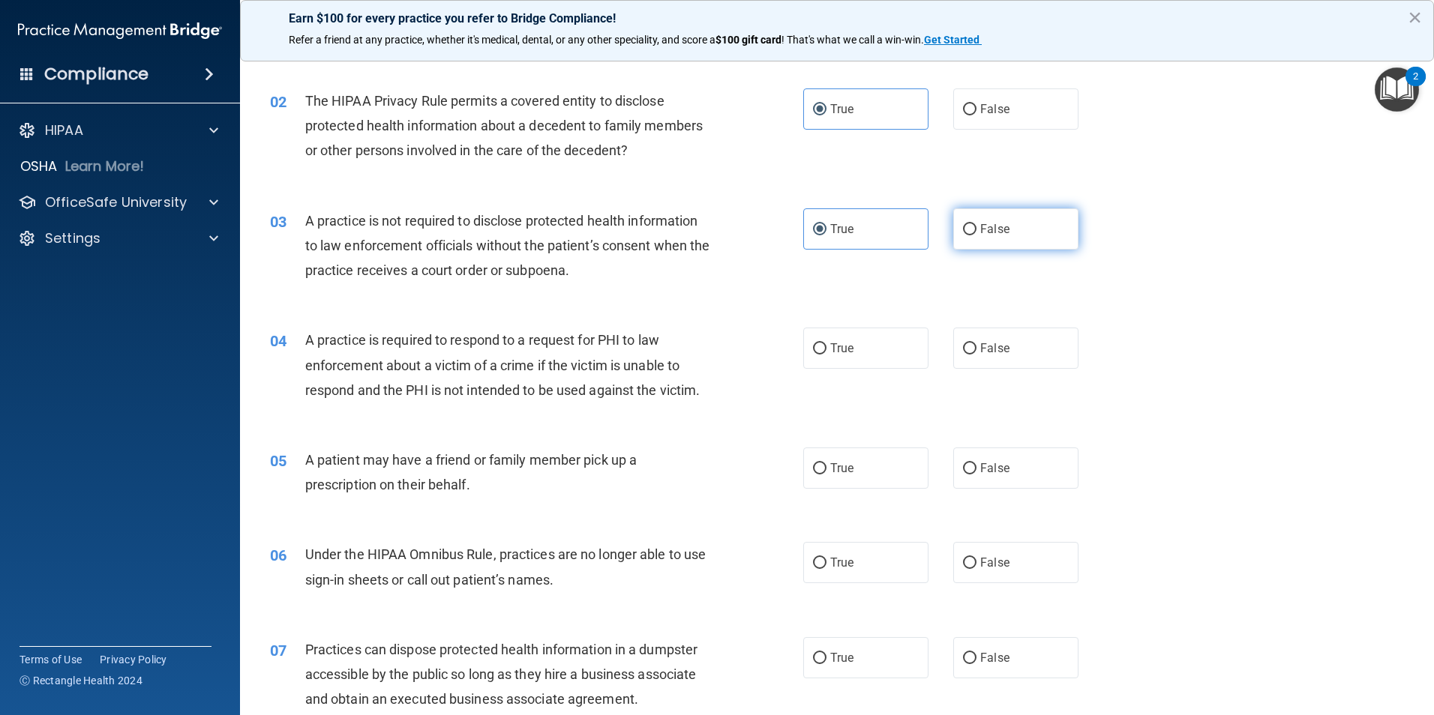
radio input "true"
radio input "false"
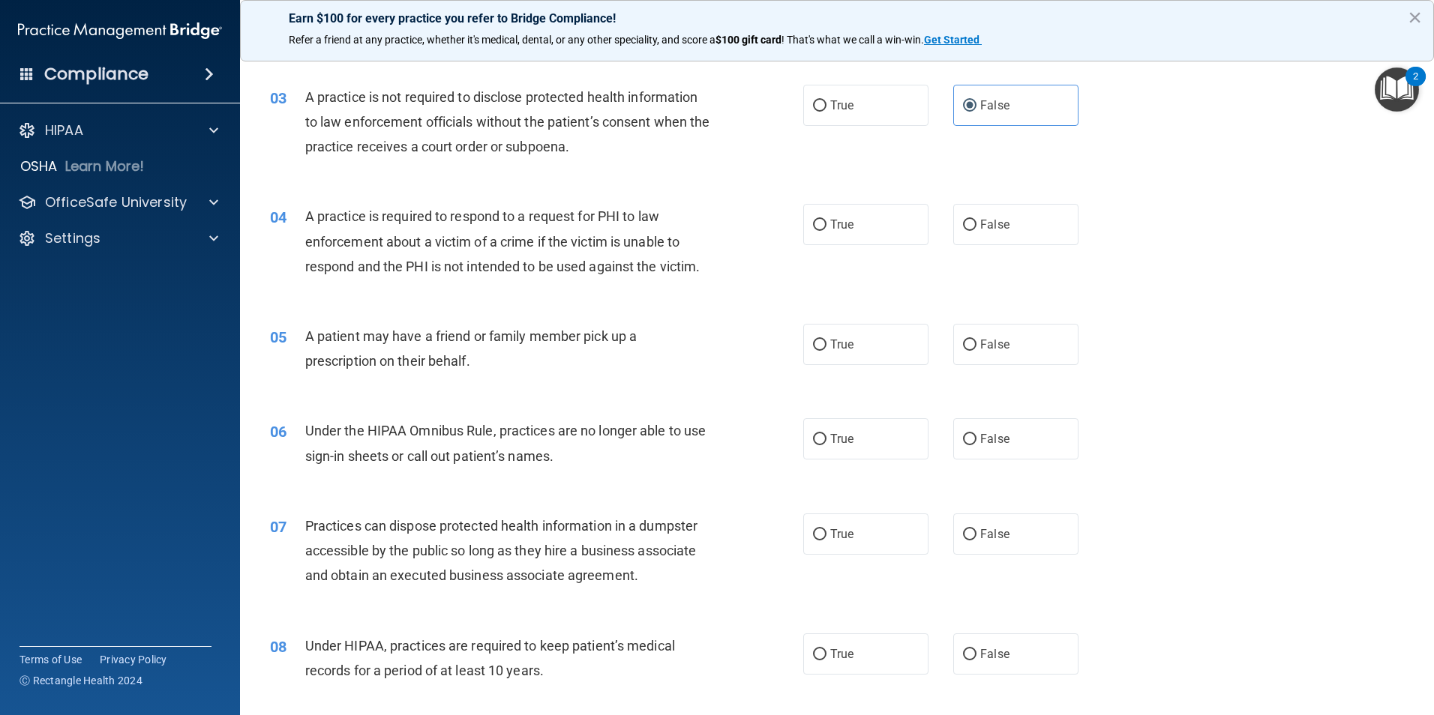
scroll to position [300, 0]
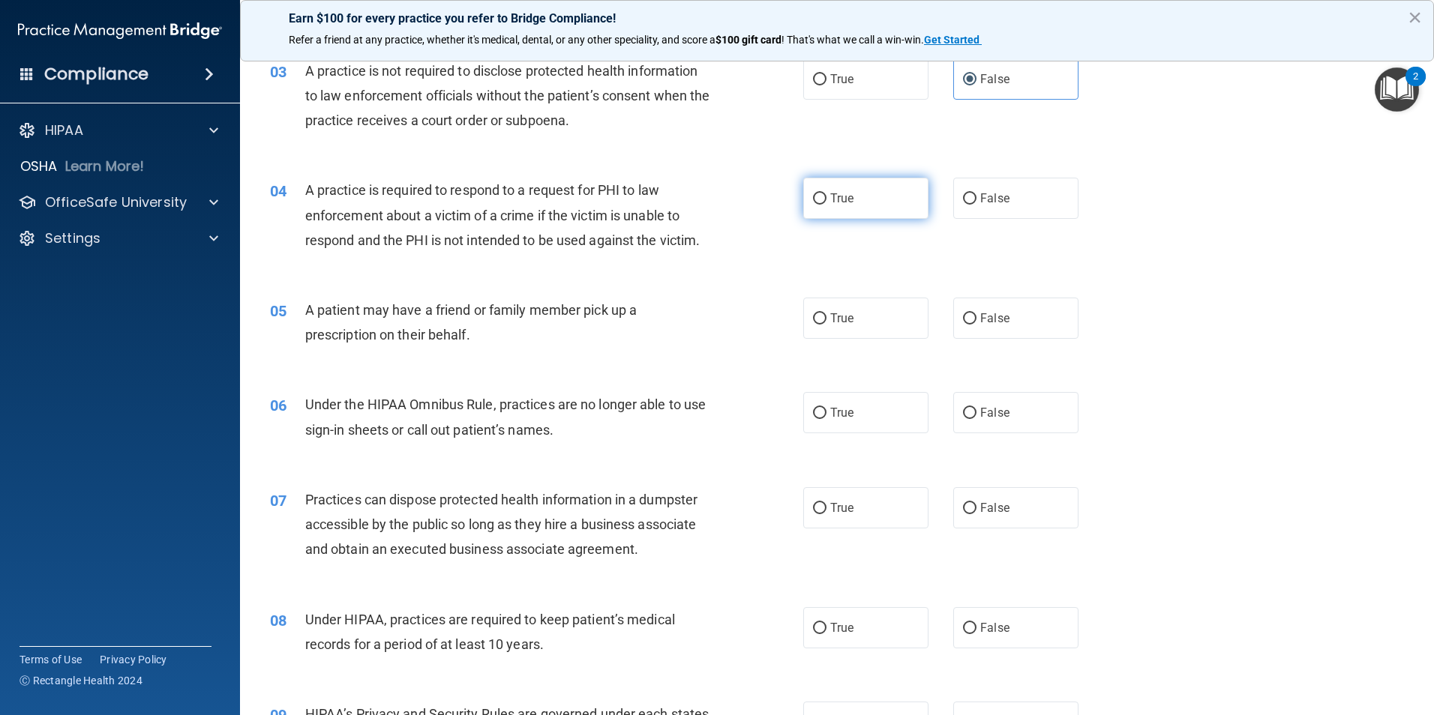
click at [817, 190] on label "True" at bounding box center [865, 198] width 125 height 41
click at [817, 193] on input "True" at bounding box center [819, 198] width 13 height 11
radio input "true"
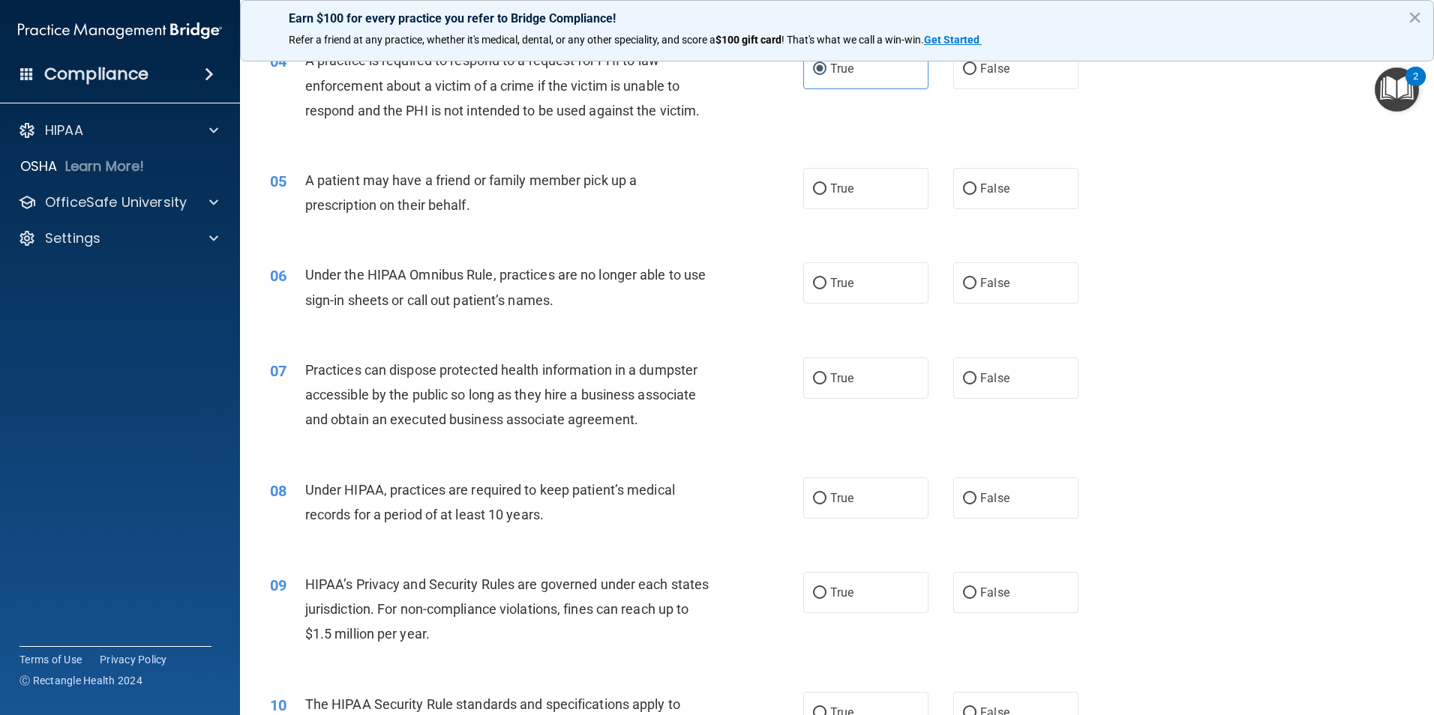
scroll to position [450, 0]
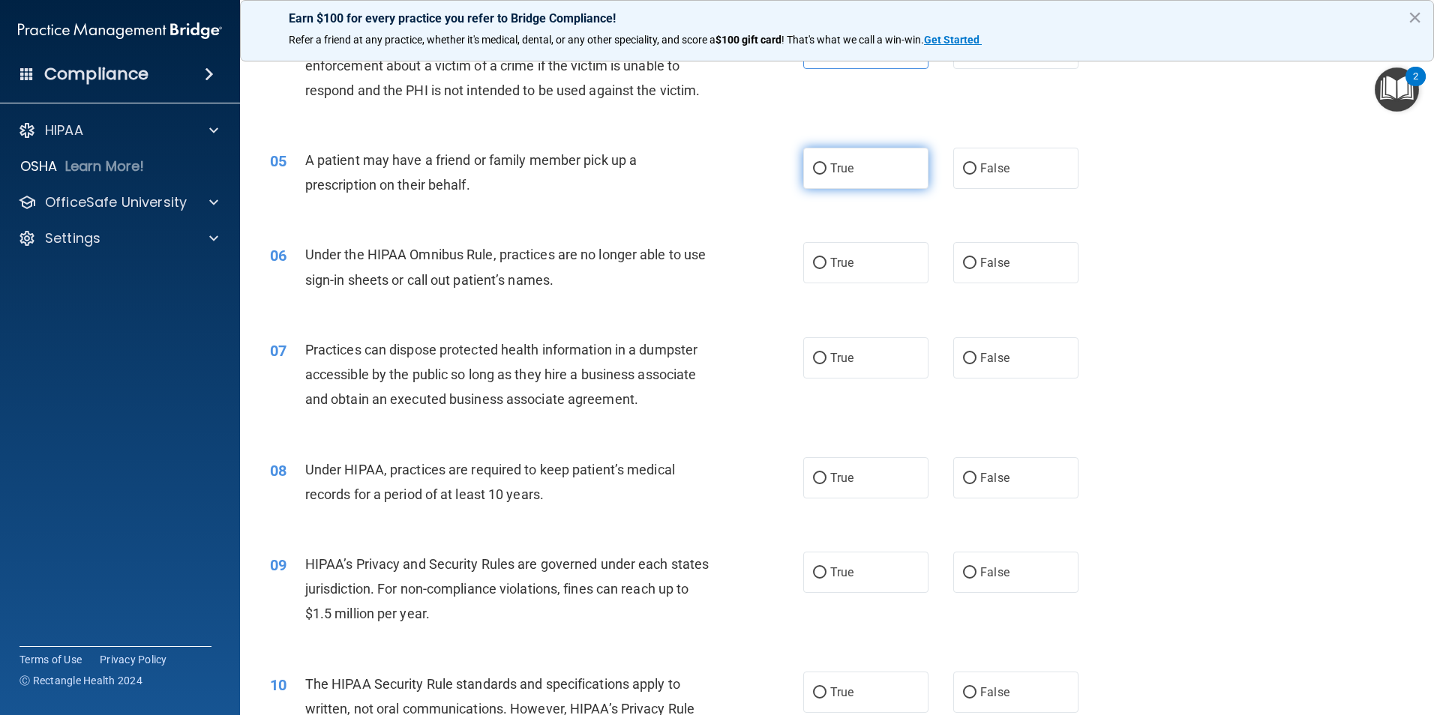
click at [830, 164] on span "True" at bounding box center [841, 168] width 23 height 14
click at [826, 164] on input "True" at bounding box center [819, 168] width 13 height 11
radio input "true"
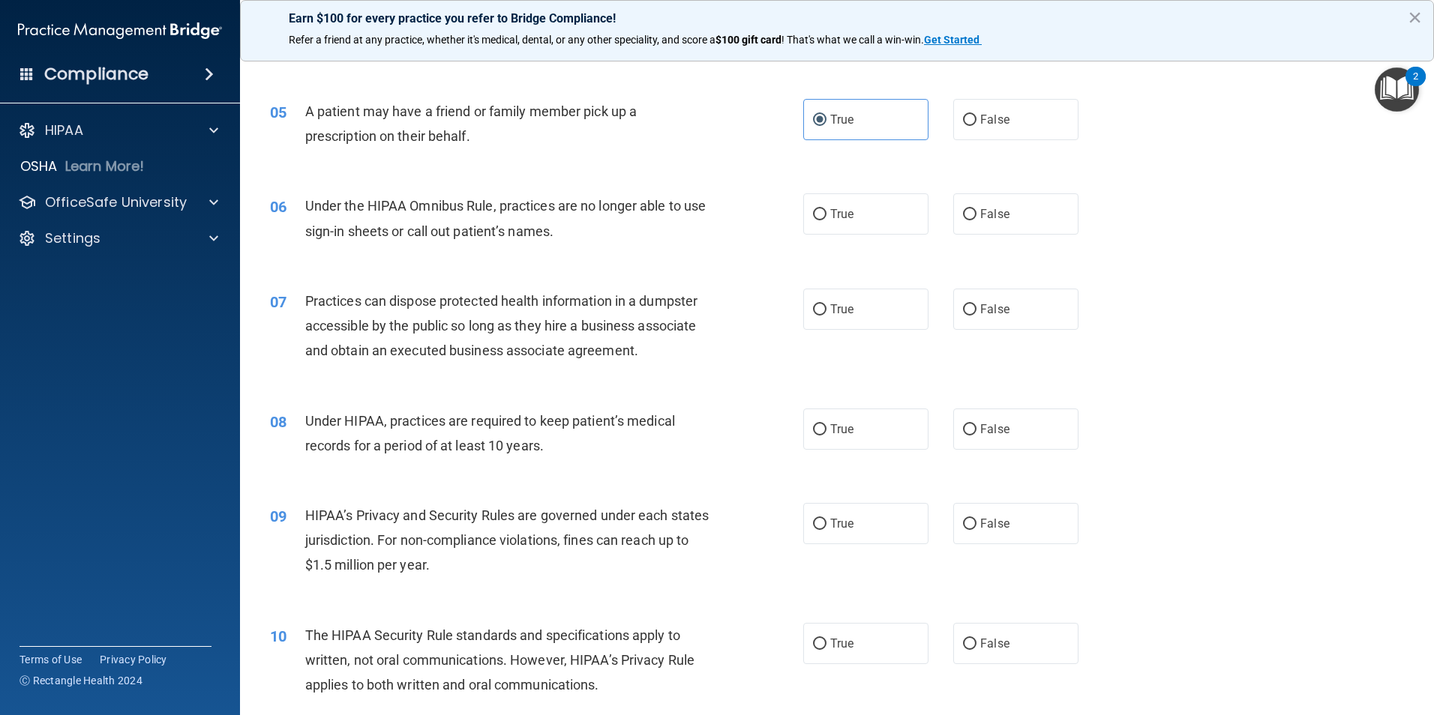
scroll to position [525, 0]
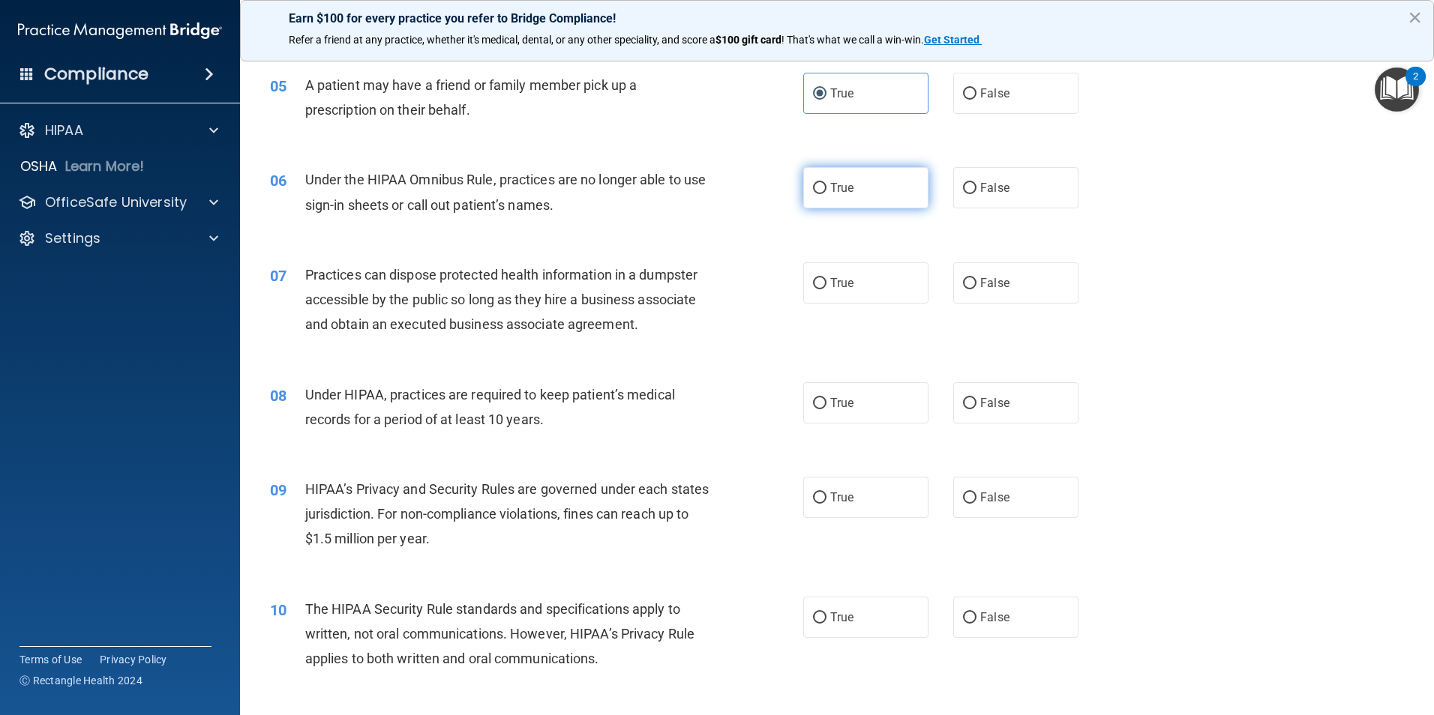
click at [898, 193] on label "True" at bounding box center [865, 187] width 125 height 41
click at [826, 193] on input "True" at bounding box center [819, 188] width 13 height 11
radio input "true"
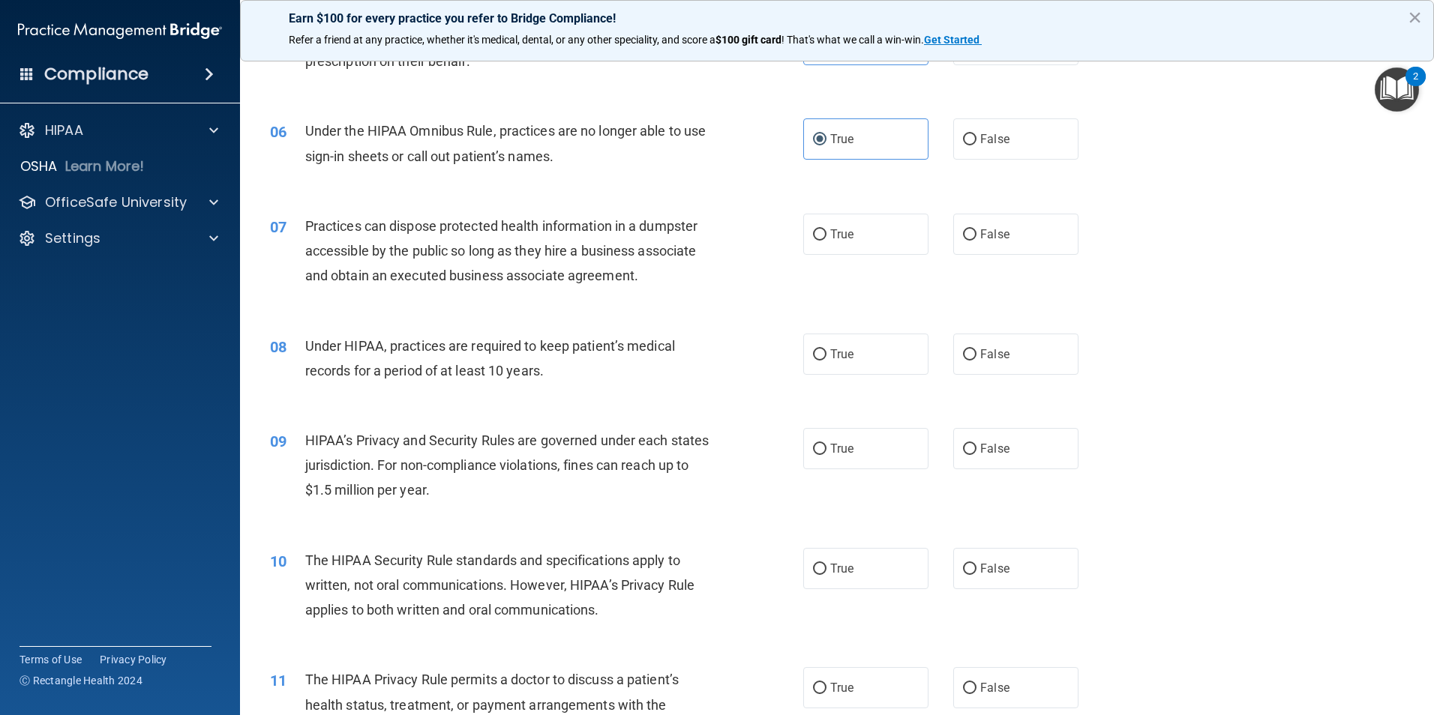
scroll to position [600, 0]
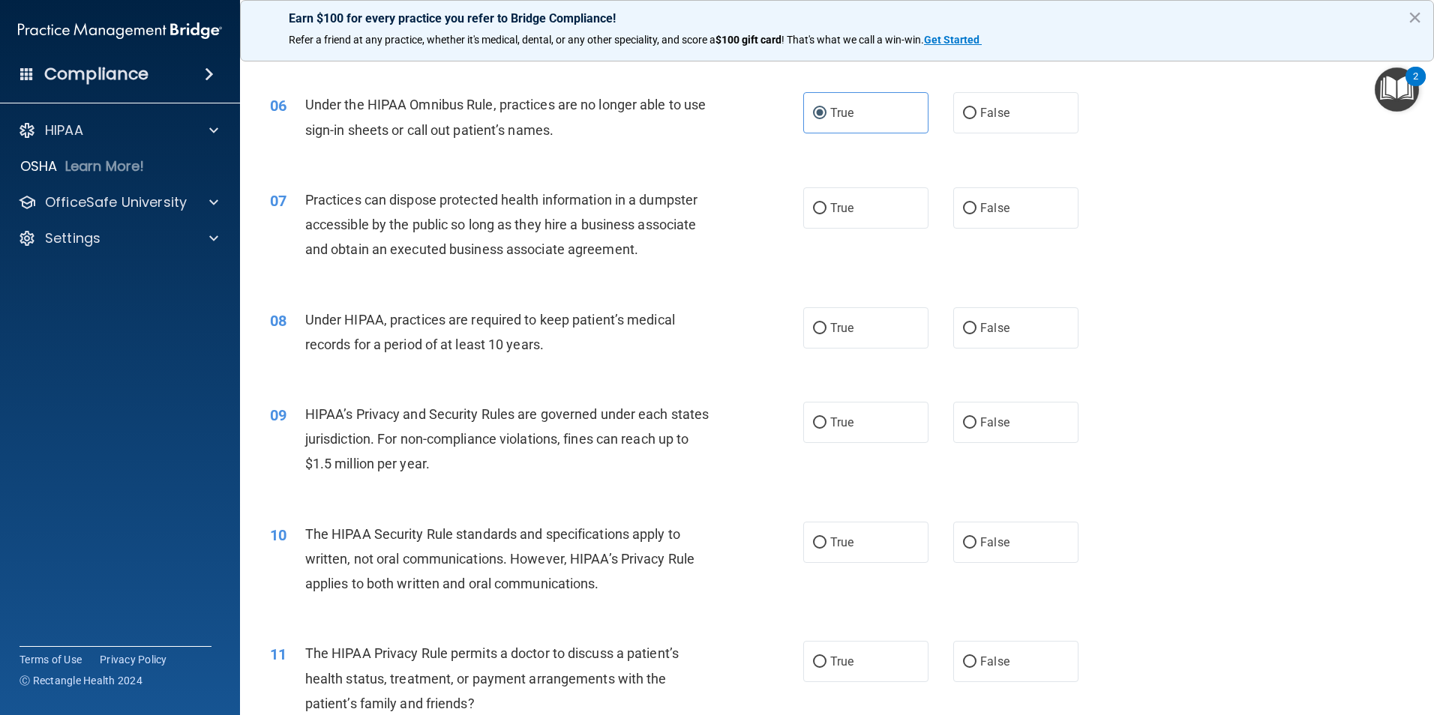
click at [420, 127] on span "Under the HIPAA Omnibus Rule, practices are no longer able to use sign-in sheet…" at bounding box center [505, 117] width 401 height 40
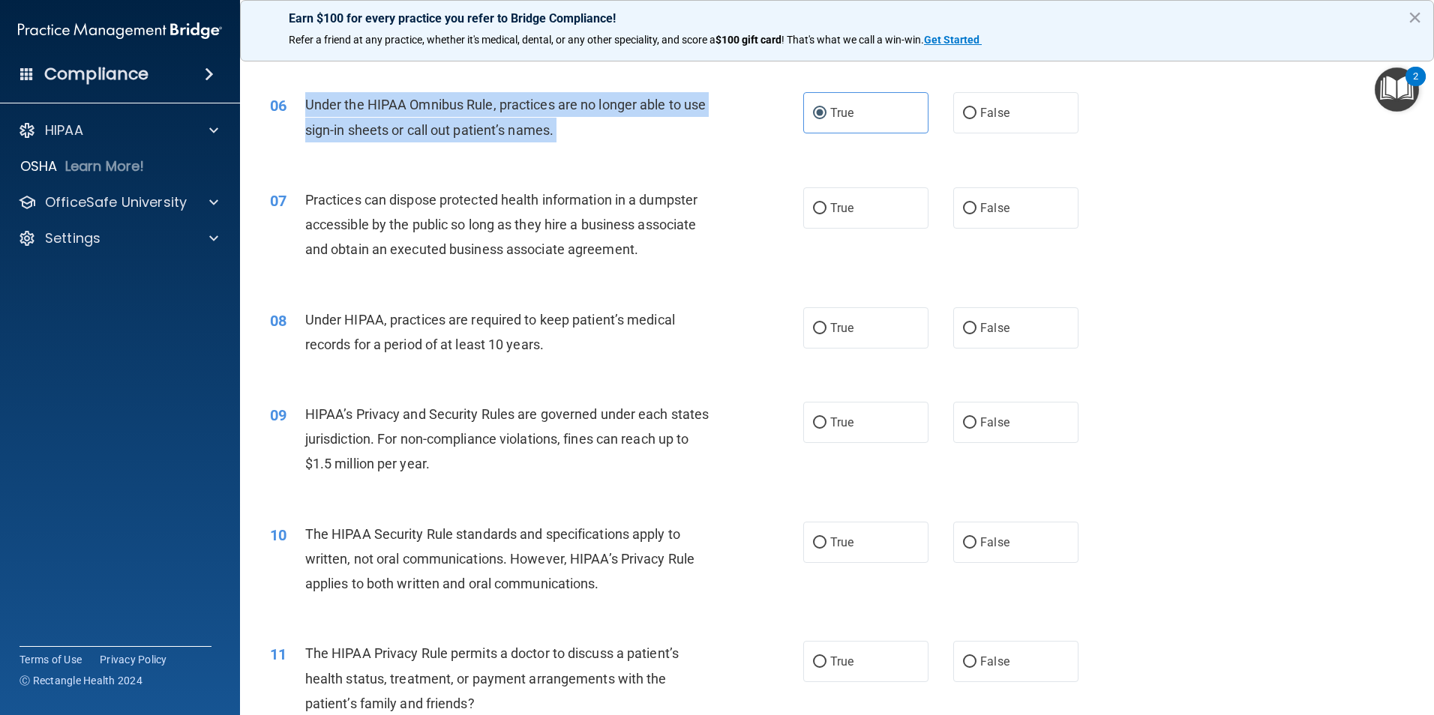
click at [420, 127] on span "Under the HIPAA Omnibus Rule, practices are no longer able to use sign-in sheet…" at bounding box center [505, 117] width 401 height 40
drag, startPoint x: 420, startPoint y: 127, endPoint x: 352, endPoint y: 130, distance: 67.6
click at [352, 130] on span "Under the HIPAA Omnibus Rule, practices are no longer able to use sign-in sheet…" at bounding box center [505, 117] width 401 height 40
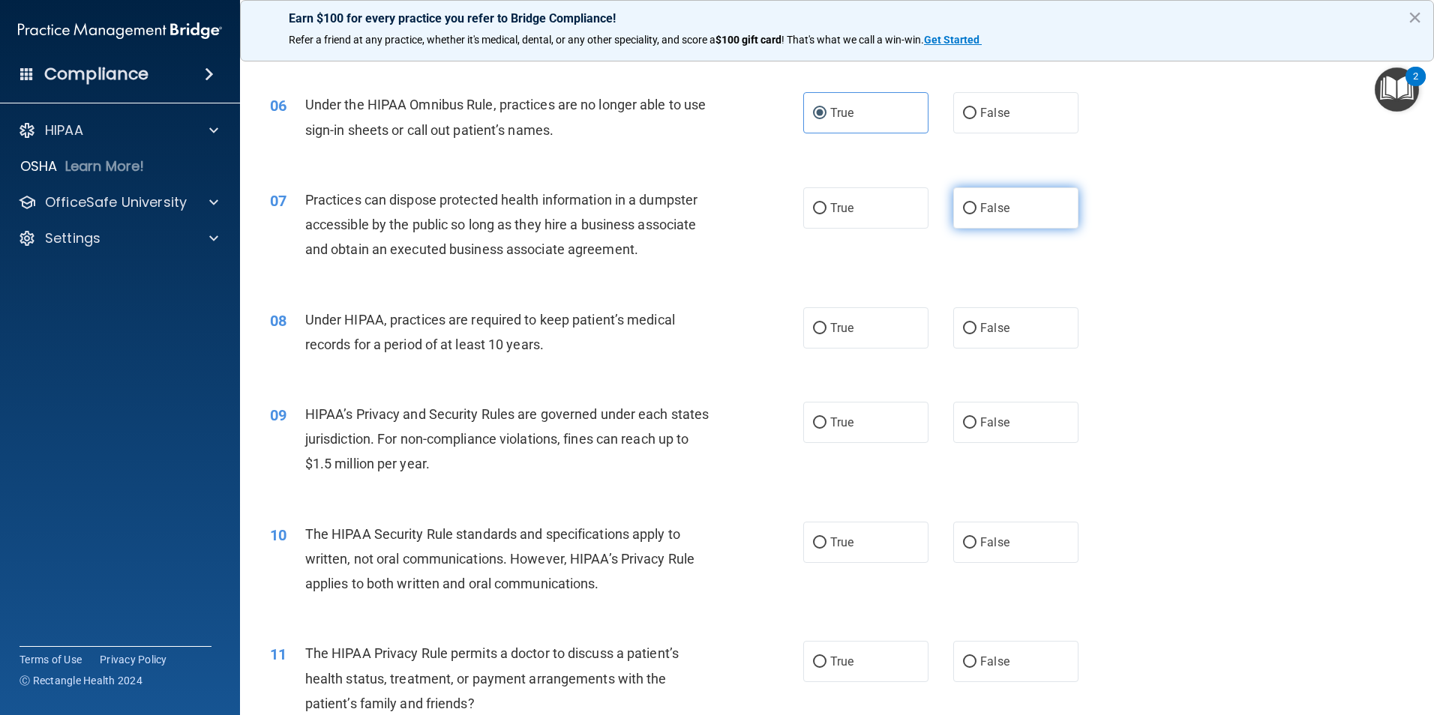
click at [980, 211] on span "False" at bounding box center [994, 208] width 29 height 14
click at [974, 211] on input "False" at bounding box center [969, 208] width 13 height 11
radio input "true"
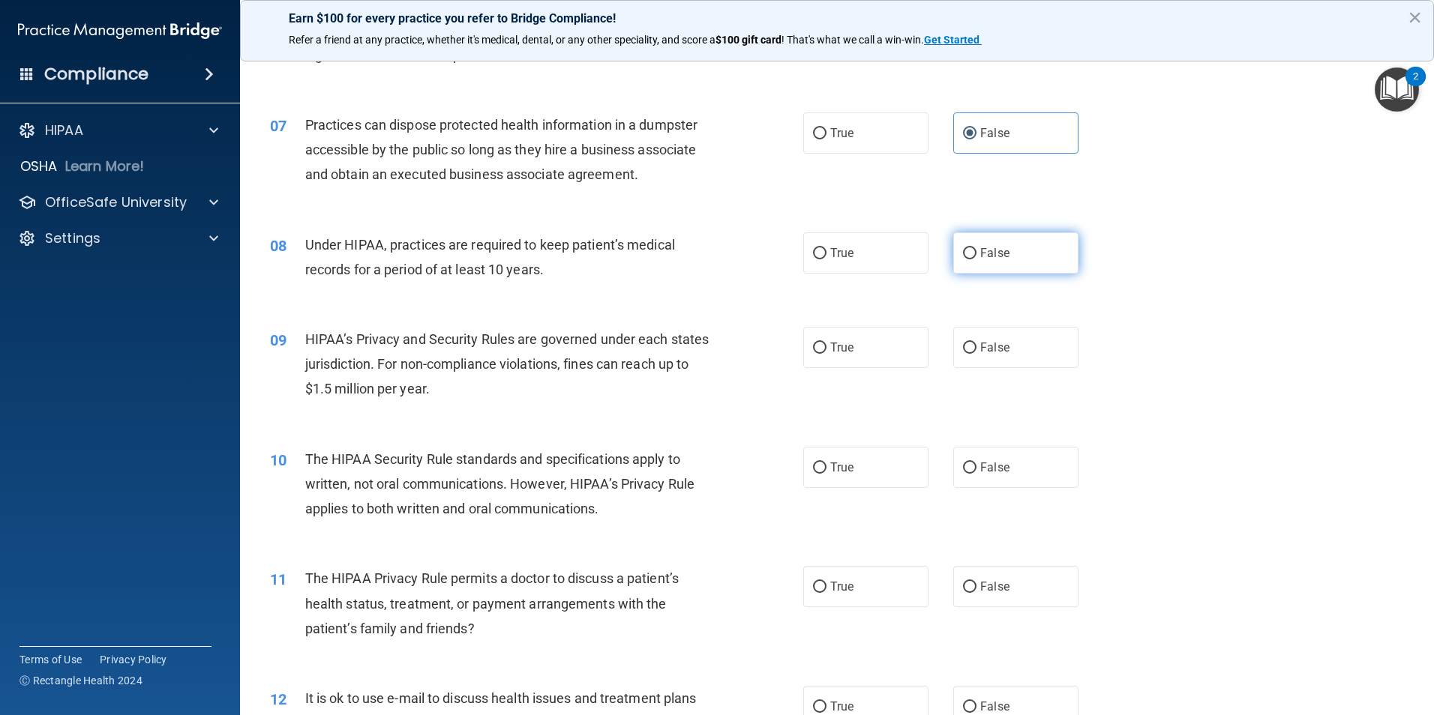
click at [966, 244] on label "False" at bounding box center [1015, 252] width 125 height 41
click at [966, 248] on input "False" at bounding box center [969, 253] width 13 height 11
radio input "true"
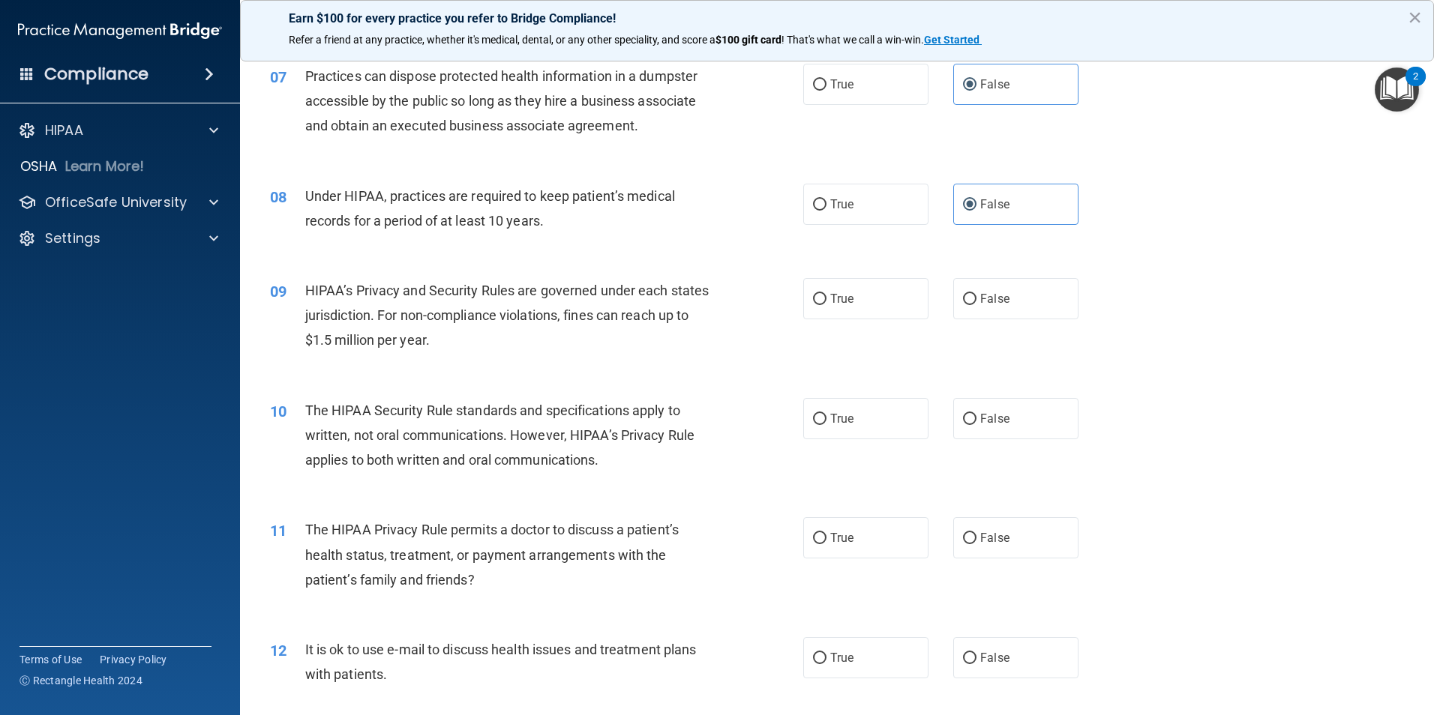
scroll to position [750, 0]
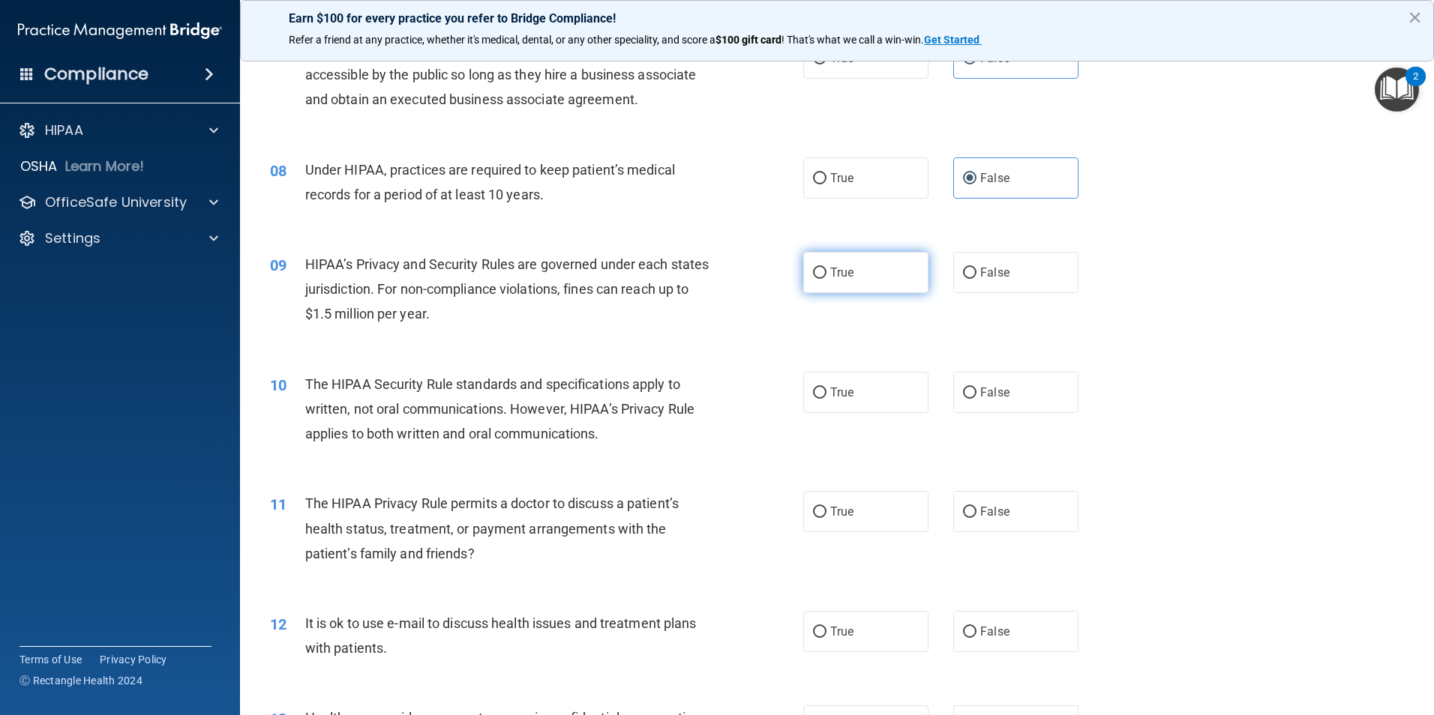
click at [818, 273] on input "True" at bounding box center [819, 273] width 13 height 11
radio input "true"
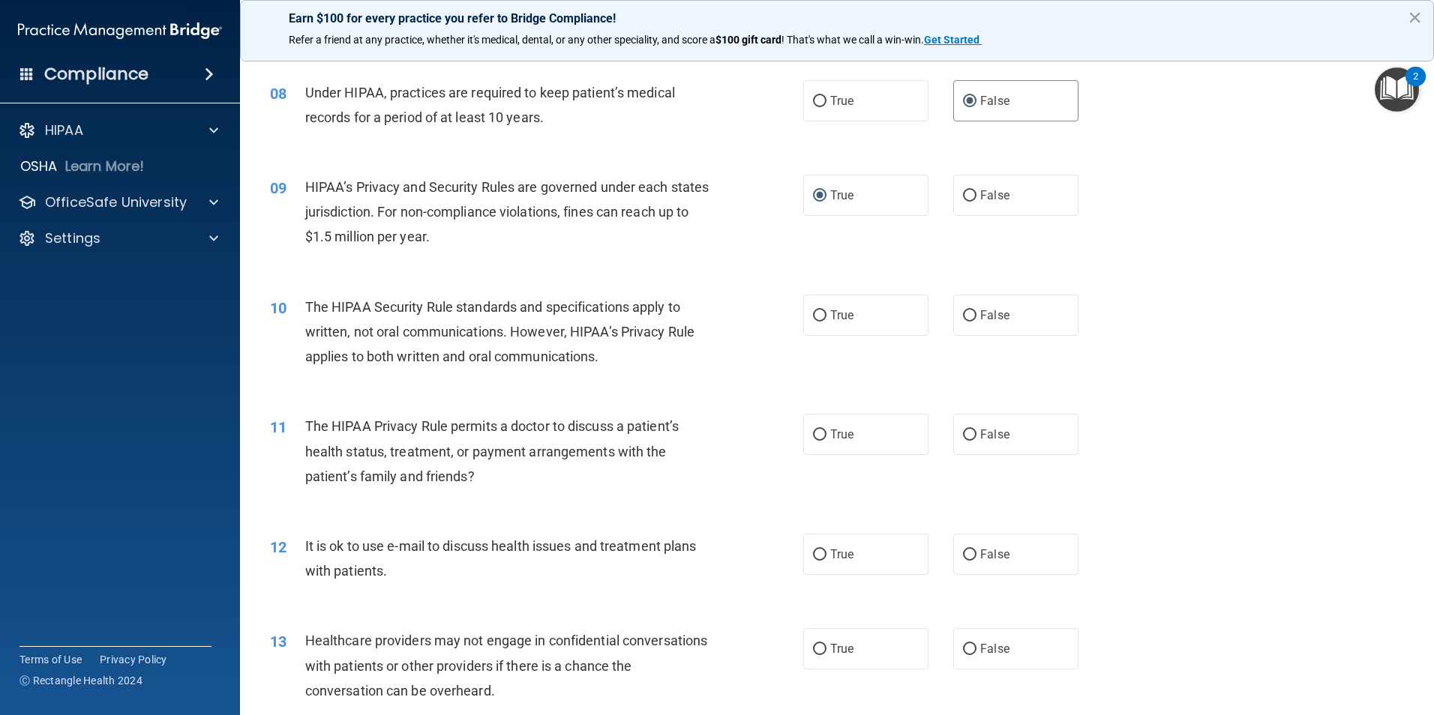
scroll to position [900, 0]
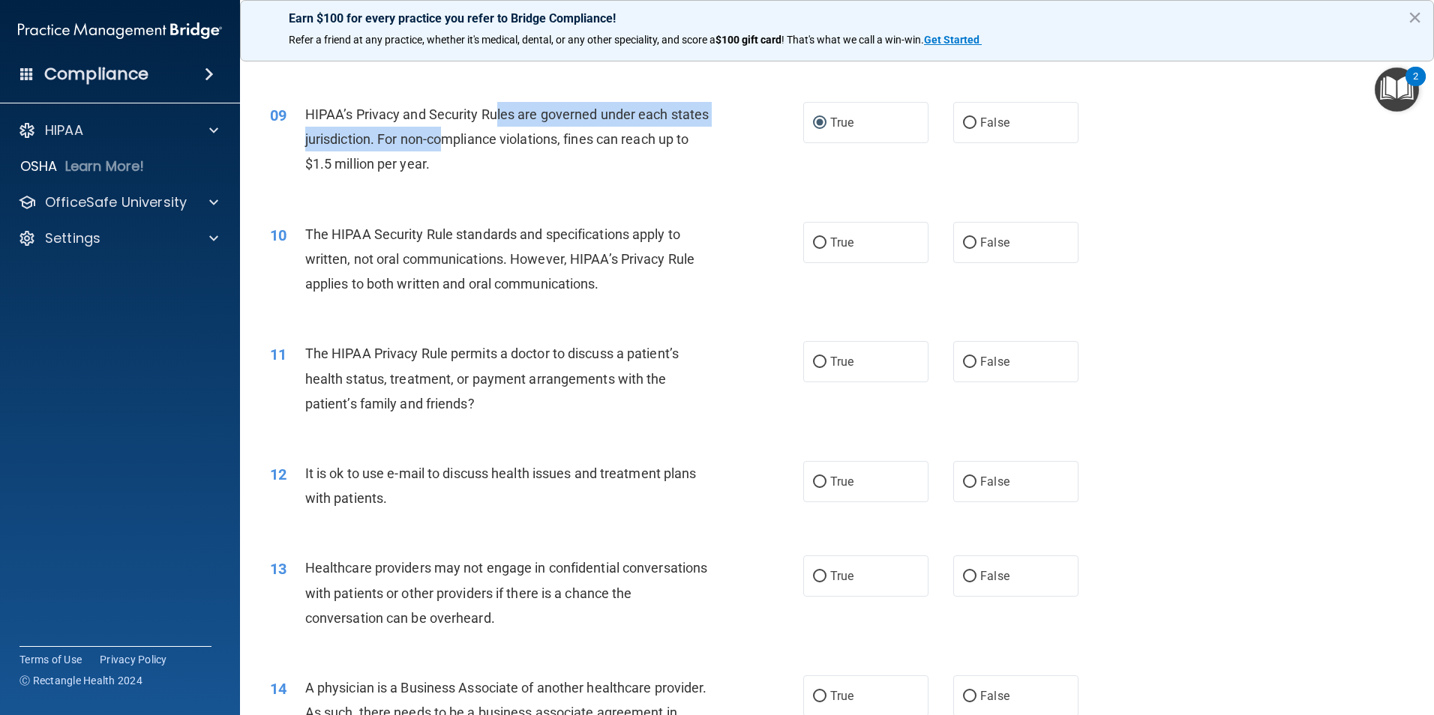
drag, startPoint x: 498, startPoint y: 109, endPoint x: 486, endPoint y: 137, distance: 30.9
click at [486, 137] on span "HIPAA’s Privacy and Security Rules are governed under each states jurisdiction.…" at bounding box center [507, 138] width 404 height 65
drag, startPoint x: 486, startPoint y: 137, endPoint x: 363, endPoint y: 119, distance: 124.3
click at [370, 127] on div "HIPAA’s Privacy and Security Rules are governed under each states jurisdiction.…" at bounding box center [513, 139] width 417 height 75
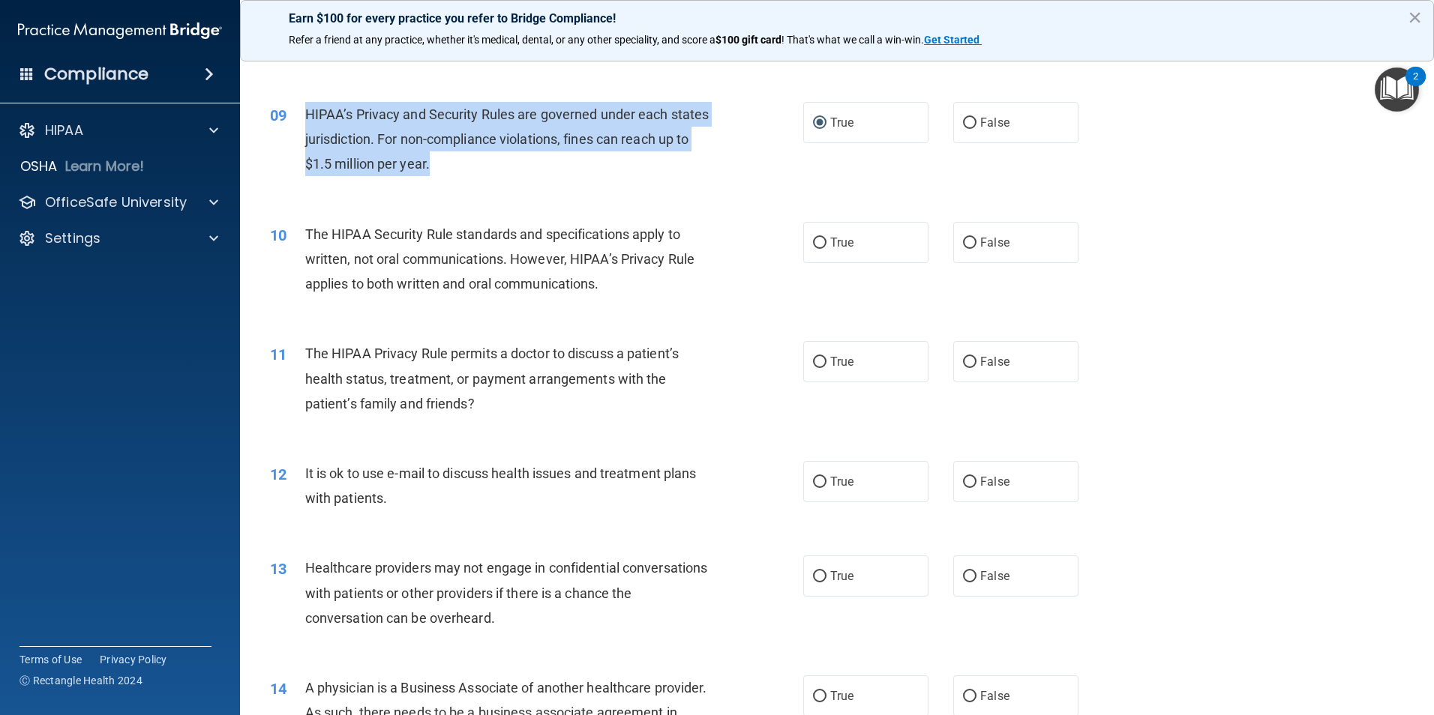
drag, startPoint x: 304, startPoint y: 109, endPoint x: 475, endPoint y: 163, distance: 178.8
click at [475, 163] on div "HIPAA’s Privacy and Security Rules are governed under each states jurisdiction.…" at bounding box center [513, 139] width 417 height 75
copy span "HIPAA’s Privacy and Security Rules are governed under each states jurisdiction.…"
click at [456, 146] on span "HIPAA’s Privacy and Security Rules are governed under each states jurisdiction.…" at bounding box center [507, 138] width 404 height 65
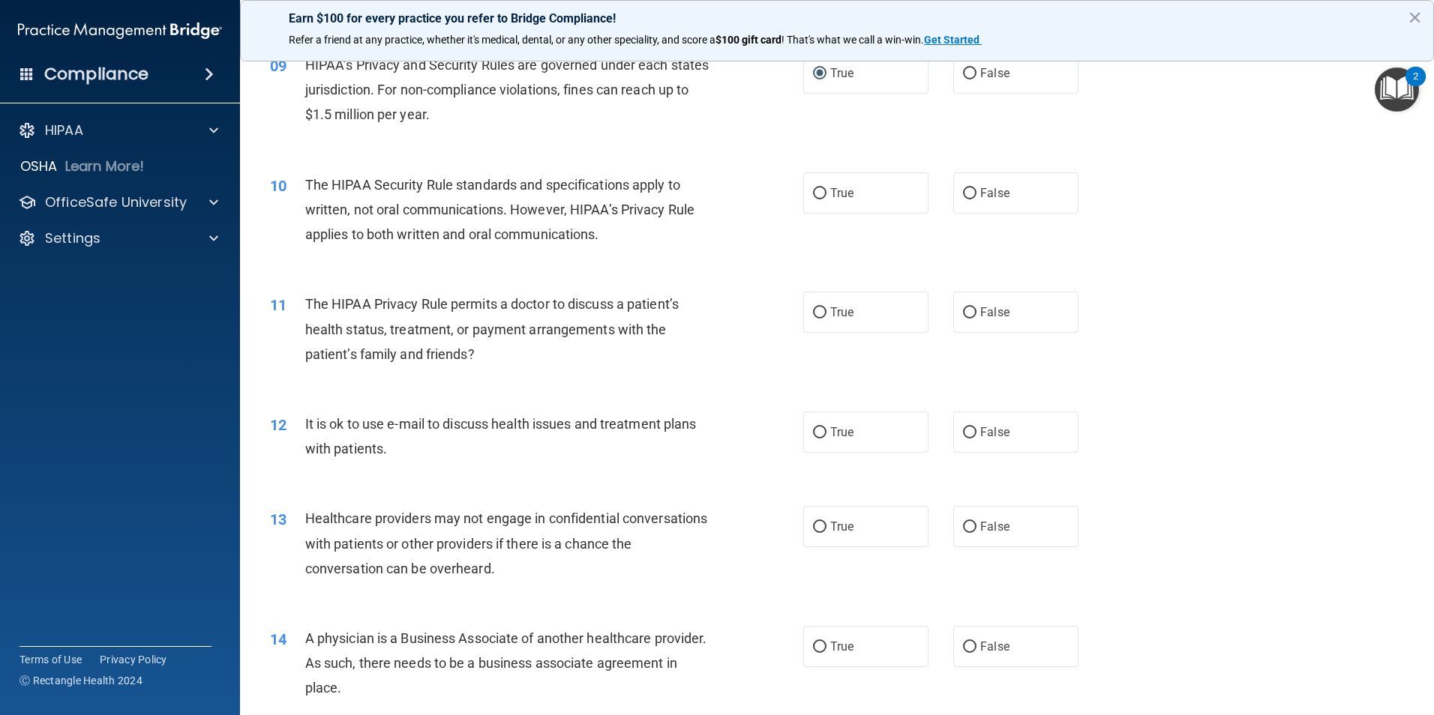
scroll to position [975, 0]
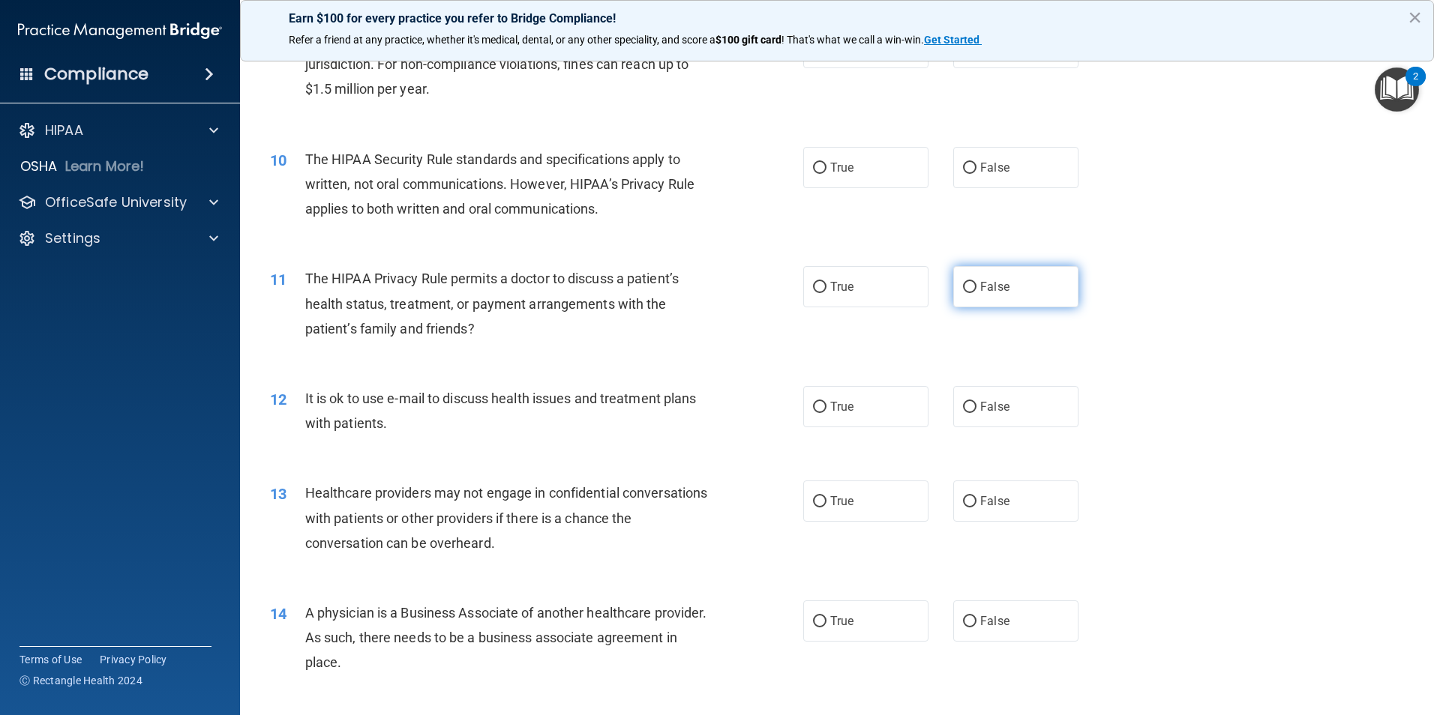
click at [988, 291] on span "False" at bounding box center [994, 287] width 29 height 14
click at [976, 291] on input "False" at bounding box center [969, 287] width 13 height 11
radio input "true"
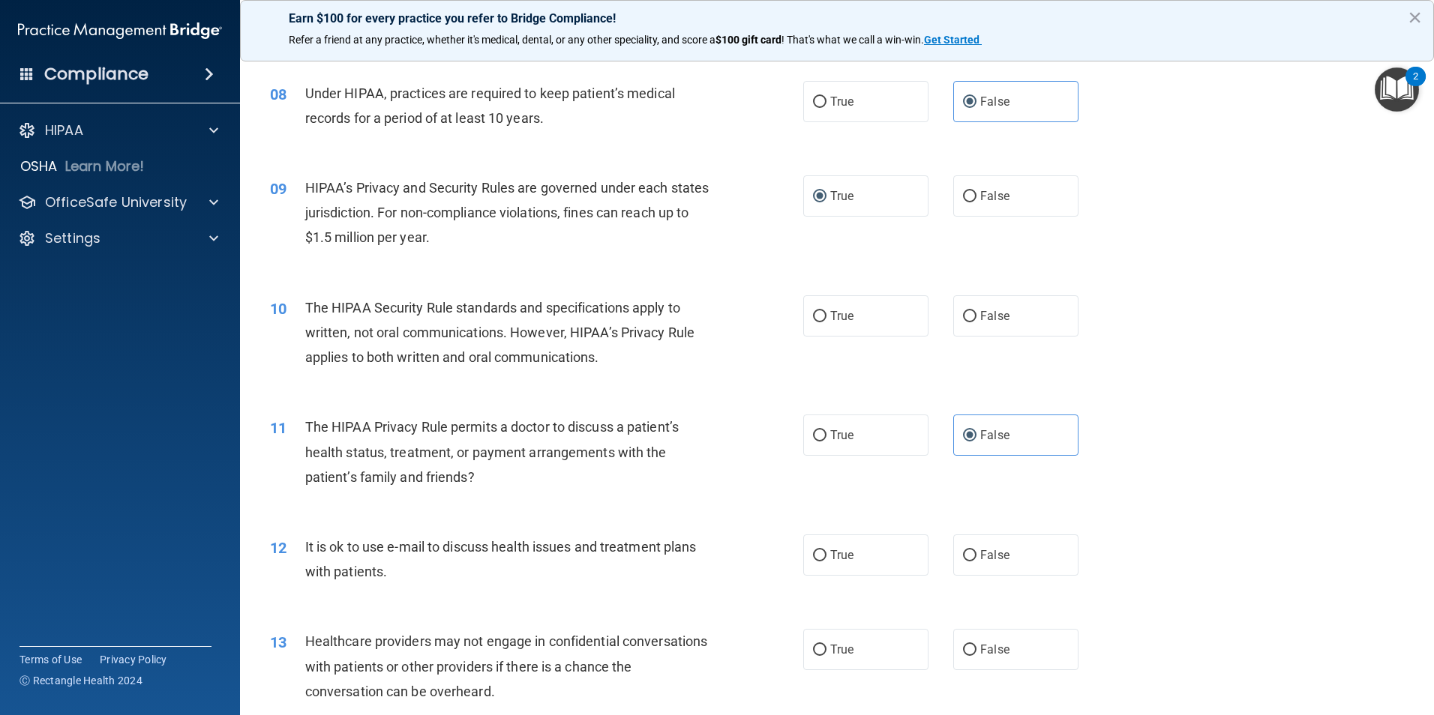
scroll to position [825, 0]
click at [795, 316] on div "10 The HIPAA Security Rule standards and specifications apply to written, not o…" at bounding box center [536, 338] width 578 height 82
click at [835, 310] on span "True" at bounding box center [841, 317] width 23 height 14
click at [826, 313] on input "True" at bounding box center [819, 318] width 13 height 11
radio input "true"
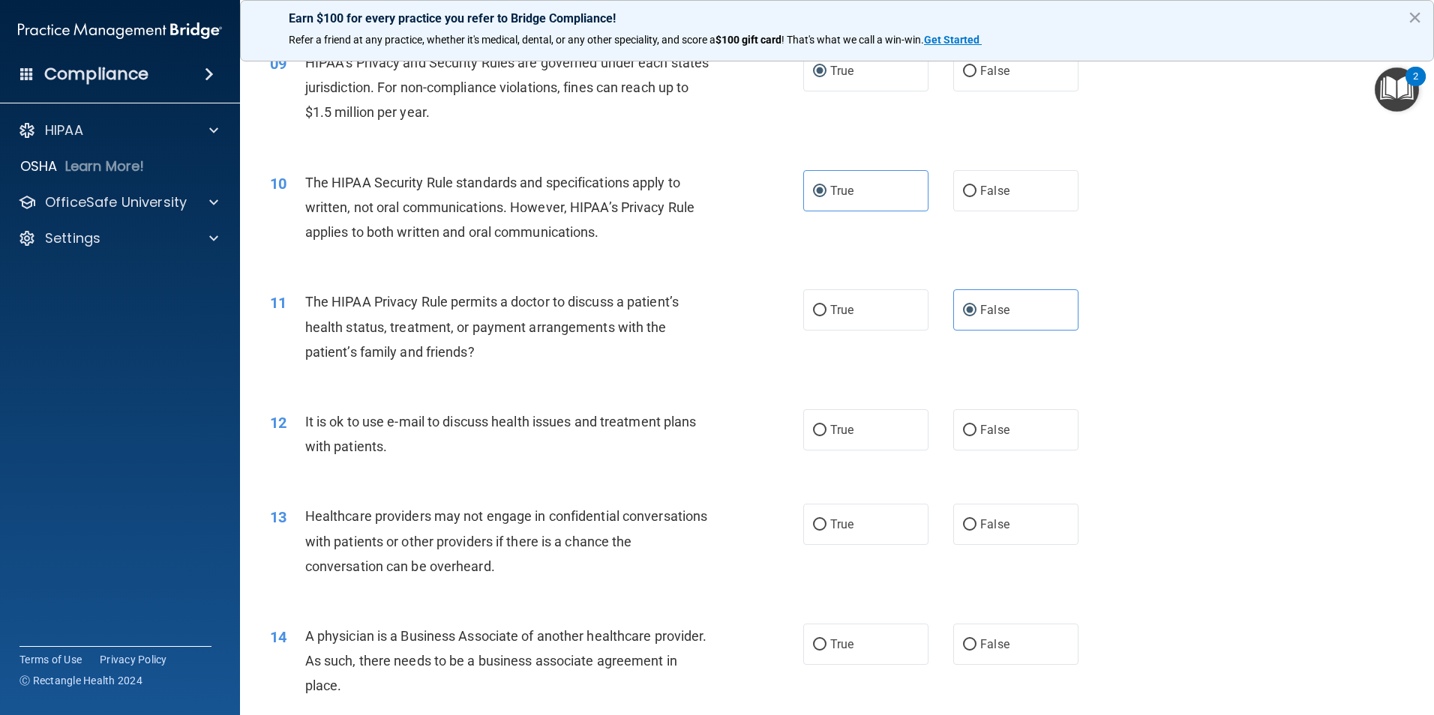
scroll to position [1050, 0]
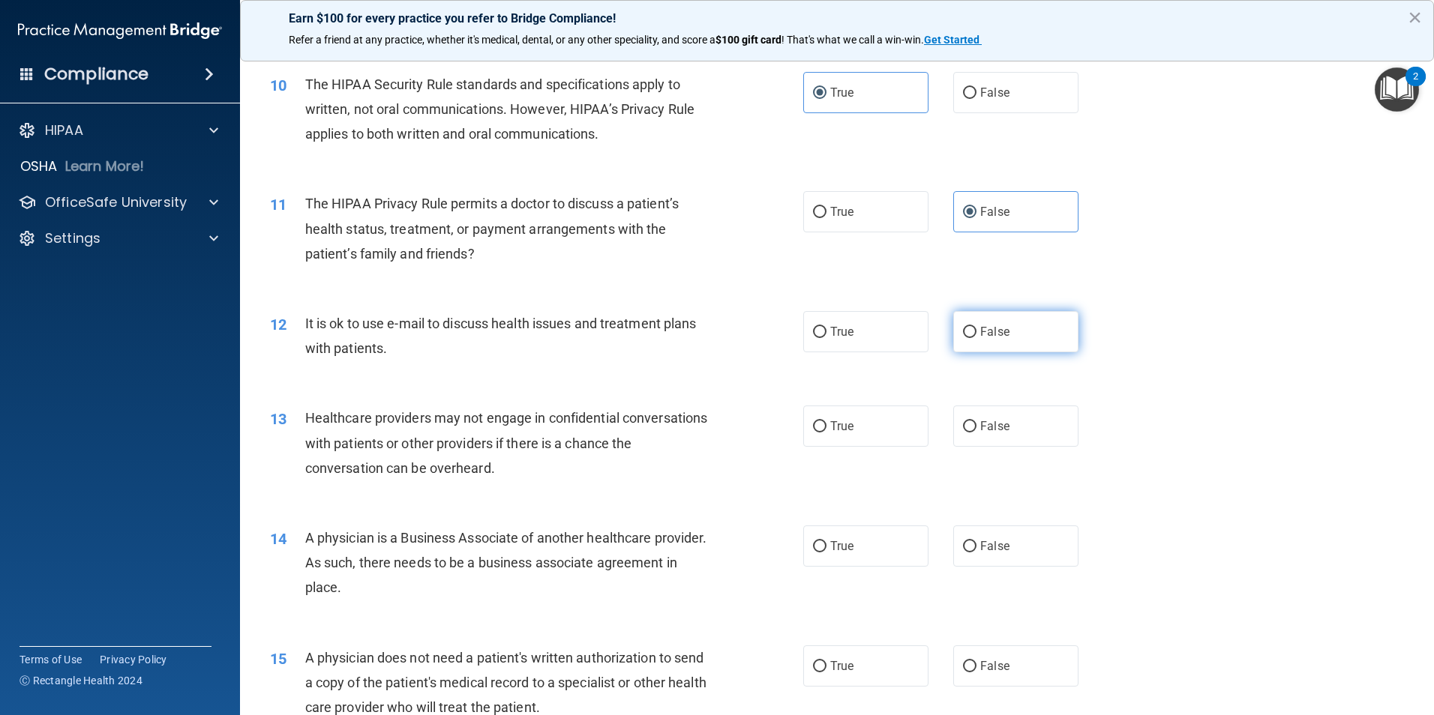
click at [1012, 334] on label "False" at bounding box center [1015, 331] width 125 height 41
click at [976, 334] on input "False" at bounding box center [969, 332] width 13 height 11
radio input "true"
click at [830, 328] on span "True" at bounding box center [841, 332] width 23 height 14
click at [825, 328] on input "True" at bounding box center [819, 332] width 13 height 11
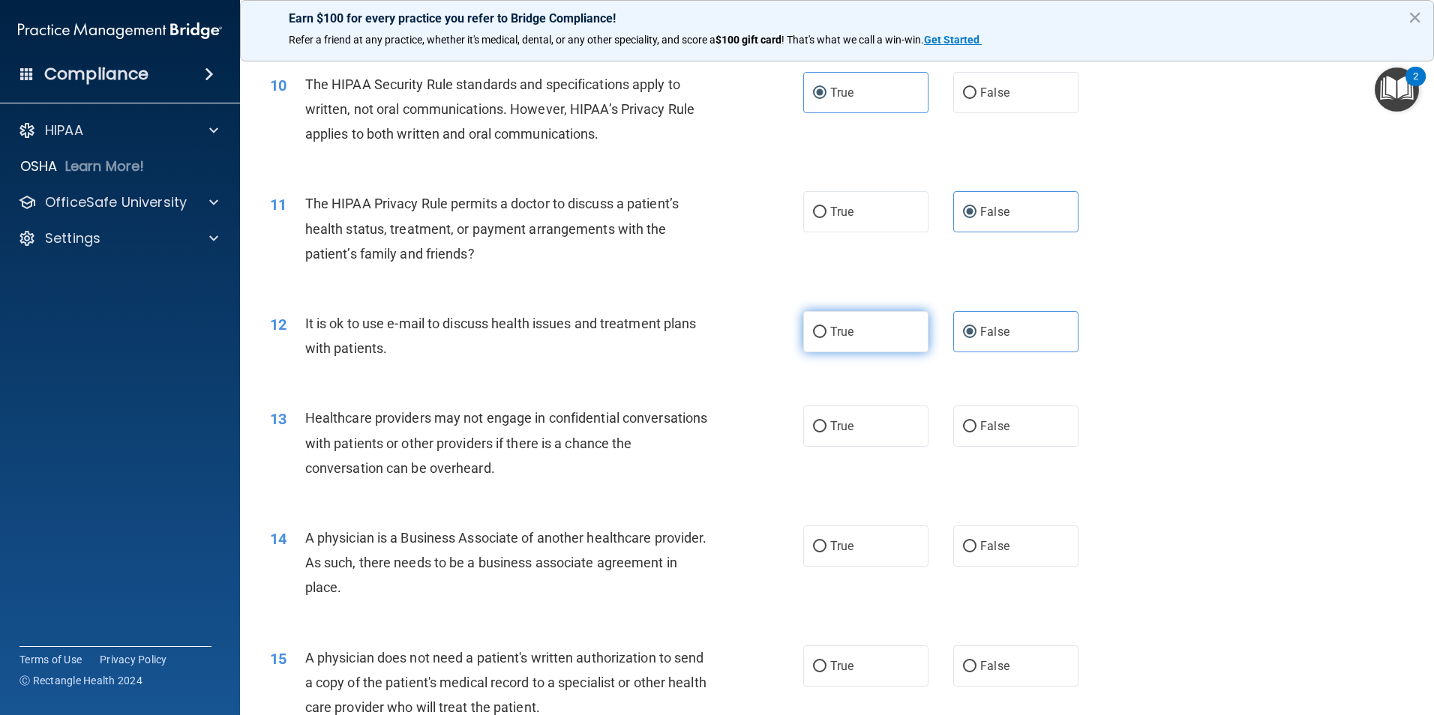
radio input "true"
radio input "false"
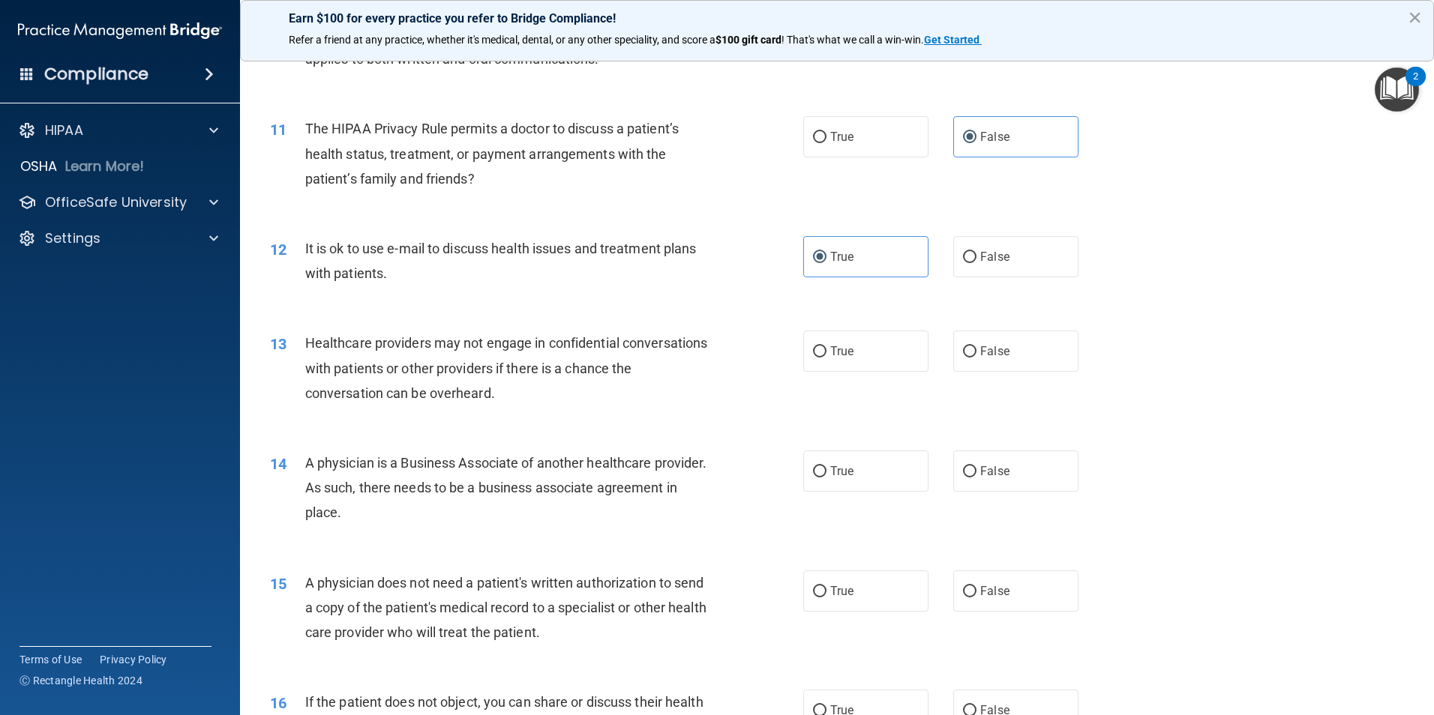
scroll to position [1200, 0]
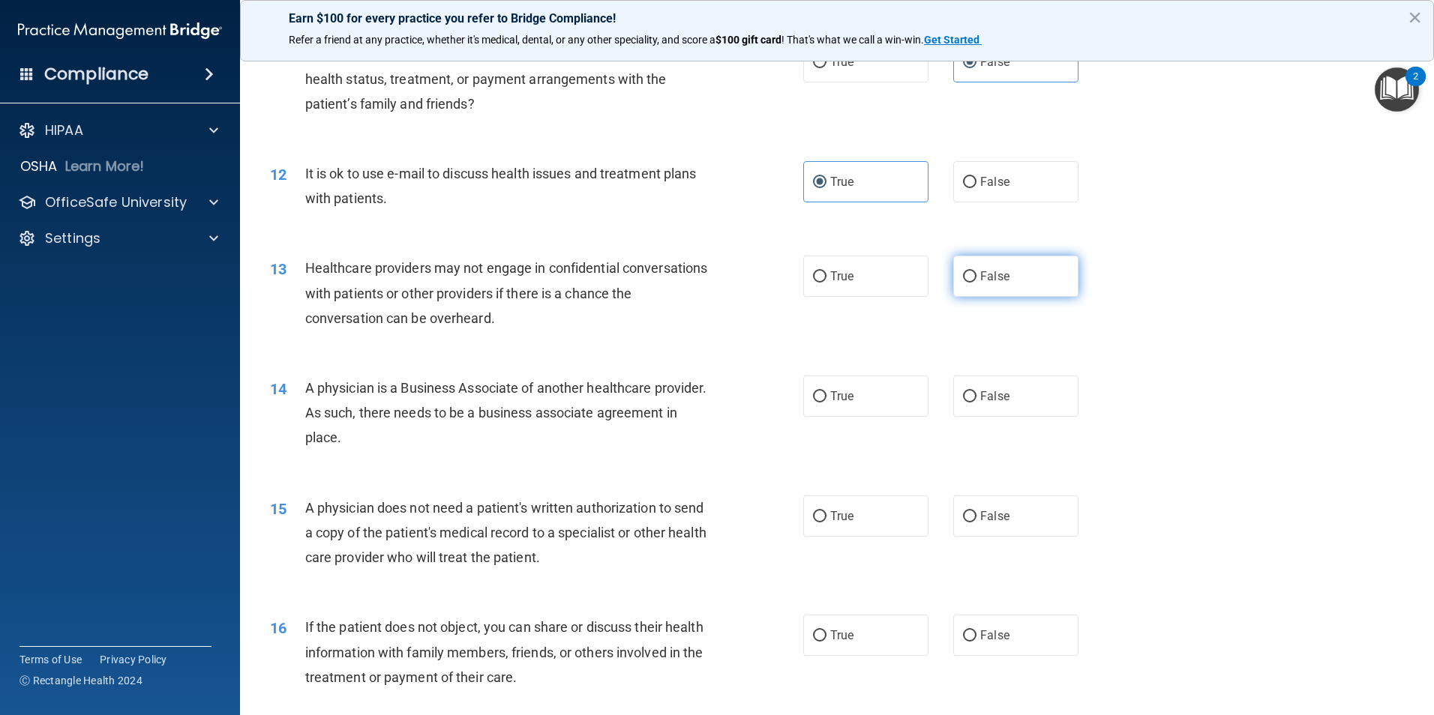
click at [980, 278] on span "False" at bounding box center [994, 276] width 29 height 14
click at [975, 278] on input "False" at bounding box center [969, 276] width 13 height 11
radio input "true"
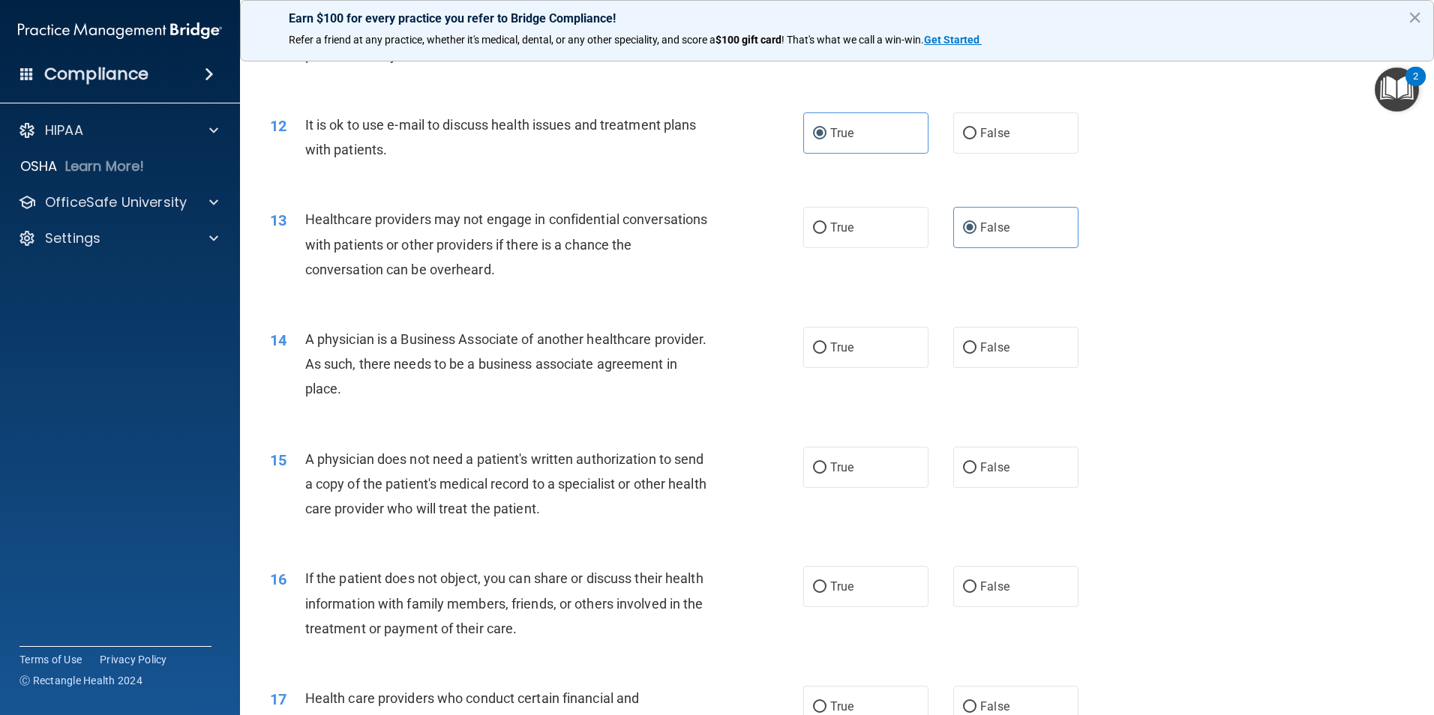
scroll to position [1275, 0]
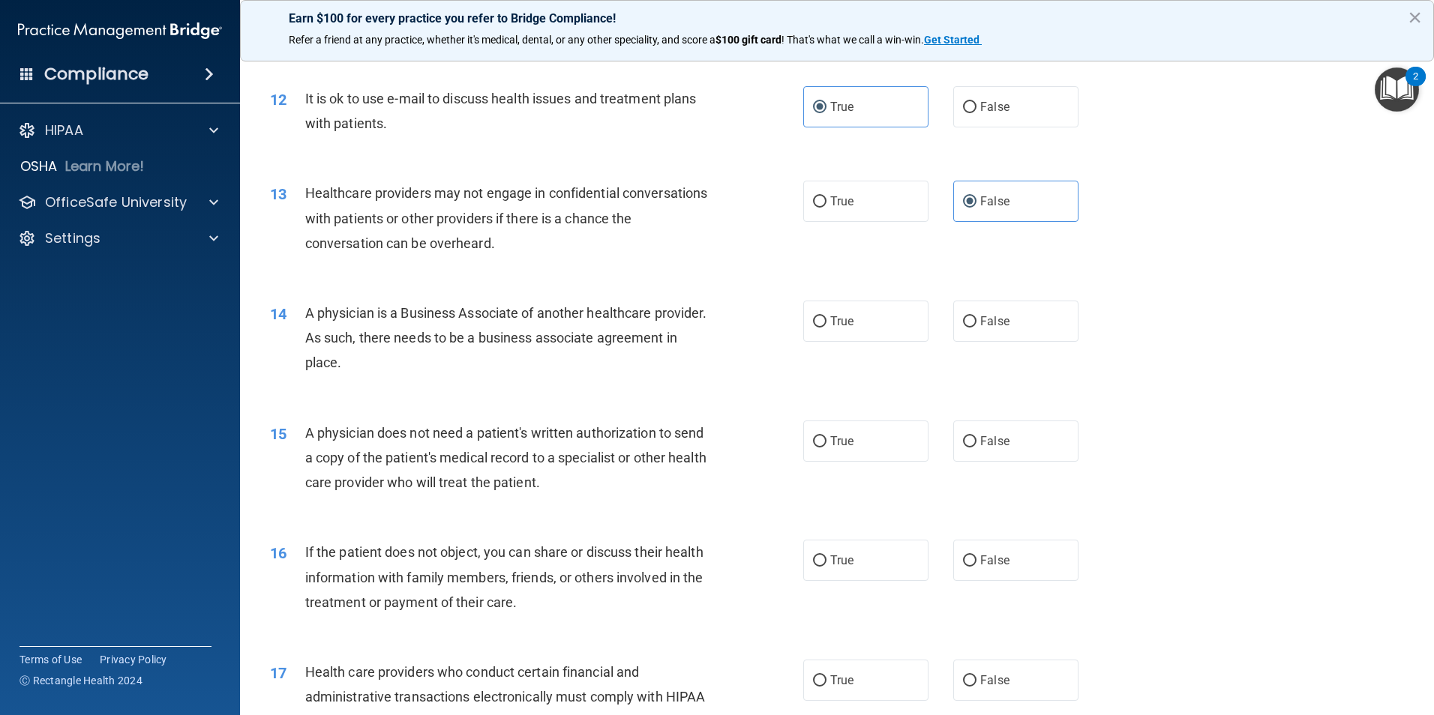
click at [794, 321] on div "14 A physician is a Business Associate of another healthcare provider. As such,…" at bounding box center [536, 342] width 578 height 82
click at [980, 313] on label "False" at bounding box center [1015, 321] width 125 height 41
click at [976, 316] on input "False" at bounding box center [969, 321] width 13 height 11
radio input "true"
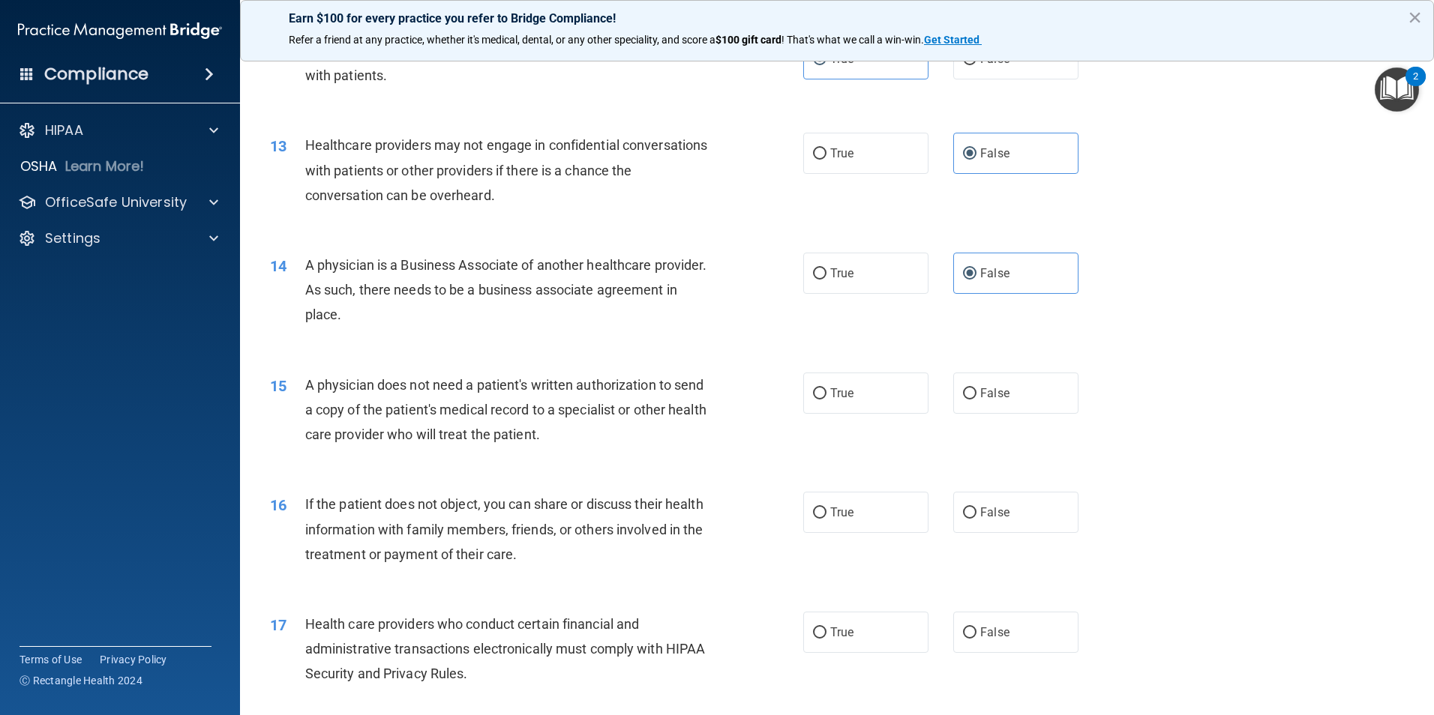
scroll to position [1350, 0]
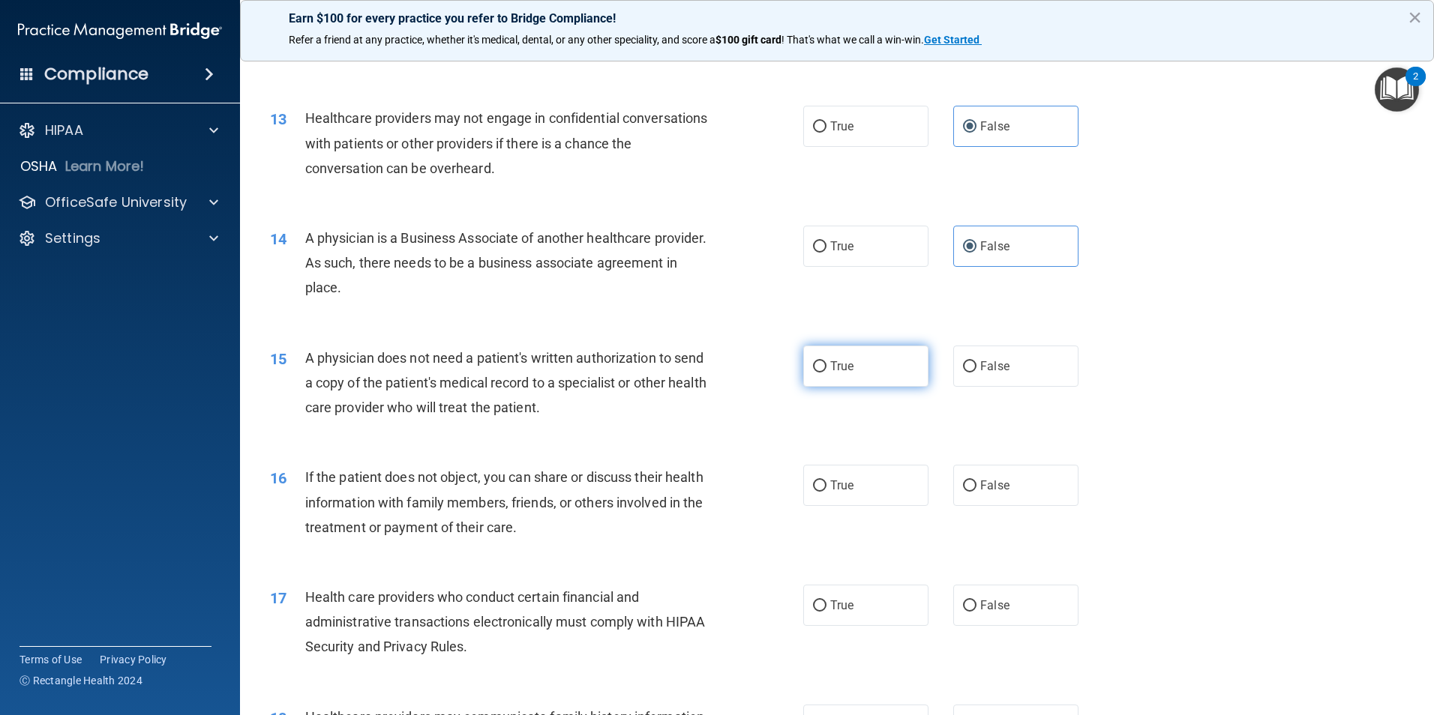
click at [817, 369] on input "True" at bounding box center [819, 366] width 13 height 11
radio input "true"
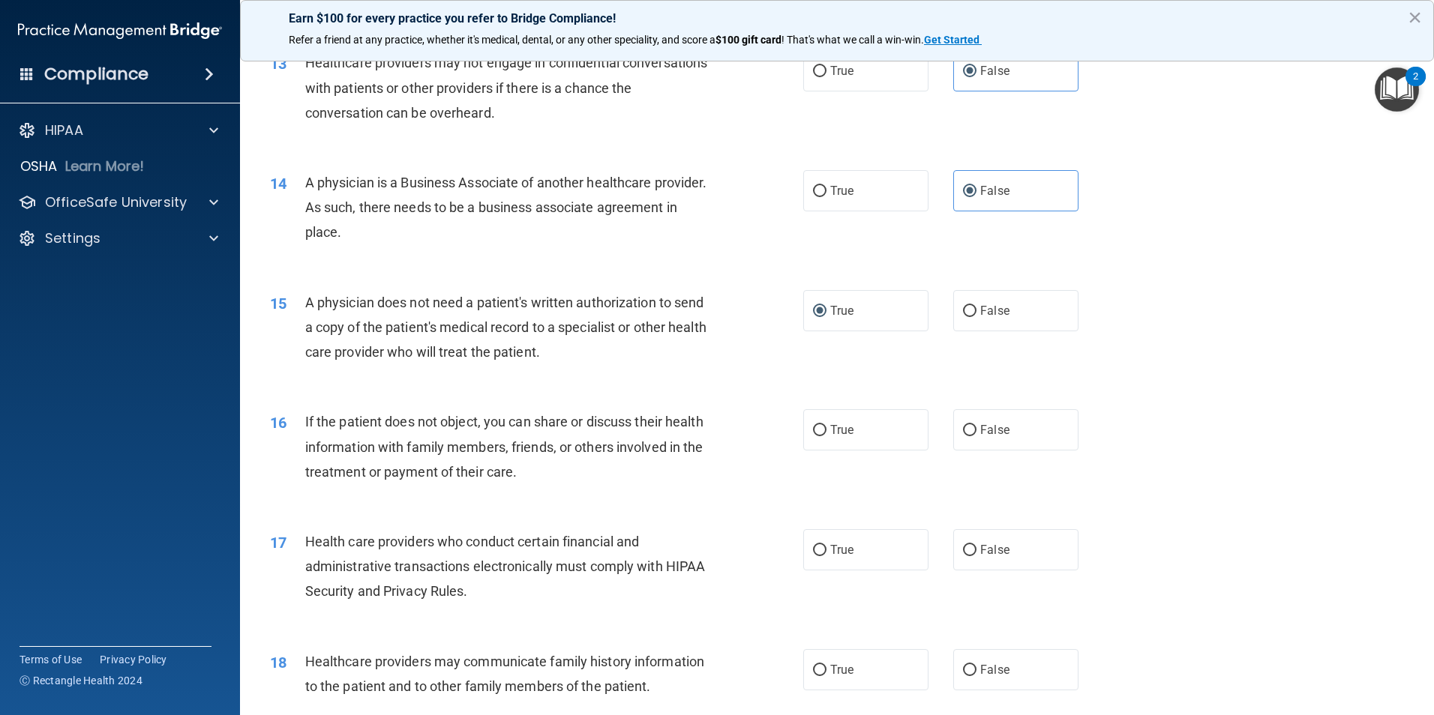
scroll to position [1500, 0]
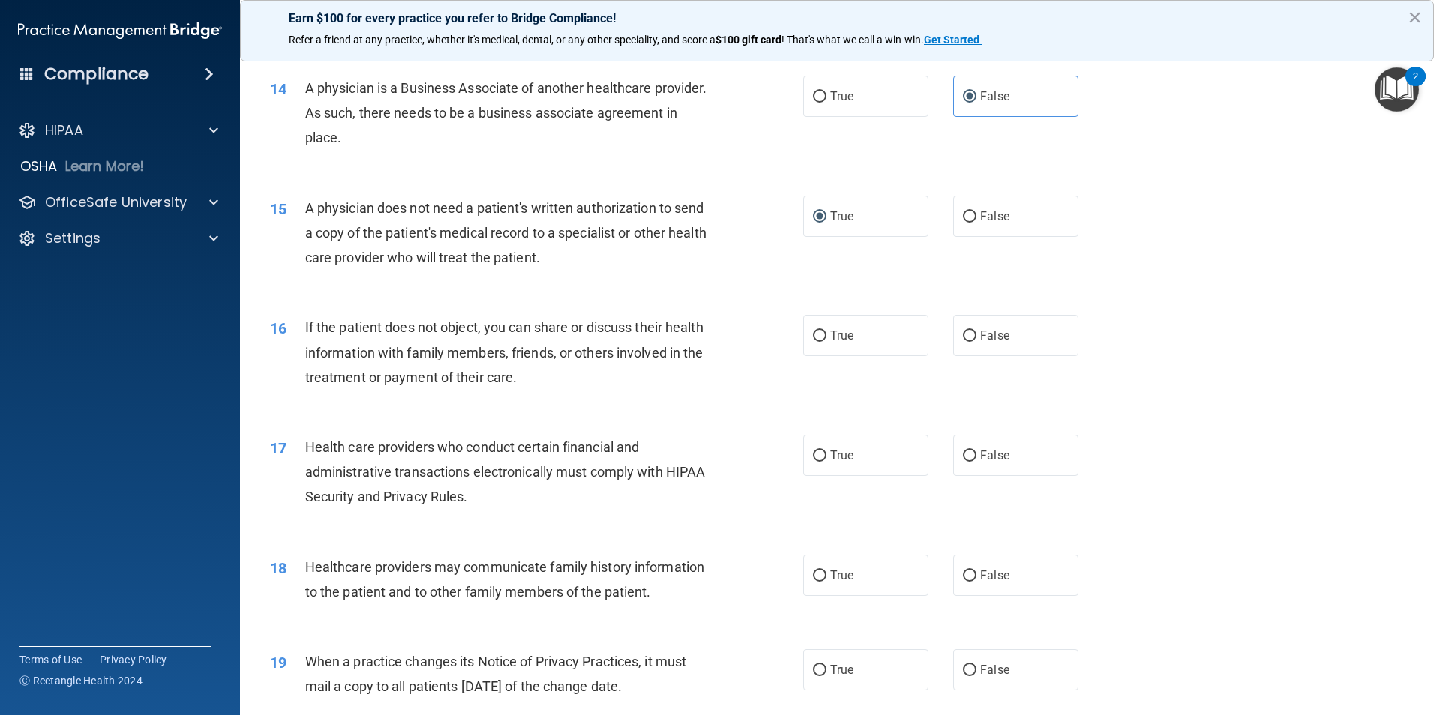
click at [386, 329] on span "If the patient does not object, you can share or discuss their health informati…" at bounding box center [504, 351] width 398 height 65
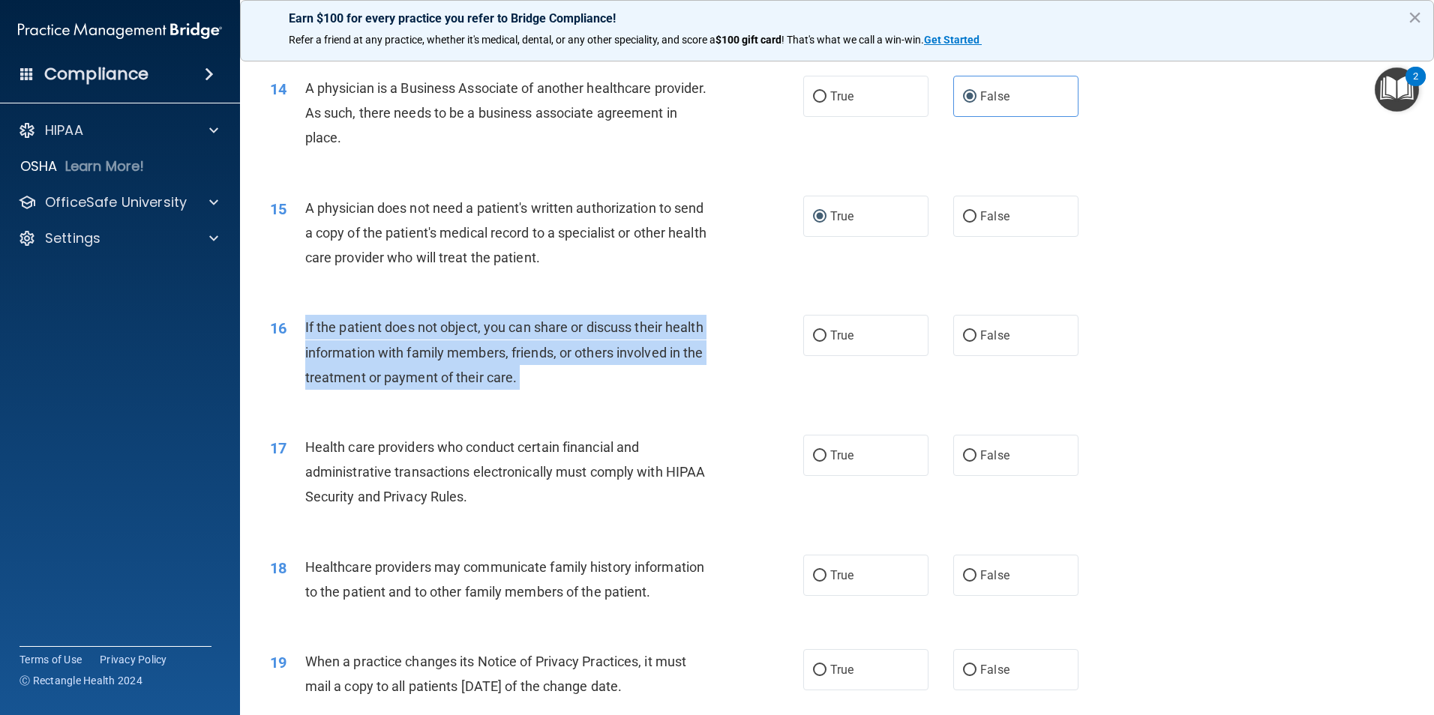
click at [386, 329] on span "If the patient does not object, you can share or discuss their health informati…" at bounding box center [504, 351] width 398 height 65
drag, startPoint x: 386, startPoint y: 329, endPoint x: 576, endPoint y: 352, distance: 191.0
click at [576, 352] on span "If the patient does not object, you can share or discuss their health informati…" at bounding box center [504, 351] width 398 height 65
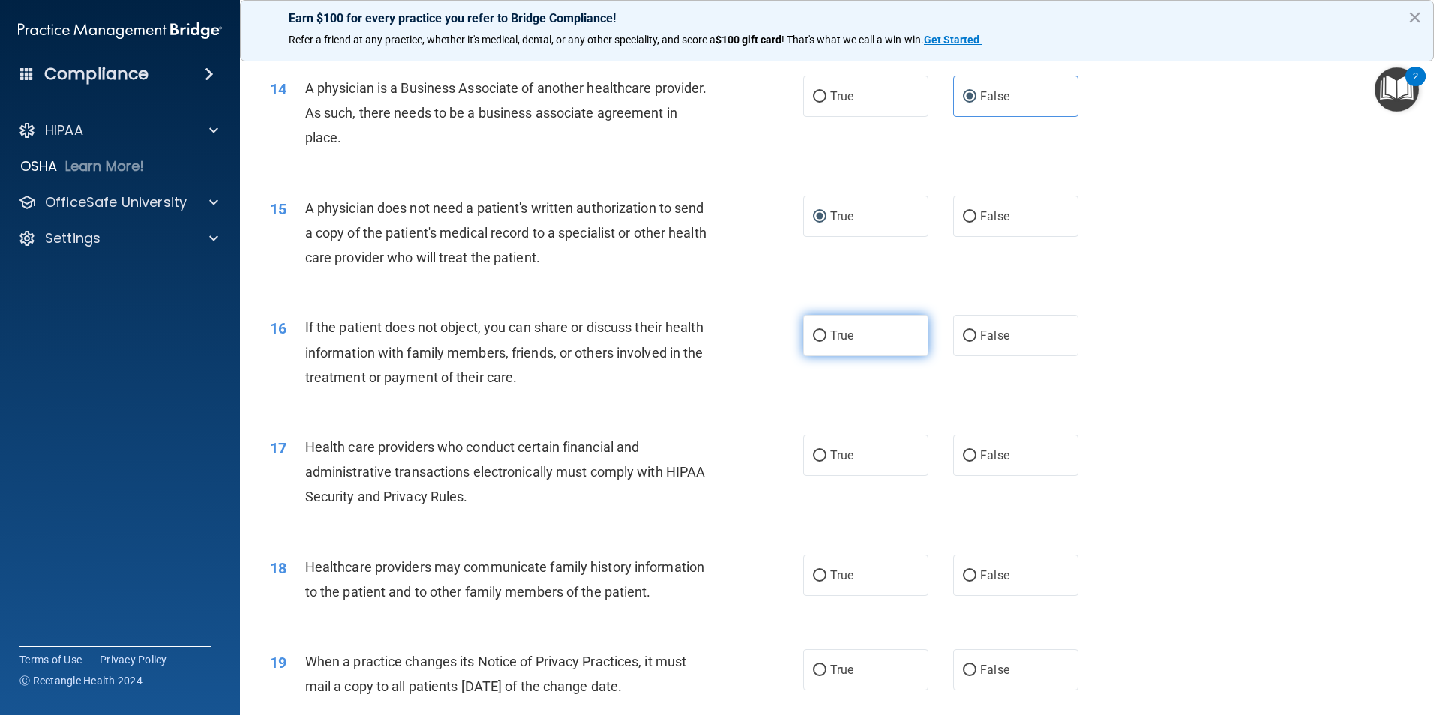
click at [822, 342] on label "True" at bounding box center [865, 335] width 125 height 41
click at [822, 342] on input "True" at bounding box center [819, 336] width 13 height 11
radio input "true"
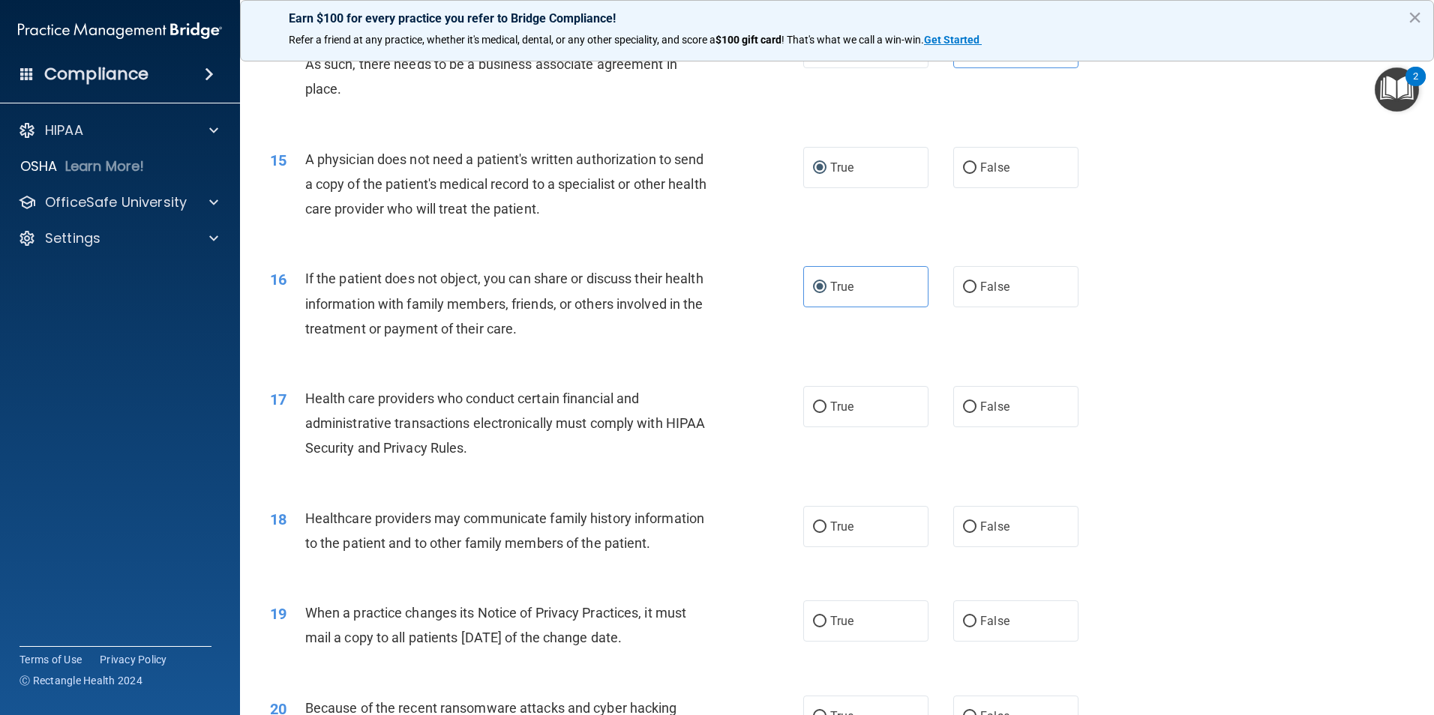
scroll to position [1575, 0]
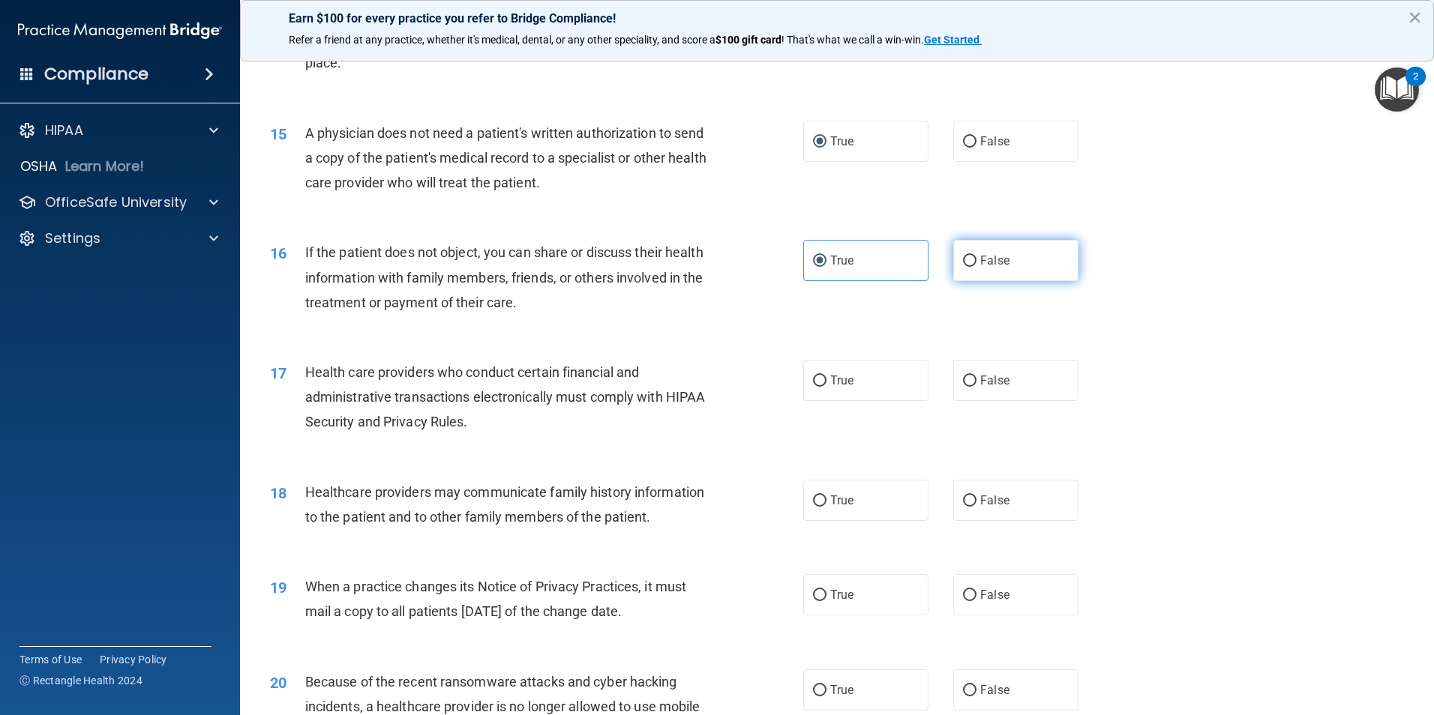
click at [953, 263] on label "False" at bounding box center [1015, 260] width 125 height 41
click at [963, 263] on input "False" at bounding box center [969, 261] width 13 height 11
radio input "true"
radio input "false"
click at [421, 373] on span "Health care providers who conduct certain financial and administrative transact…" at bounding box center [505, 396] width 400 height 65
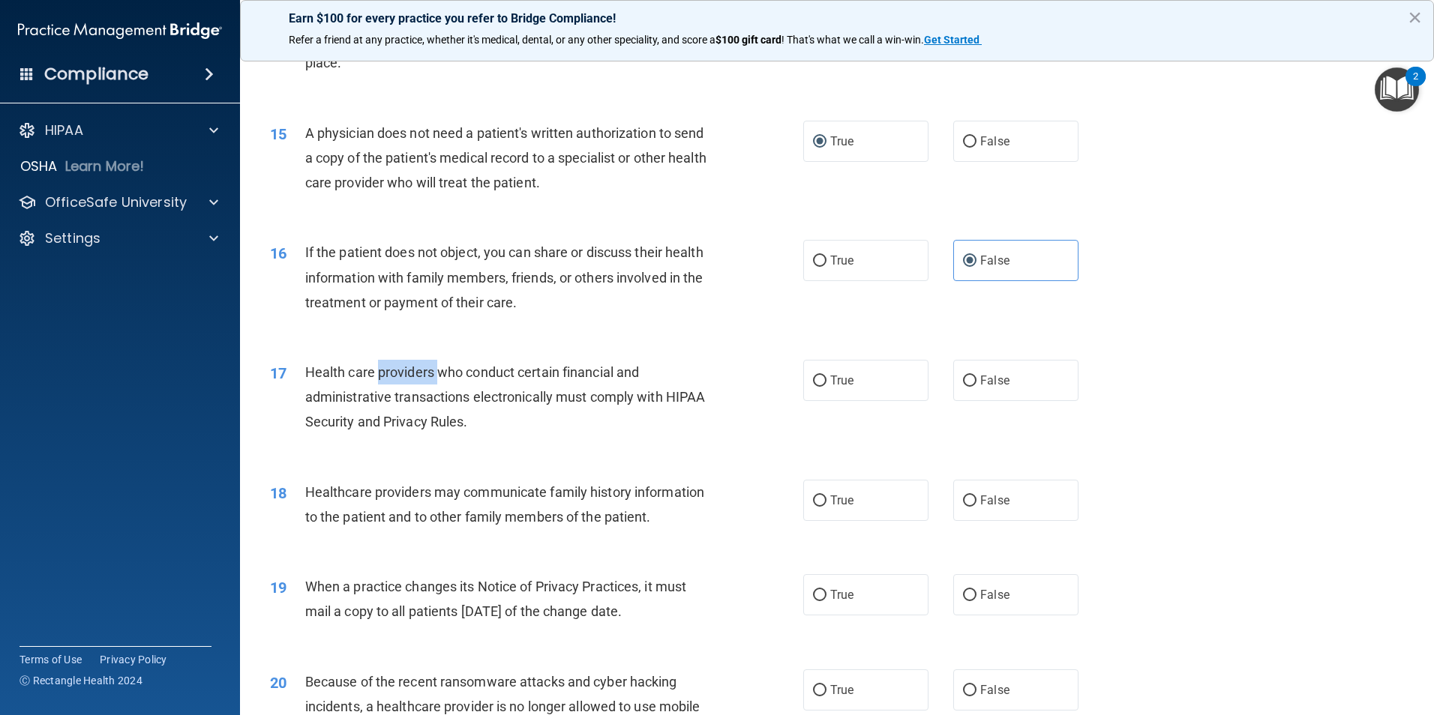
click at [421, 373] on span "Health care providers who conduct certain financial and administrative transact…" at bounding box center [505, 396] width 400 height 65
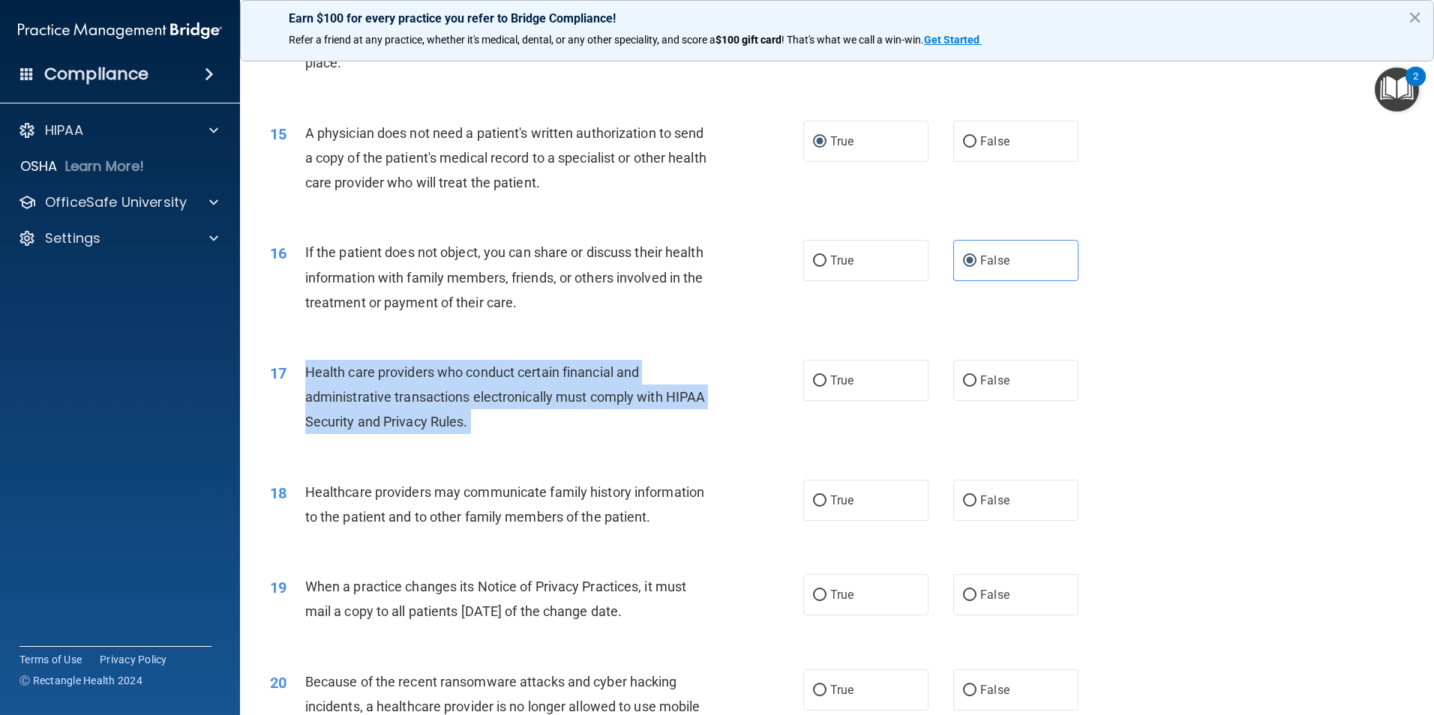
click at [421, 373] on span "Health care providers who conduct certain financial and administrative transact…" at bounding box center [505, 396] width 400 height 65
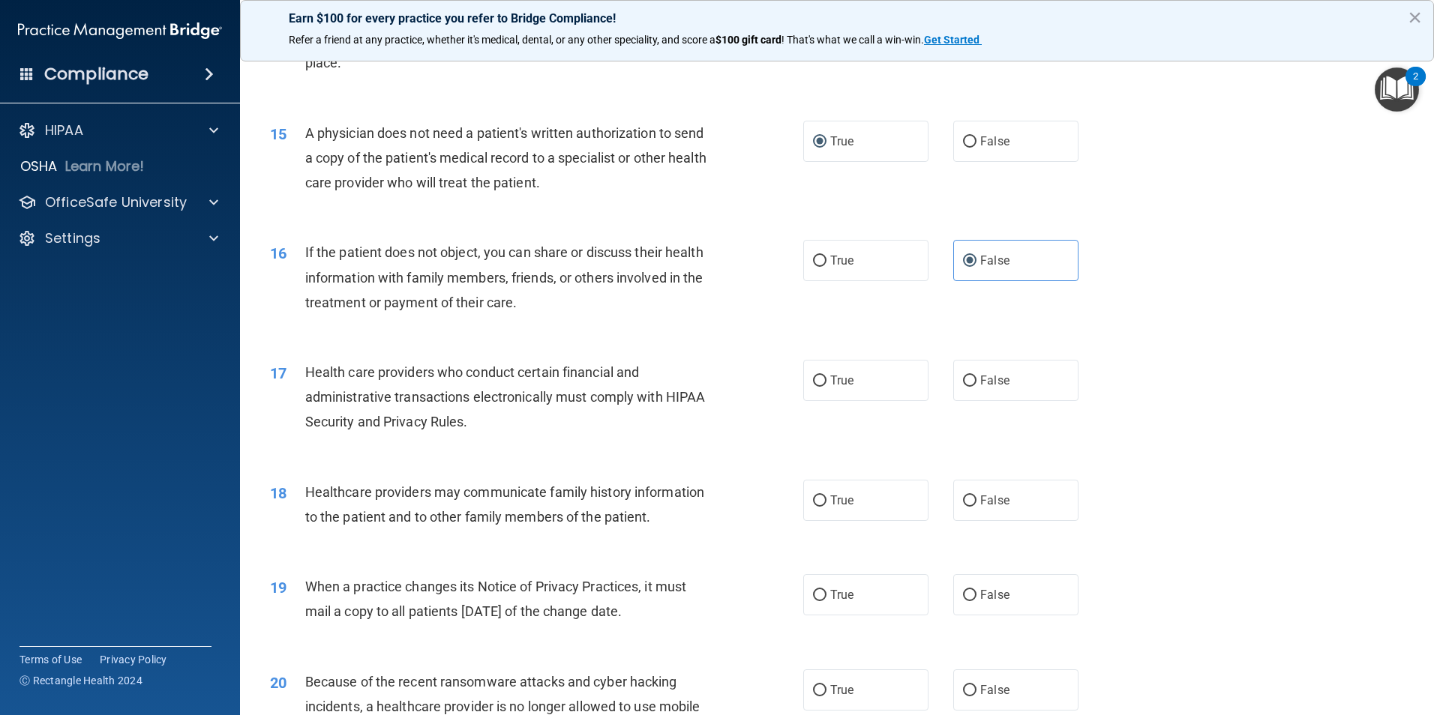
click at [362, 263] on div "If the patient does not object, you can share or discuss their health informati…" at bounding box center [513, 277] width 417 height 75
click at [383, 252] on span "If the patient does not object, you can share or discuss their health informati…" at bounding box center [504, 276] width 398 height 65
click at [964, 379] on input "False" at bounding box center [969, 381] width 13 height 11
radio input "true"
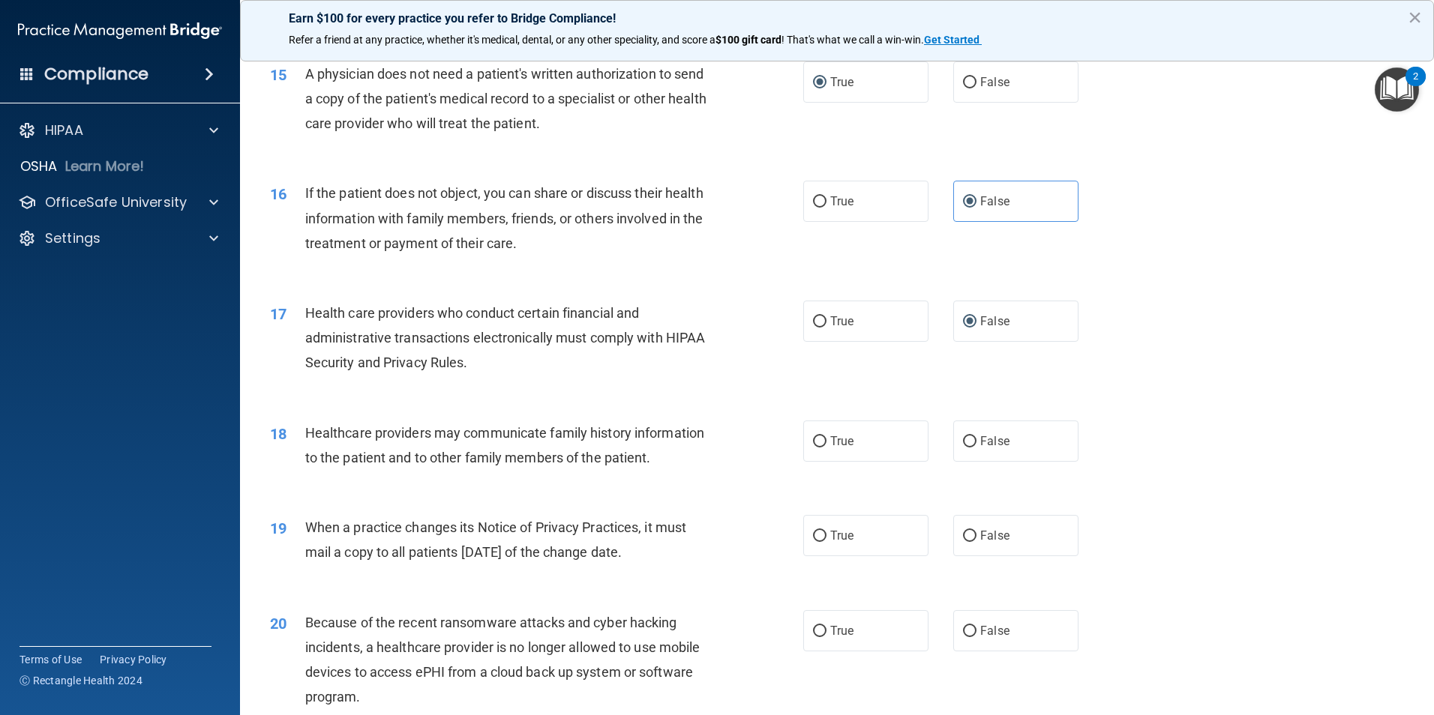
scroll to position [1725, 0]
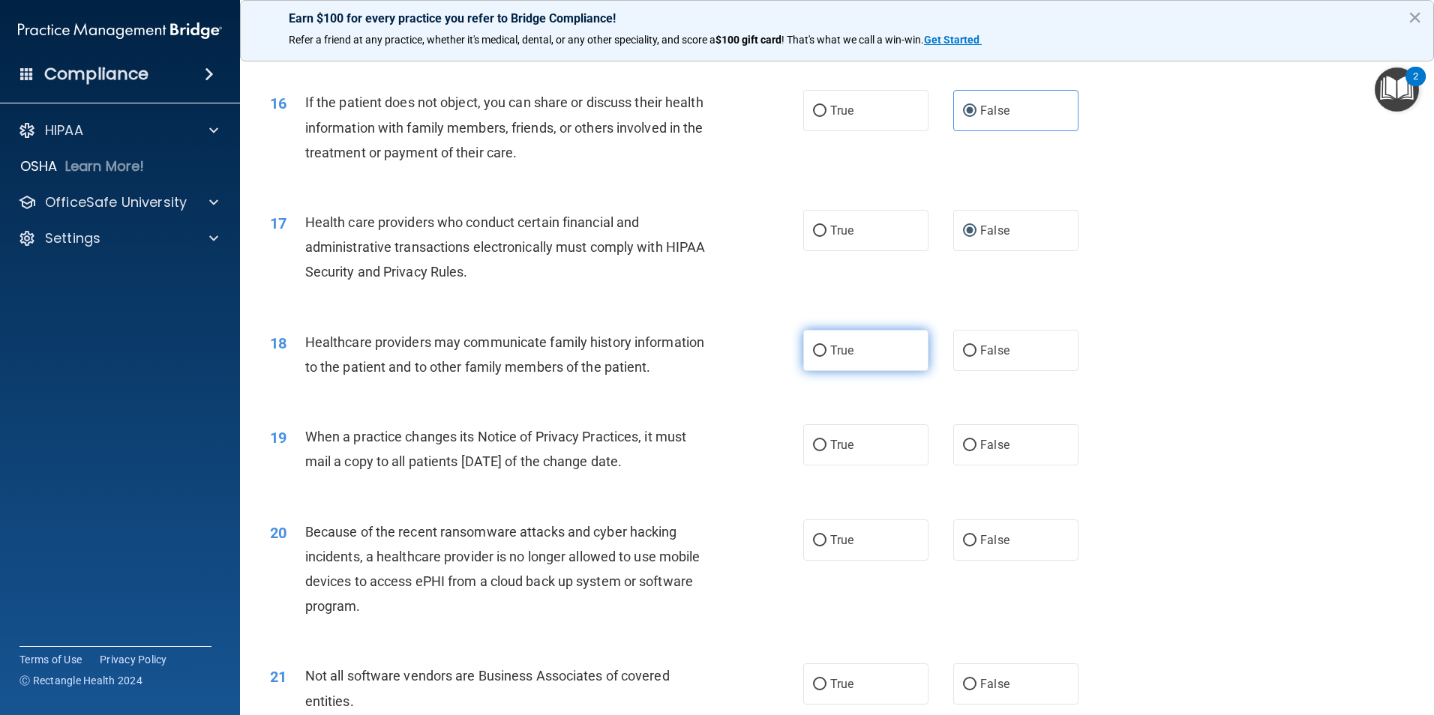
click at [841, 351] on span "True" at bounding box center [841, 350] width 23 height 14
click at [826, 351] on input "True" at bounding box center [819, 351] width 13 height 11
radio input "true"
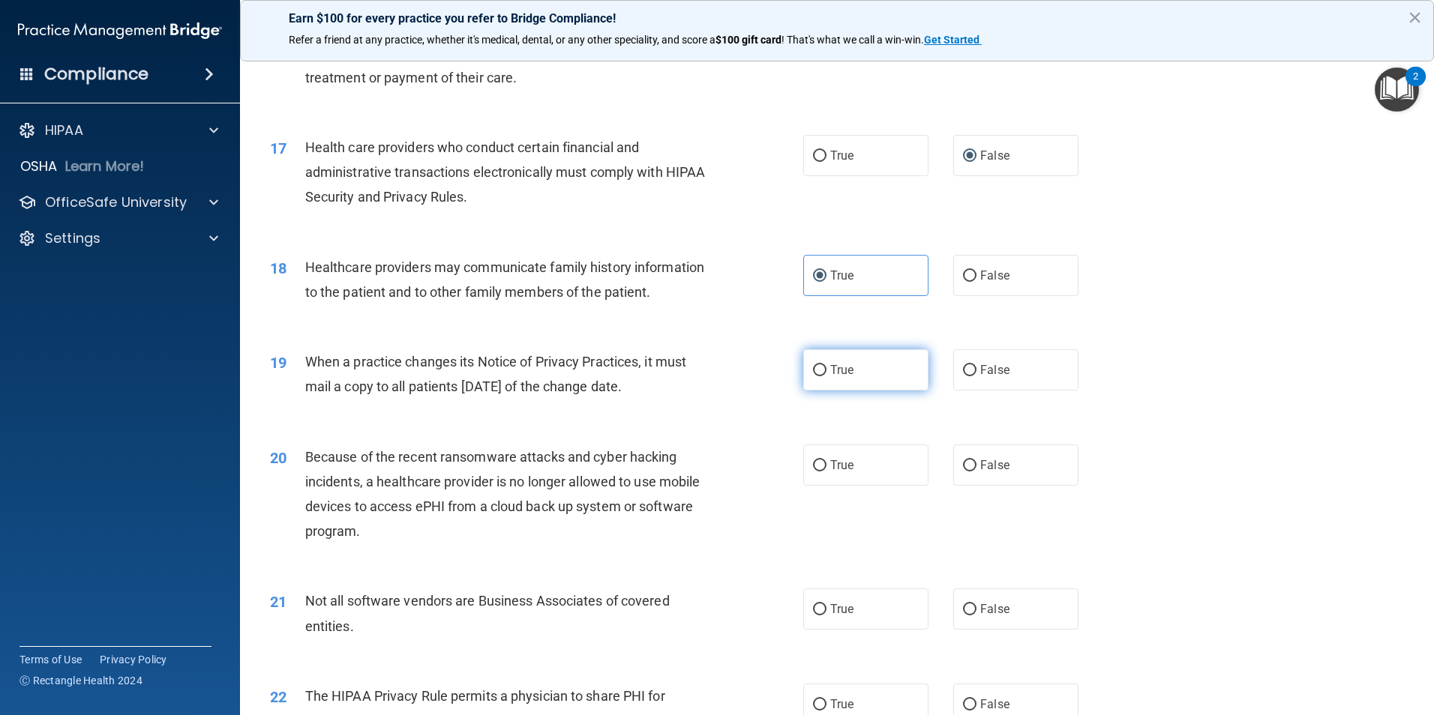
drag, startPoint x: 776, startPoint y: 366, endPoint x: 802, endPoint y: 366, distance: 25.5
click at [777, 366] on div "19 When a practice changes its Notice of Privacy Practices, it must mail a copy…" at bounding box center [536, 377] width 578 height 57
click at [805, 366] on label "True" at bounding box center [865, 369] width 125 height 41
click at [813, 366] on input "True" at bounding box center [819, 370] width 13 height 11
radio input "true"
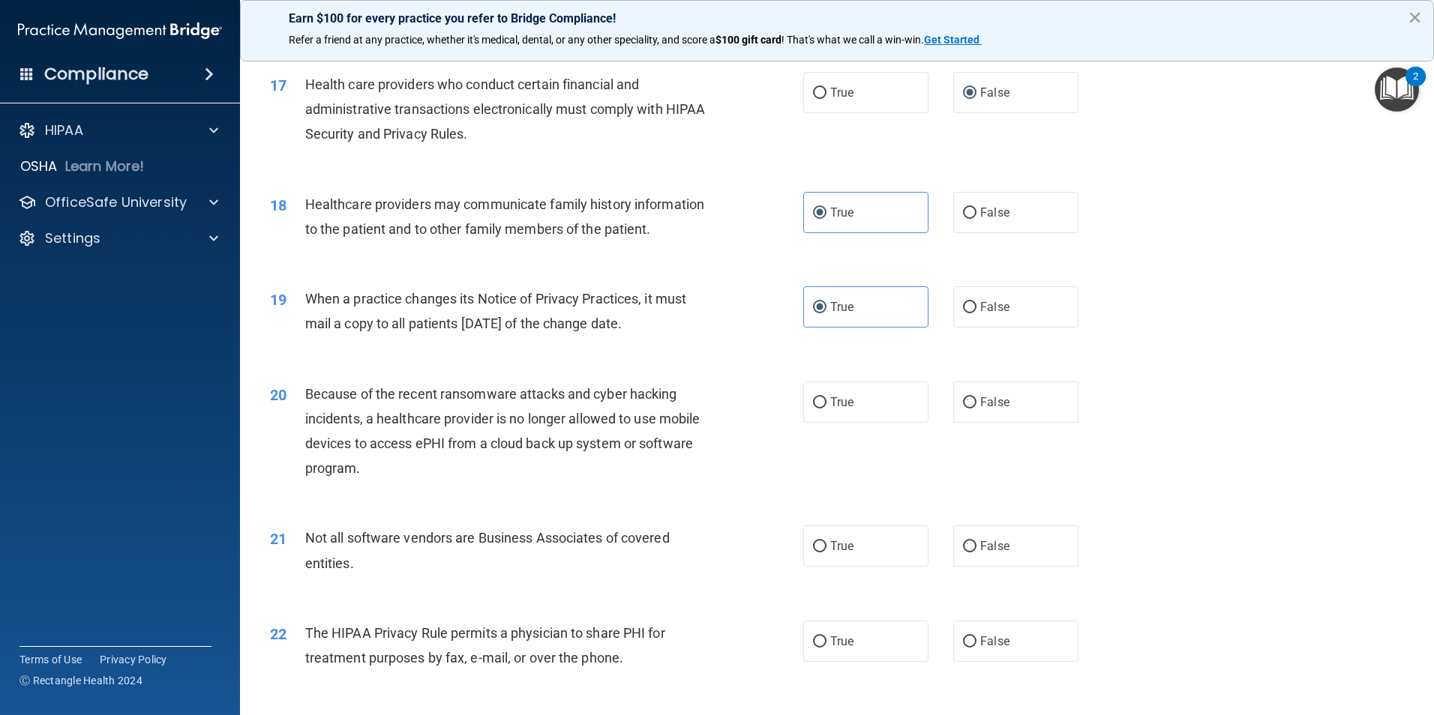
scroll to position [1950, 0]
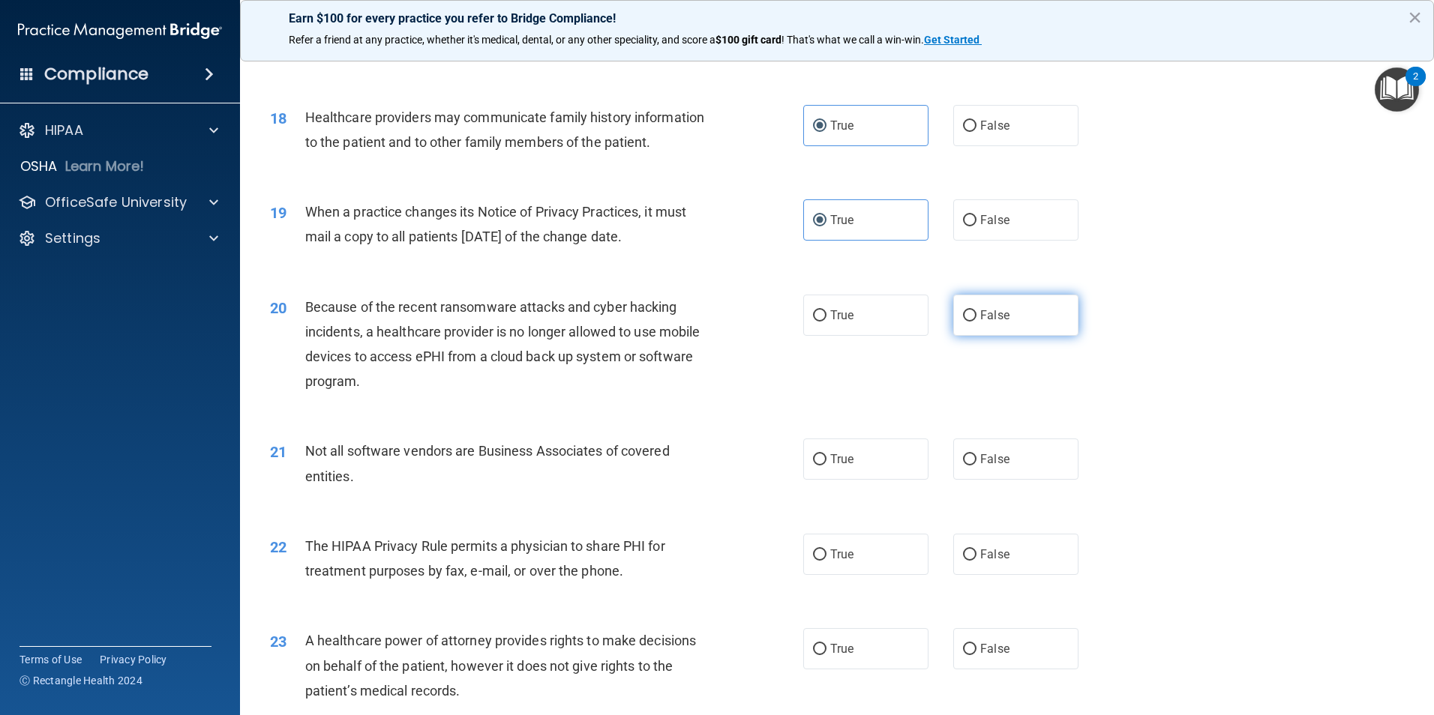
click at [967, 319] on input "False" at bounding box center [969, 315] width 13 height 11
radio input "true"
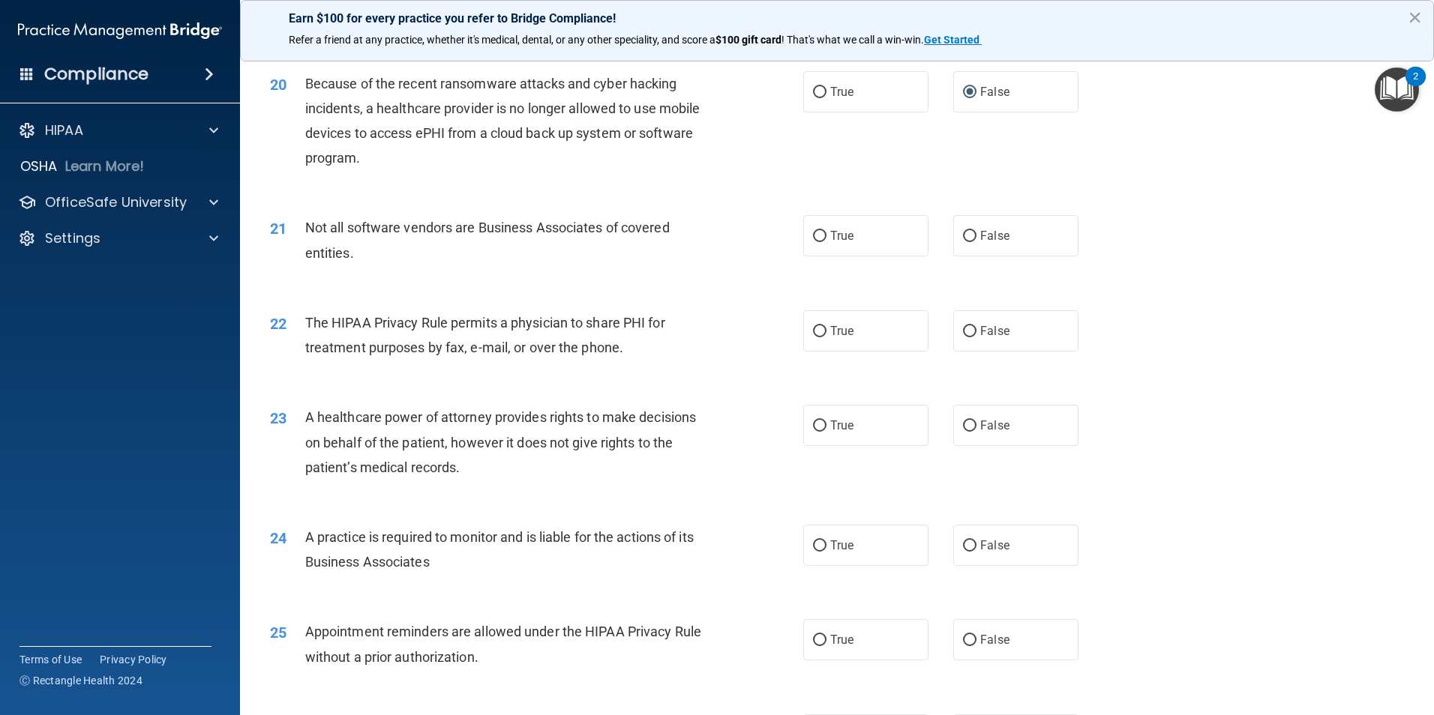
scroll to position [2175, 0]
click at [827, 244] on label "True" at bounding box center [865, 234] width 125 height 41
click at [826, 241] on input "True" at bounding box center [819, 234] width 13 height 11
radio input "true"
click at [965, 239] on input "False" at bounding box center [969, 234] width 13 height 11
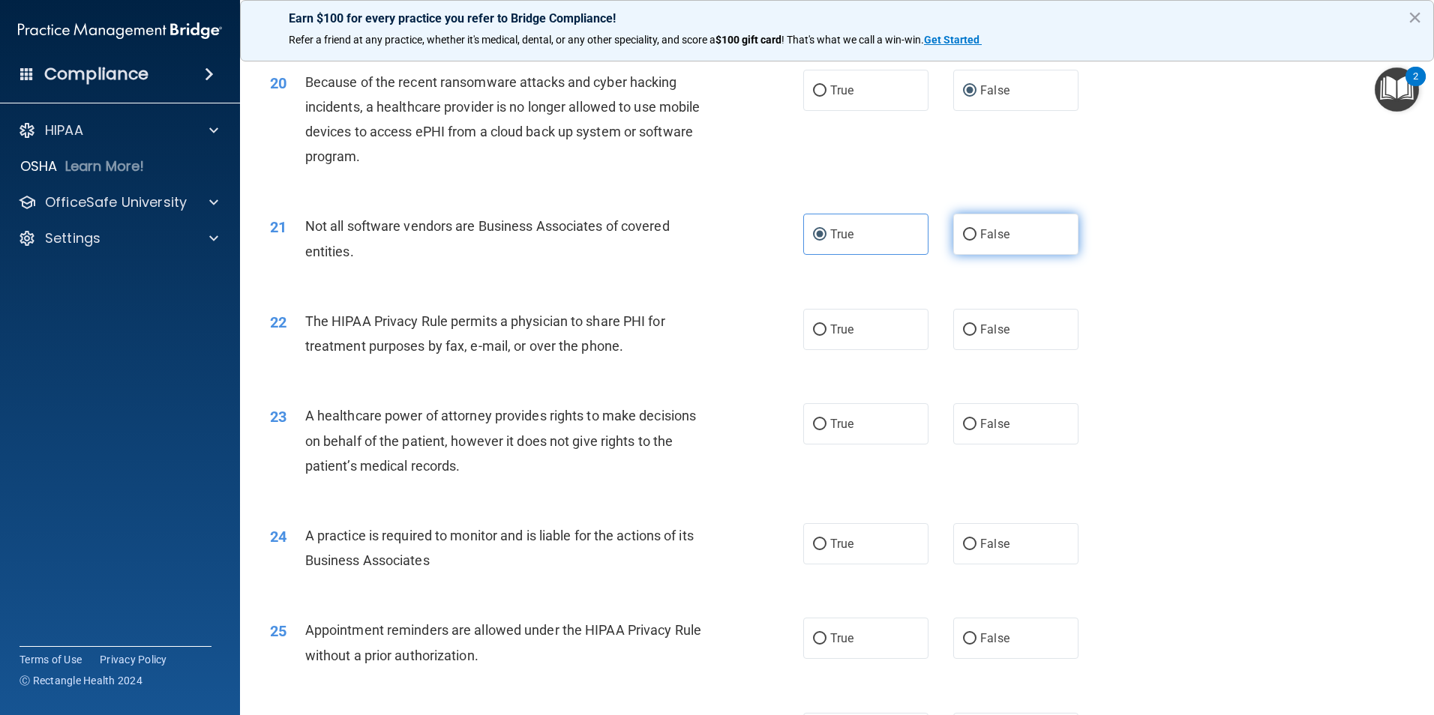
radio input "true"
radio input "false"
click at [813, 331] on input "True" at bounding box center [819, 330] width 13 height 11
radio input "true"
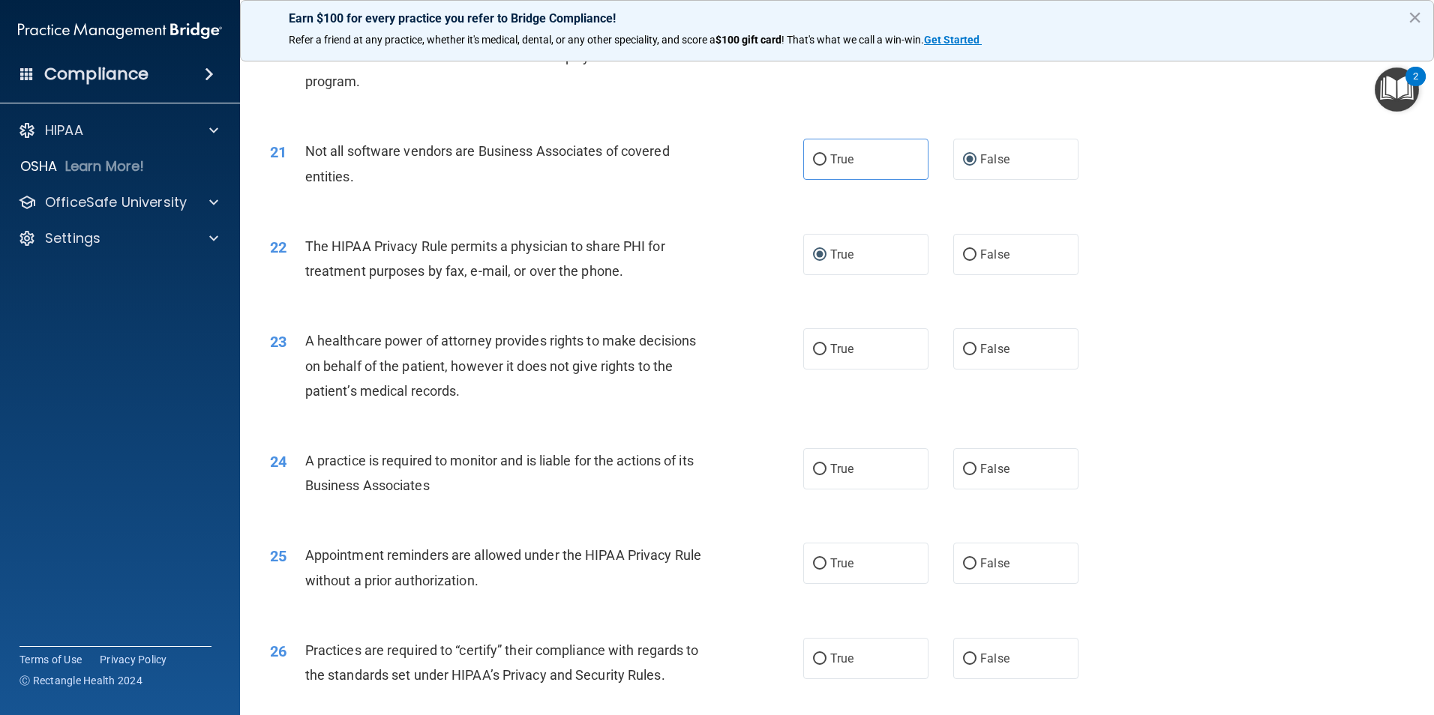
drag, startPoint x: 937, startPoint y: 352, endPoint x: 949, endPoint y: 365, distance: 18.6
click at [937, 353] on div "True False" at bounding box center [953, 348] width 301 height 41
click at [814, 355] on input "True" at bounding box center [819, 349] width 13 height 11
radio input "true"
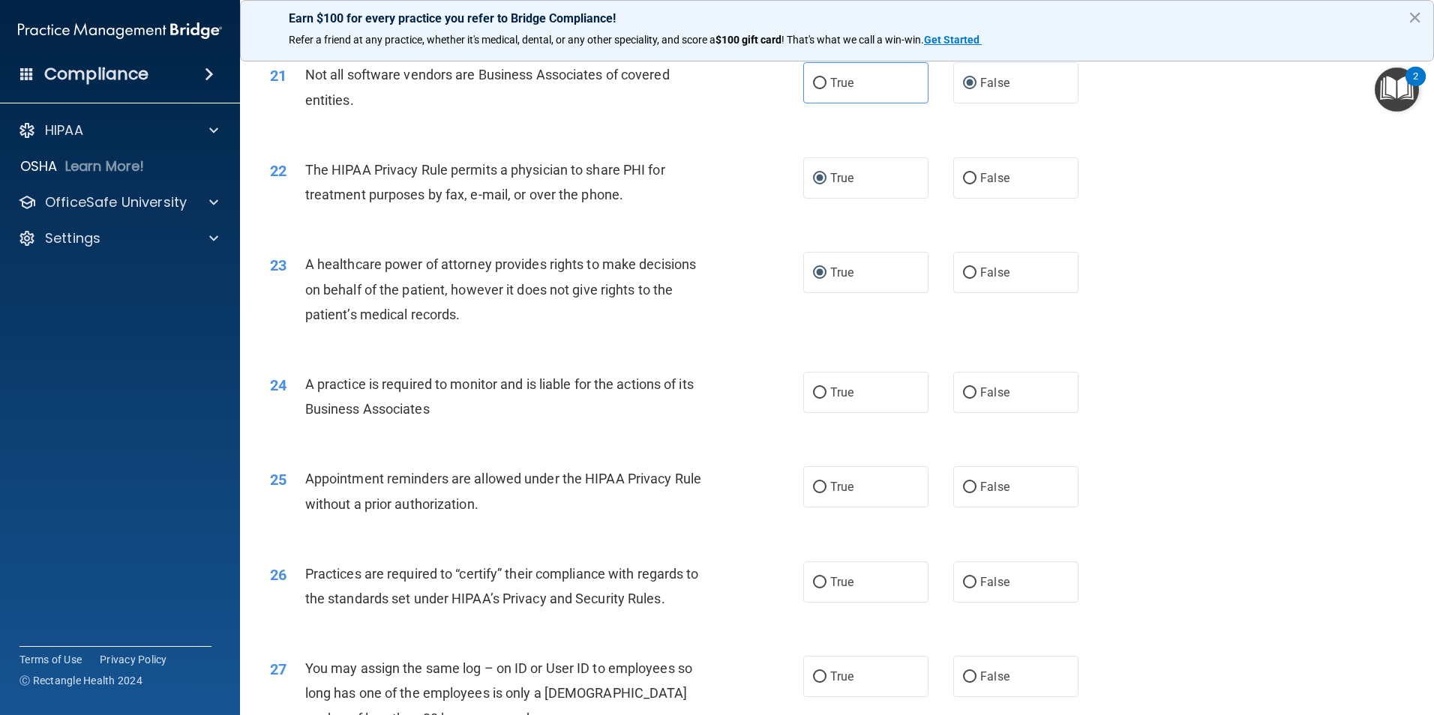
scroll to position [2400, 0]
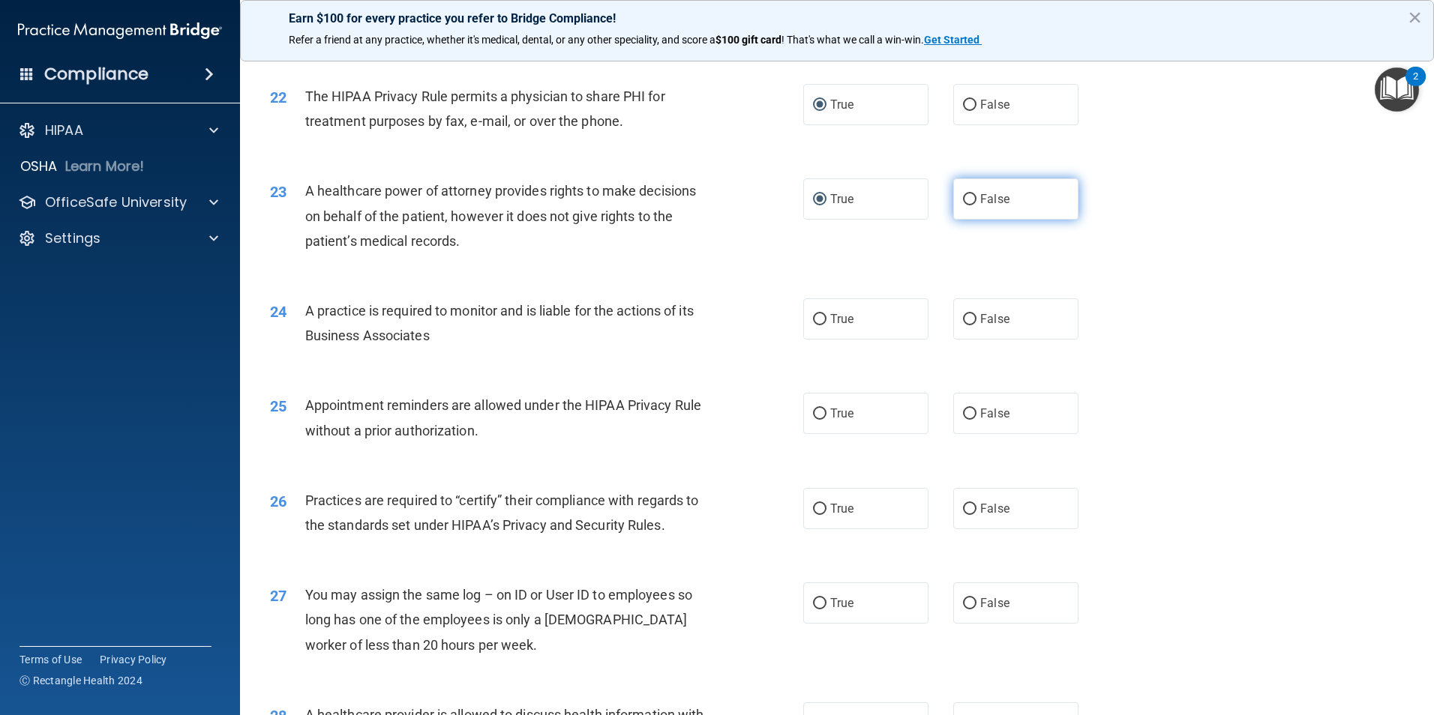
click at [964, 203] on input "False" at bounding box center [969, 199] width 13 height 11
radio input "true"
radio input "false"
click at [530, 317] on span "A practice is required to monitor and is liable for the actions of its Business…" at bounding box center [499, 323] width 388 height 40
click at [529, 317] on span "A practice is required to monitor and is liable for the actions of its Business…" at bounding box center [499, 323] width 388 height 40
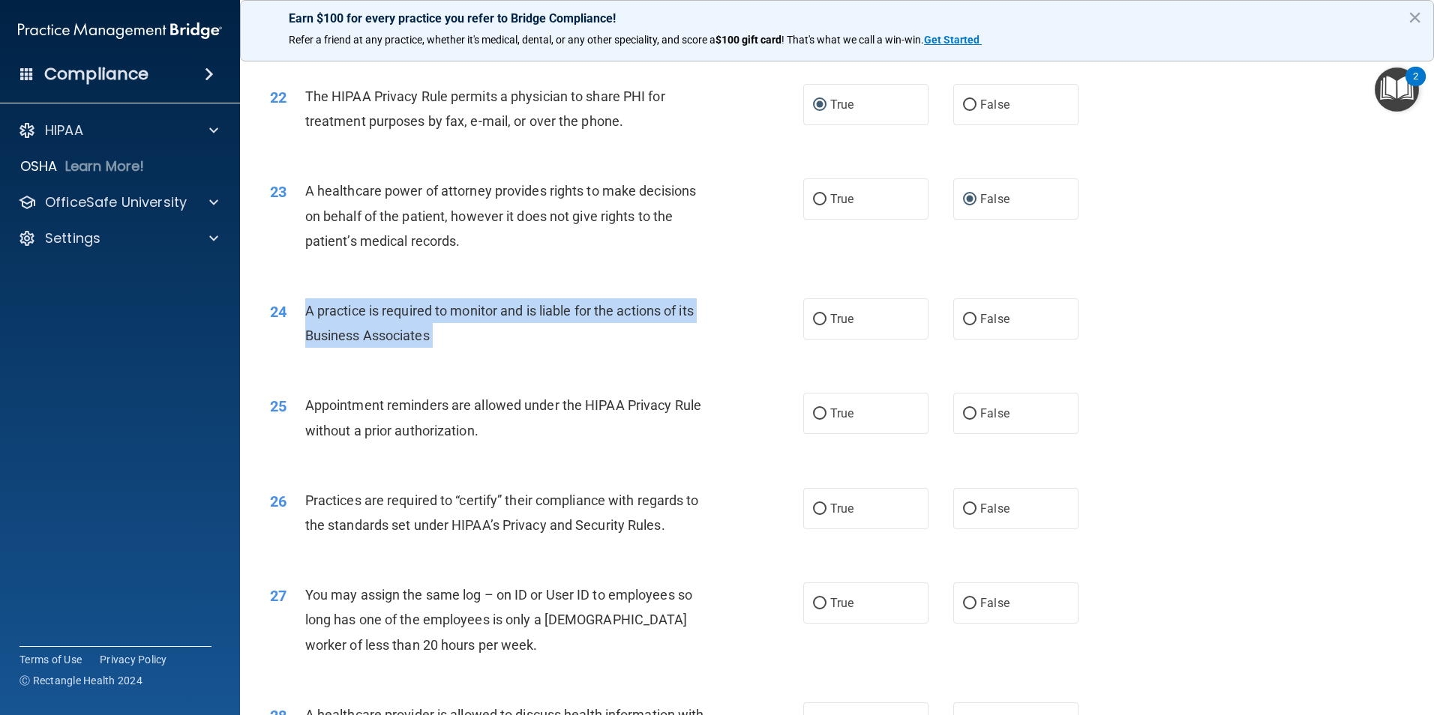
click at [529, 317] on span "A practice is required to monitor and is liable for the actions of its Business…" at bounding box center [499, 323] width 388 height 40
drag, startPoint x: 529, startPoint y: 317, endPoint x: 433, endPoint y: 325, distance: 96.3
click at [434, 325] on div "A practice is required to monitor and is liable for the actions of its Business…" at bounding box center [513, 322] width 417 height 49
click at [433, 325] on div "A practice is required to monitor and is liable for the actions of its Business…" at bounding box center [513, 322] width 417 height 49
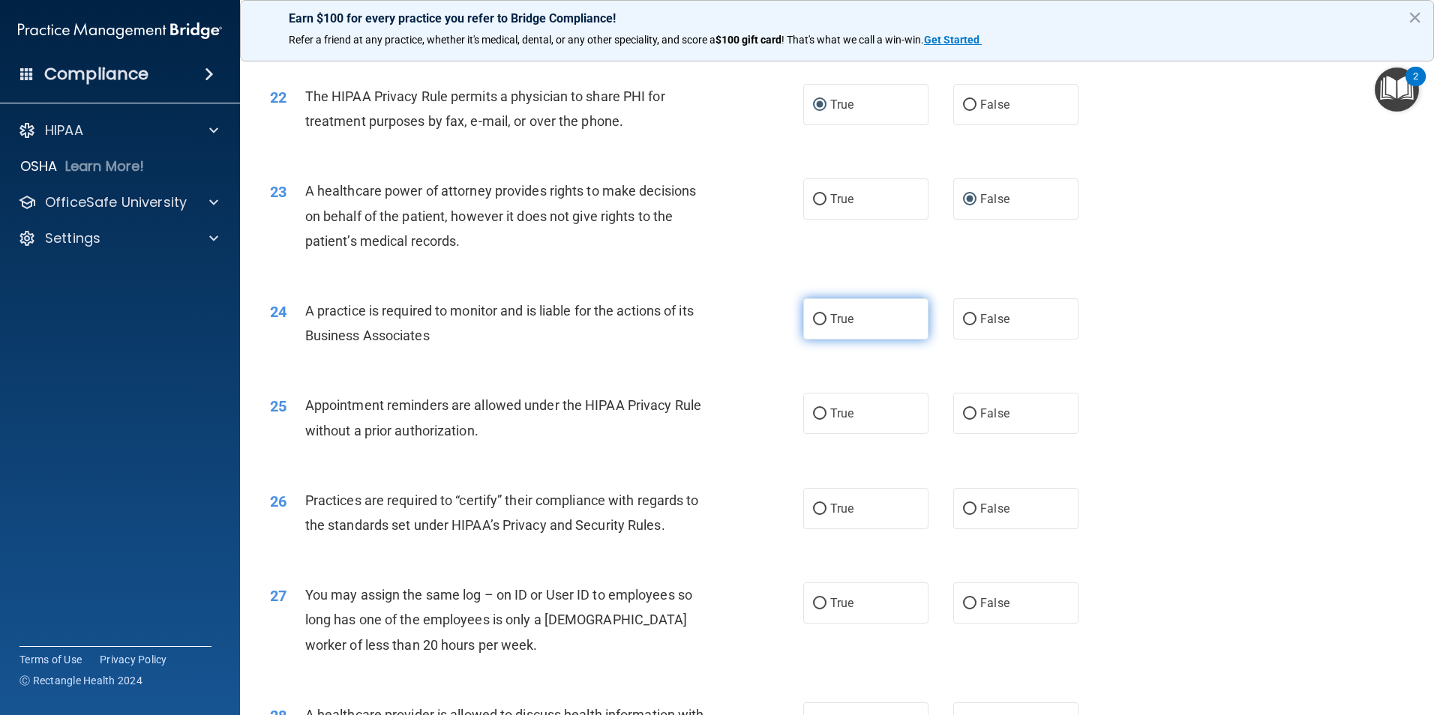
click at [813, 321] on input "True" at bounding box center [819, 319] width 13 height 11
radio input "true"
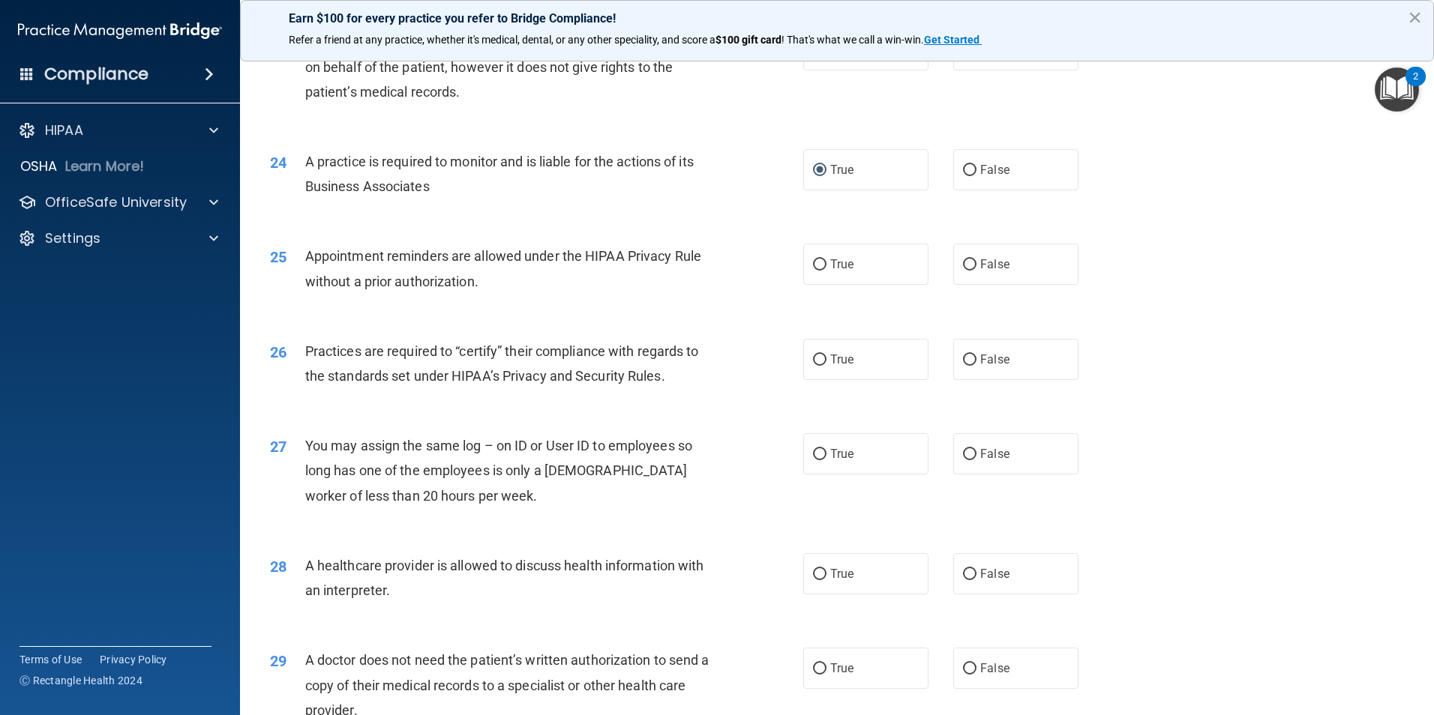
scroll to position [2550, 0]
click at [814, 274] on label "True" at bounding box center [865, 263] width 125 height 41
click at [814, 270] on input "True" at bounding box center [819, 264] width 13 height 11
radio input "true"
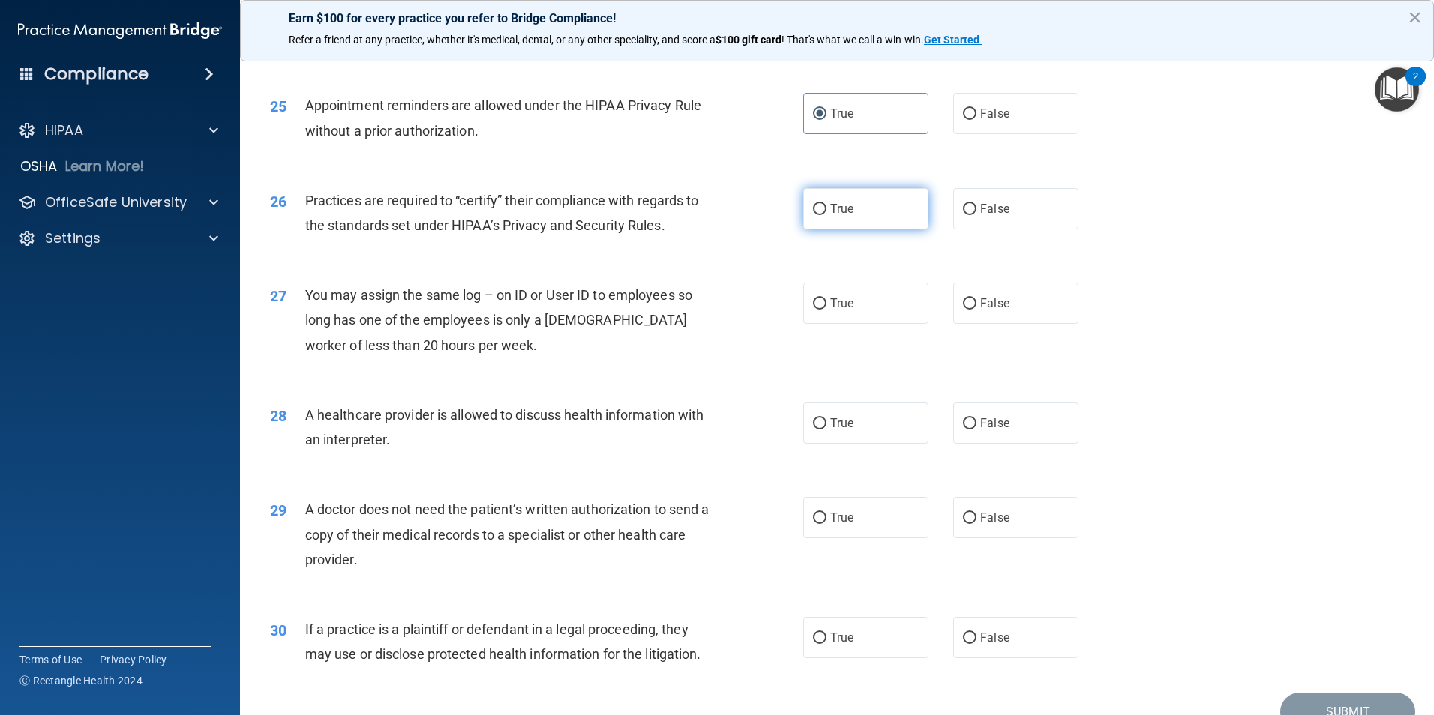
click at [843, 208] on span "True" at bounding box center [841, 209] width 23 height 14
click at [826, 208] on input "True" at bounding box center [819, 209] width 13 height 11
radio input "true"
click at [955, 301] on label "False" at bounding box center [1015, 303] width 125 height 41
click at [963, 301] on input "False" at bounding box center [969, 303] width 13 height 11
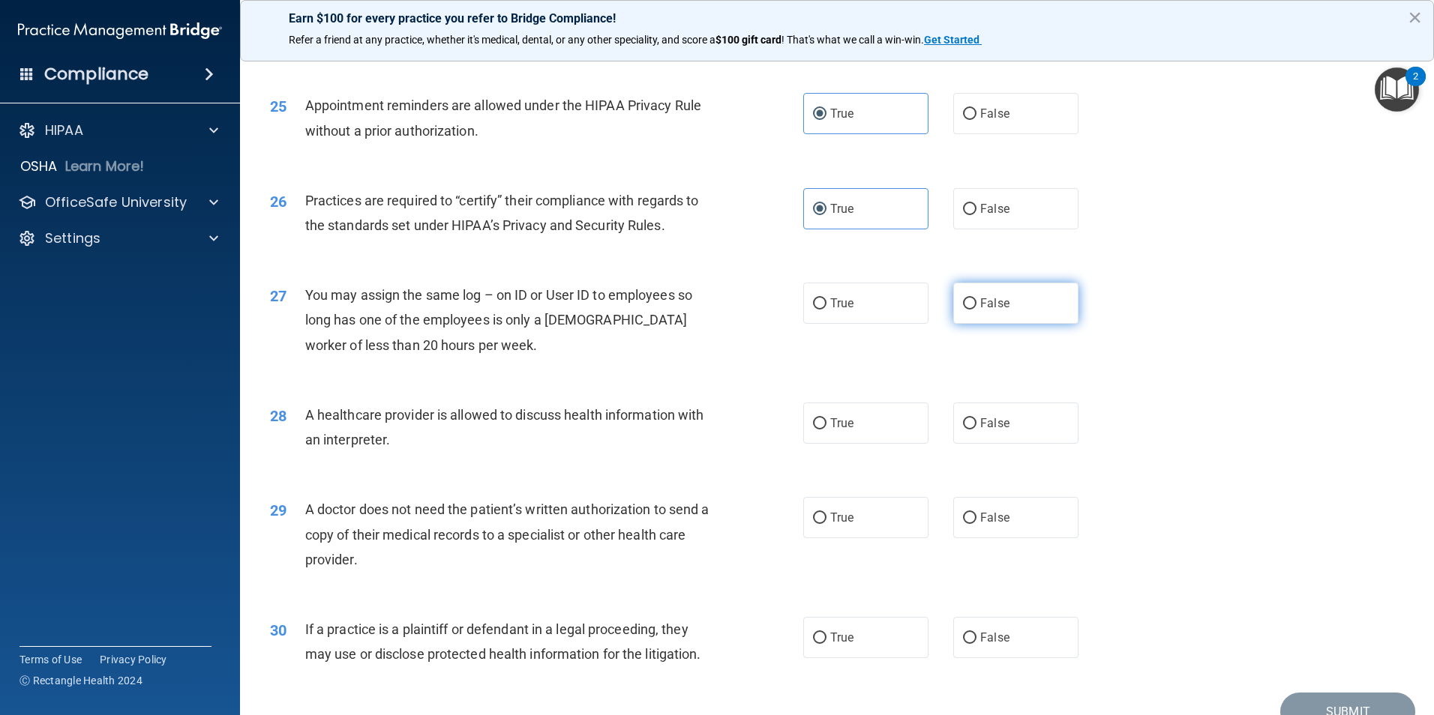
radio input "true"
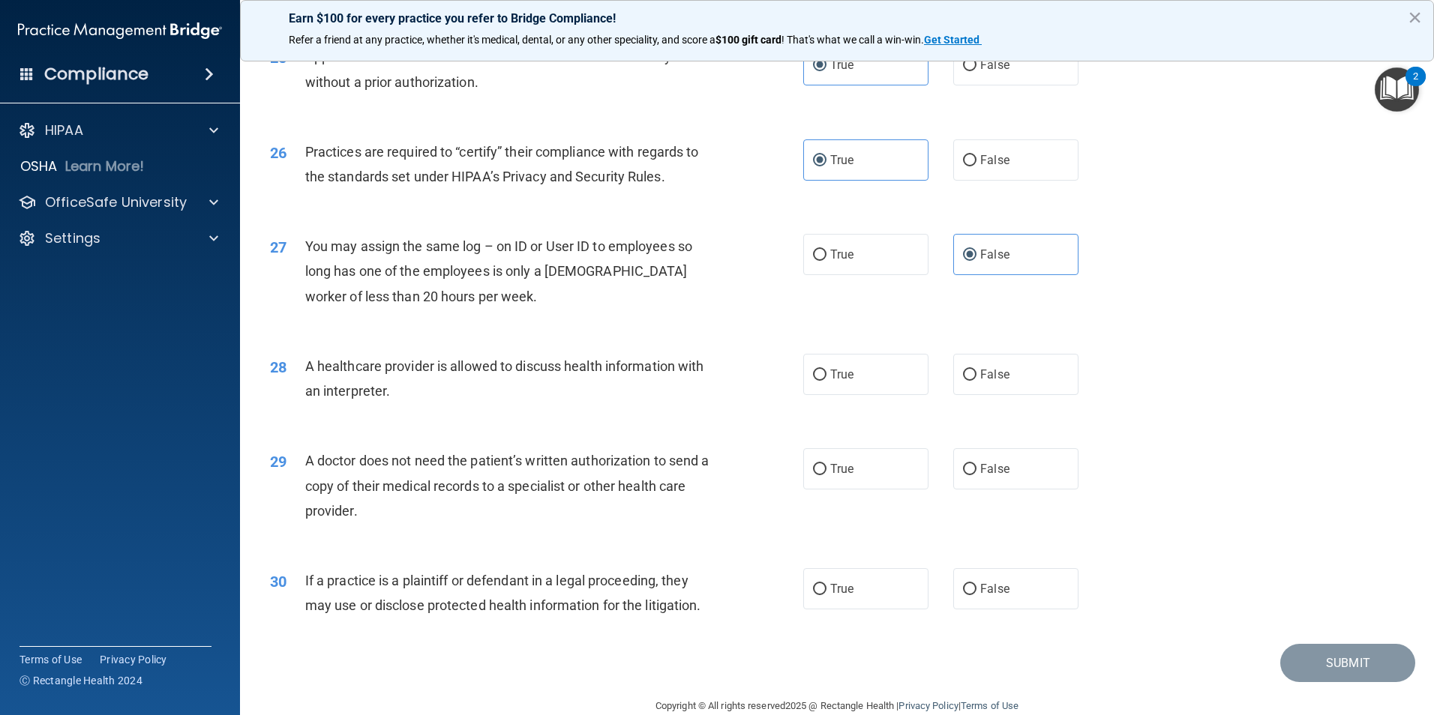
scroll to position [2775, 0]
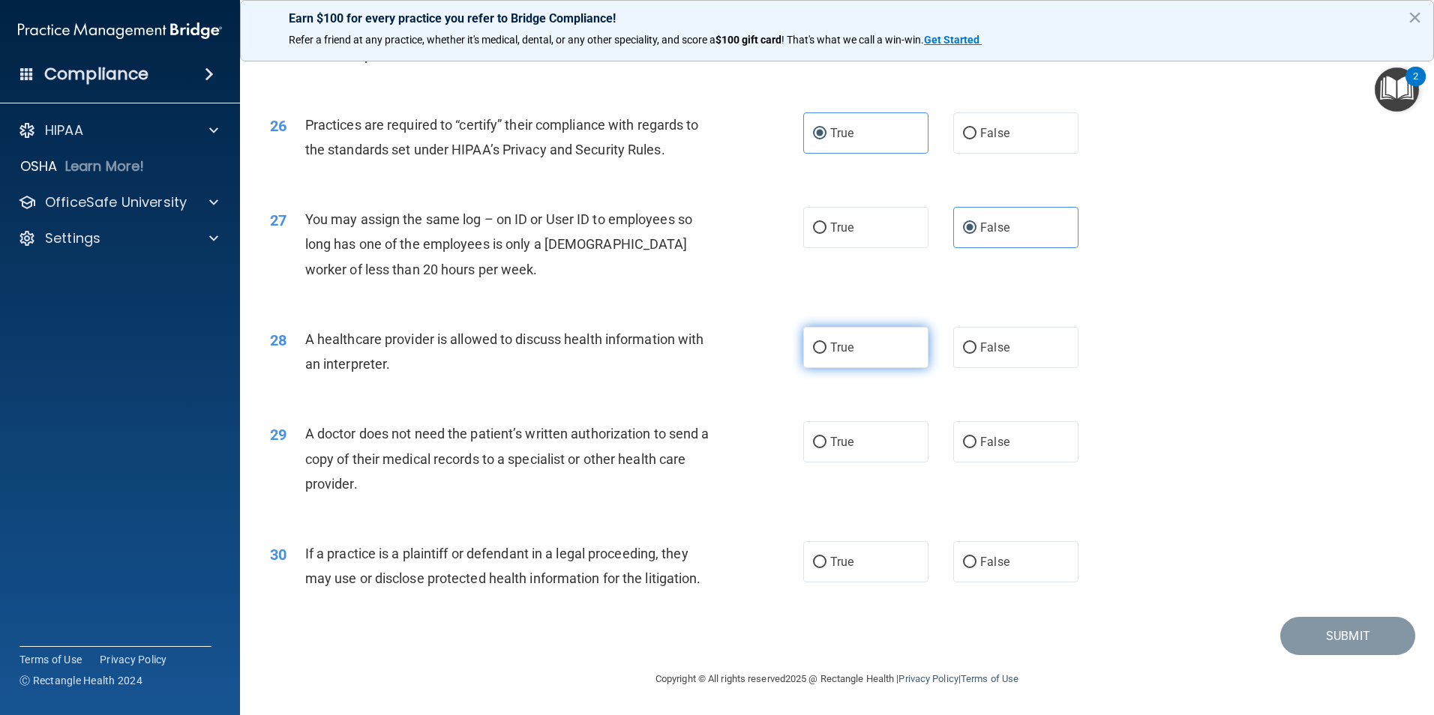
click at [858, 348] on label "True" at bounding box center [865, 347] width 125 height 41
click at [826, 348] on input "True" at bounding box center [819, 348] width 13 height 11
radio input "true"
click at [839, 459] on label "True" at bounding box center [865, 441] width 125 height 41
click at [826, 448] on input "True" at bounding box center [819, 442] width 13 height 11
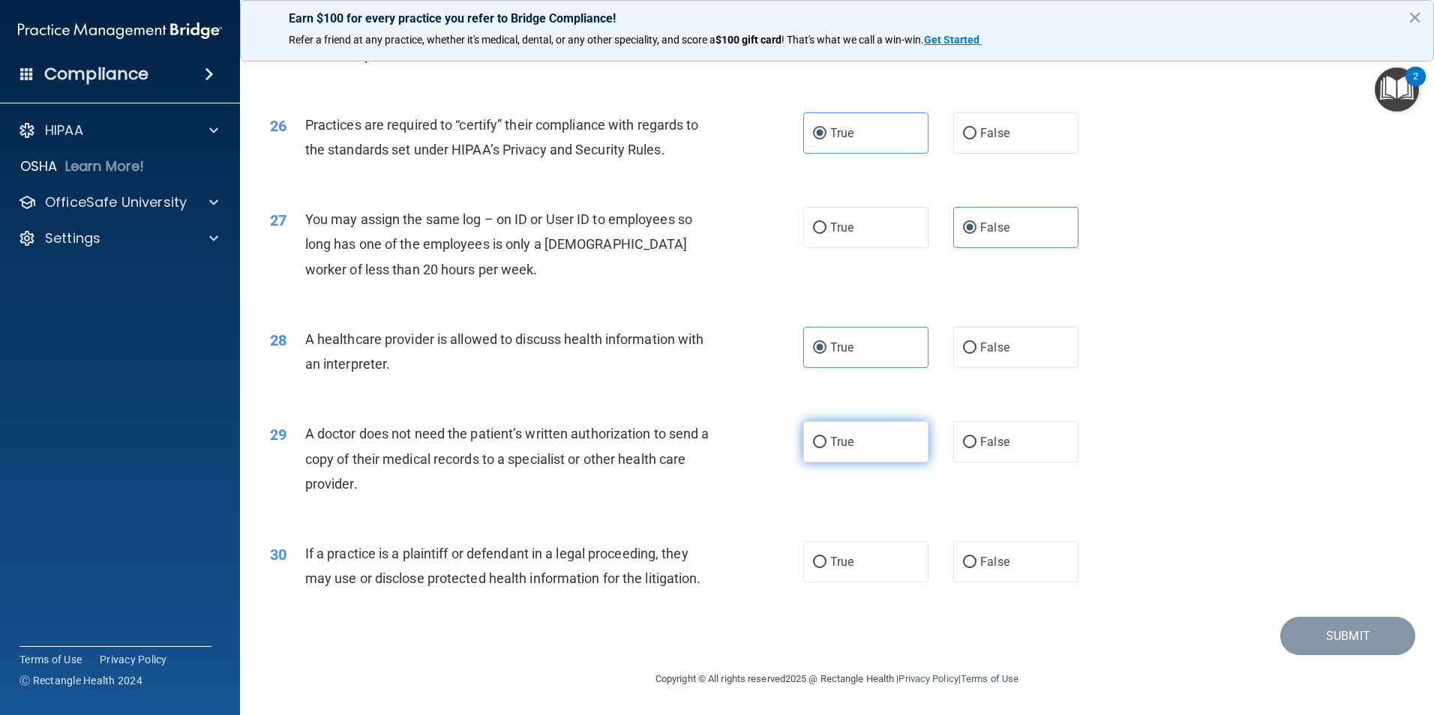
radio input "true"
click at [833, 568] on span "True" at bounding box center [841, 562] width 23 height 14
click at [826, 568] on input "True" at bounding box center [819, 562] width 13 height 11
radio input "true"
click at [1295, 619] on button "Submit" at bounding box center [1347, 636] width 135 height 38
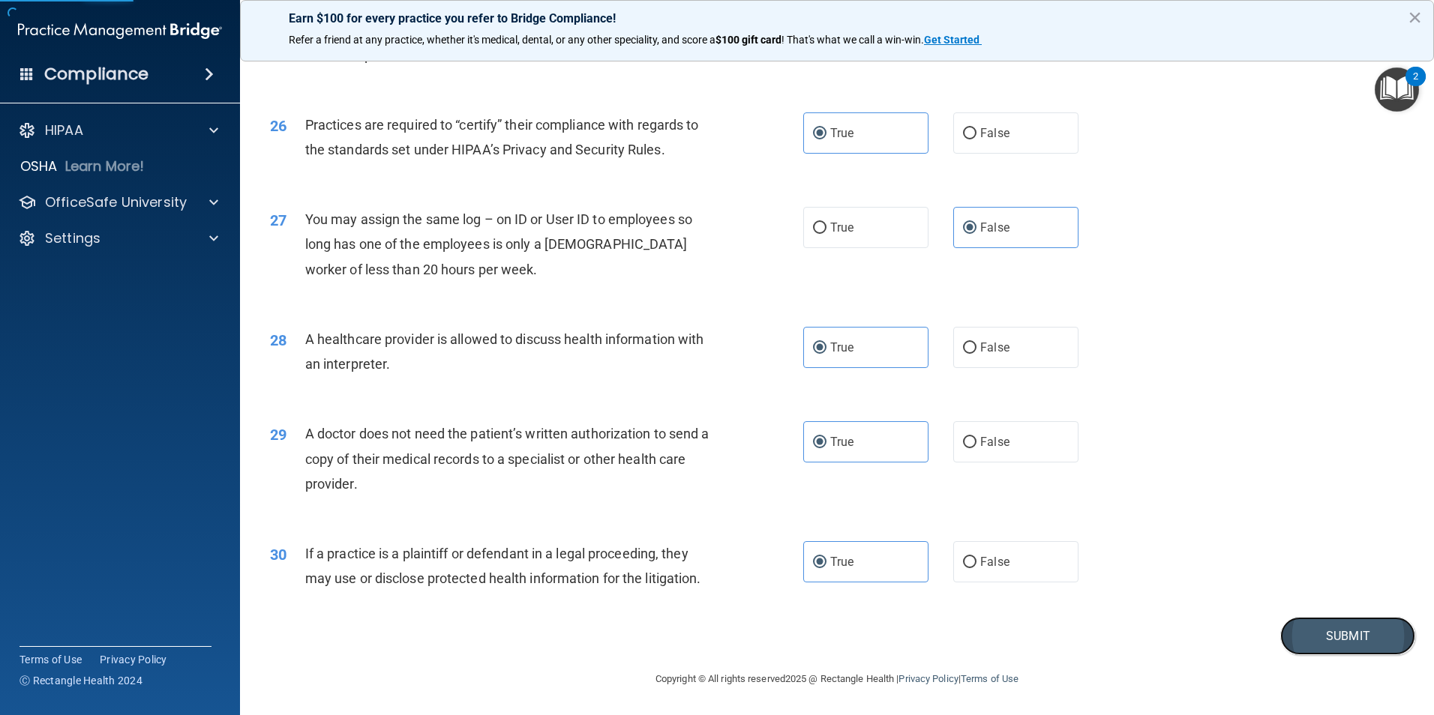
click at [1309, 638] on button "Submit" at bounding box center [1347, 636] width 135 height 38
click at [1321, 631] on button "Submit" at bounding box center [1347, 636] width 135 height 38
